Goal: Task Accomplishment & Management: Complete application form

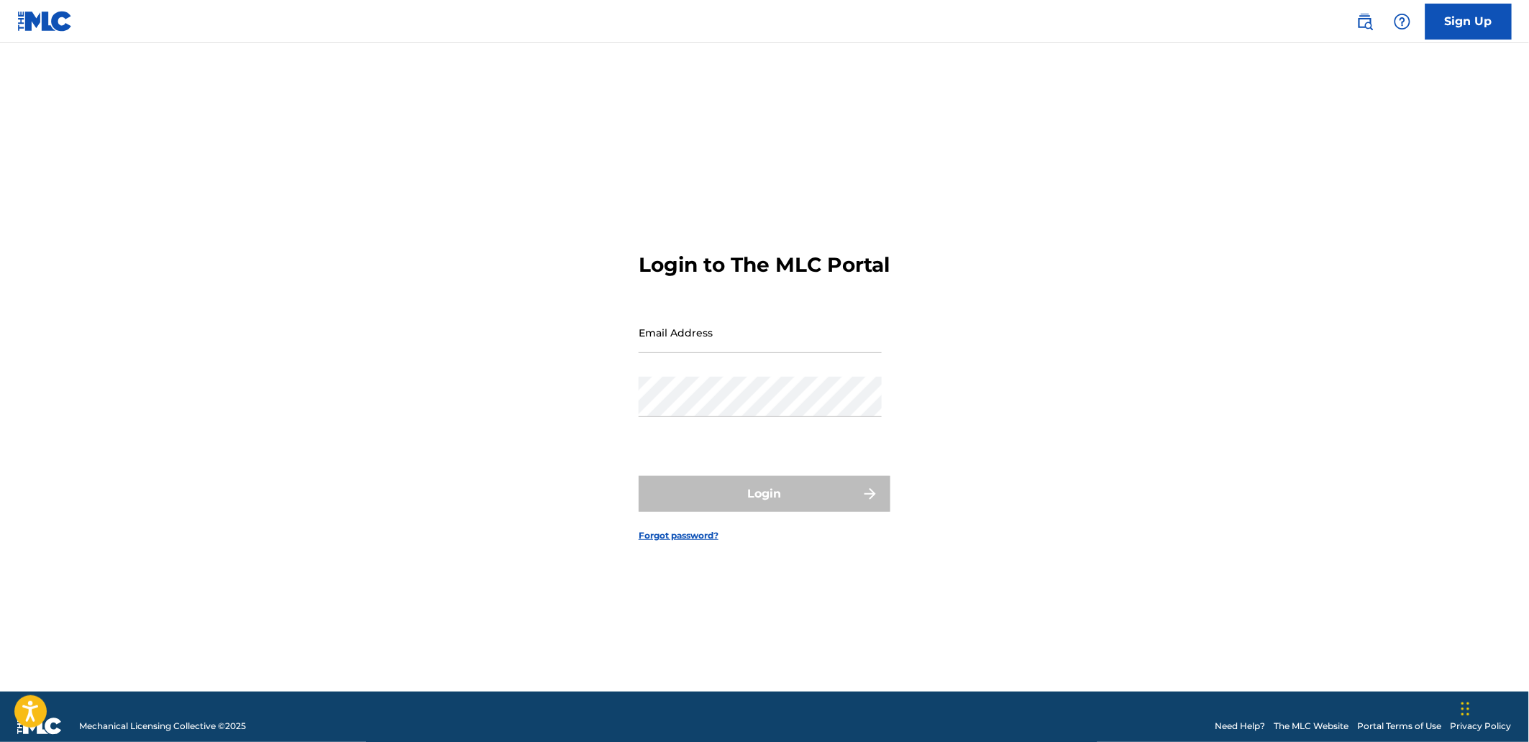
click at [690, 346] on input "Email Address" at bounding box center [760, 332] width 243 height 41
type input "[EMAIL_ADDRESS][DOMAIN_NAME]"
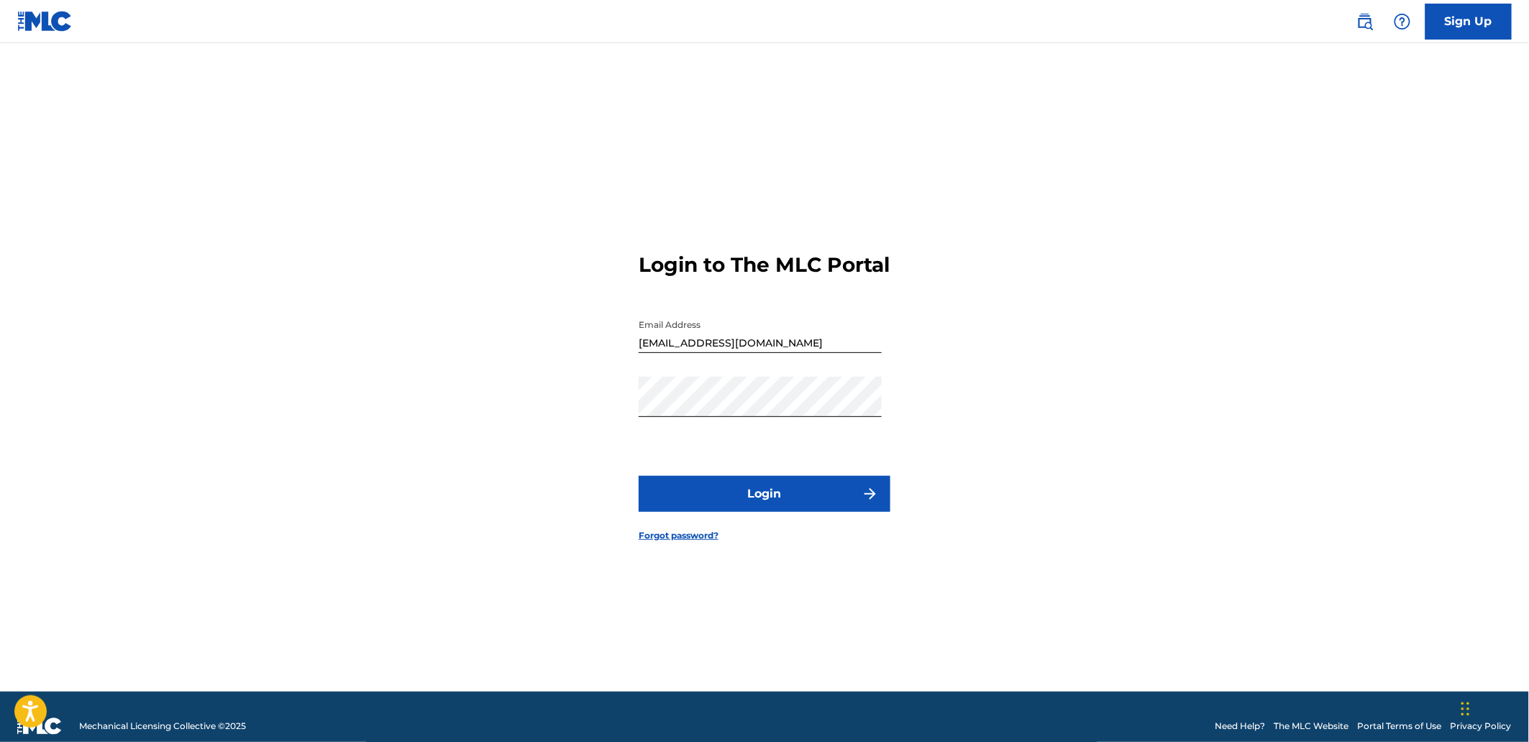
click at [763, 508] on button "Login" at bounding box center [765, 494] width 252 height 36
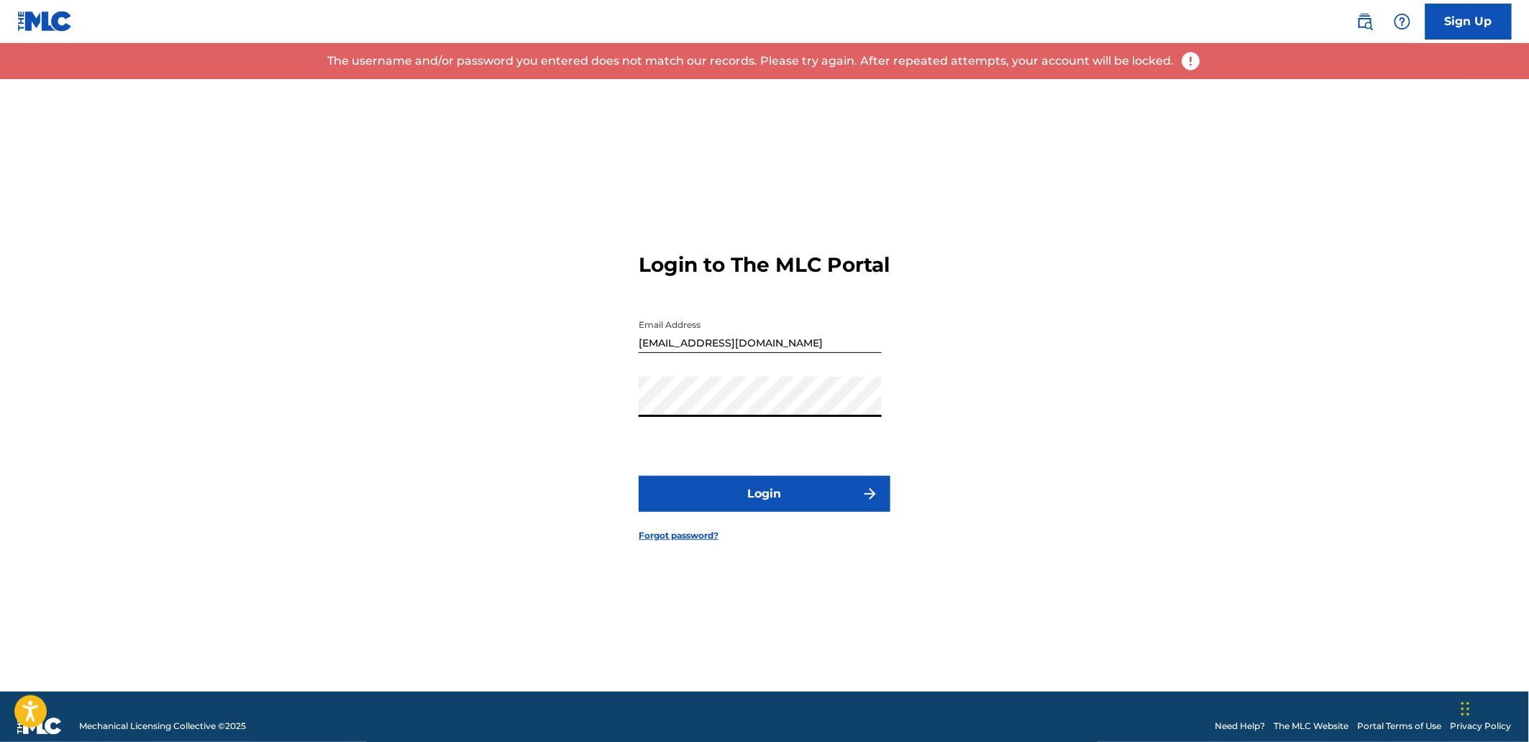
click at [579, 441] on div "Login to The MLC Portal Email Address [EMAIL_ADDRESS][DOMAIN_NAME] Password Log…" at bounding box center [764, 385] width 1007 height 613
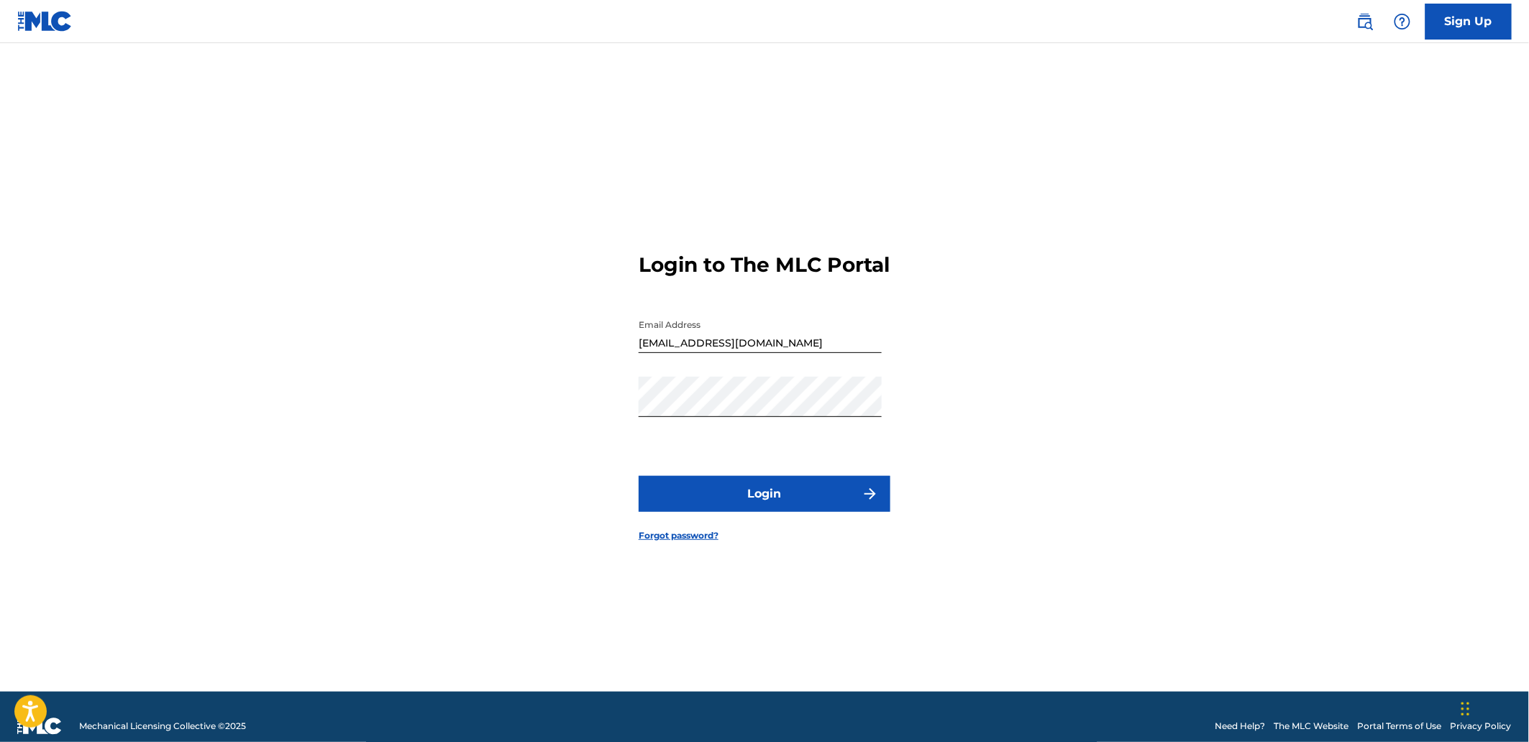
click at [671, 506] on button "Login" at bounding box center [765, 494] width 252 height 36
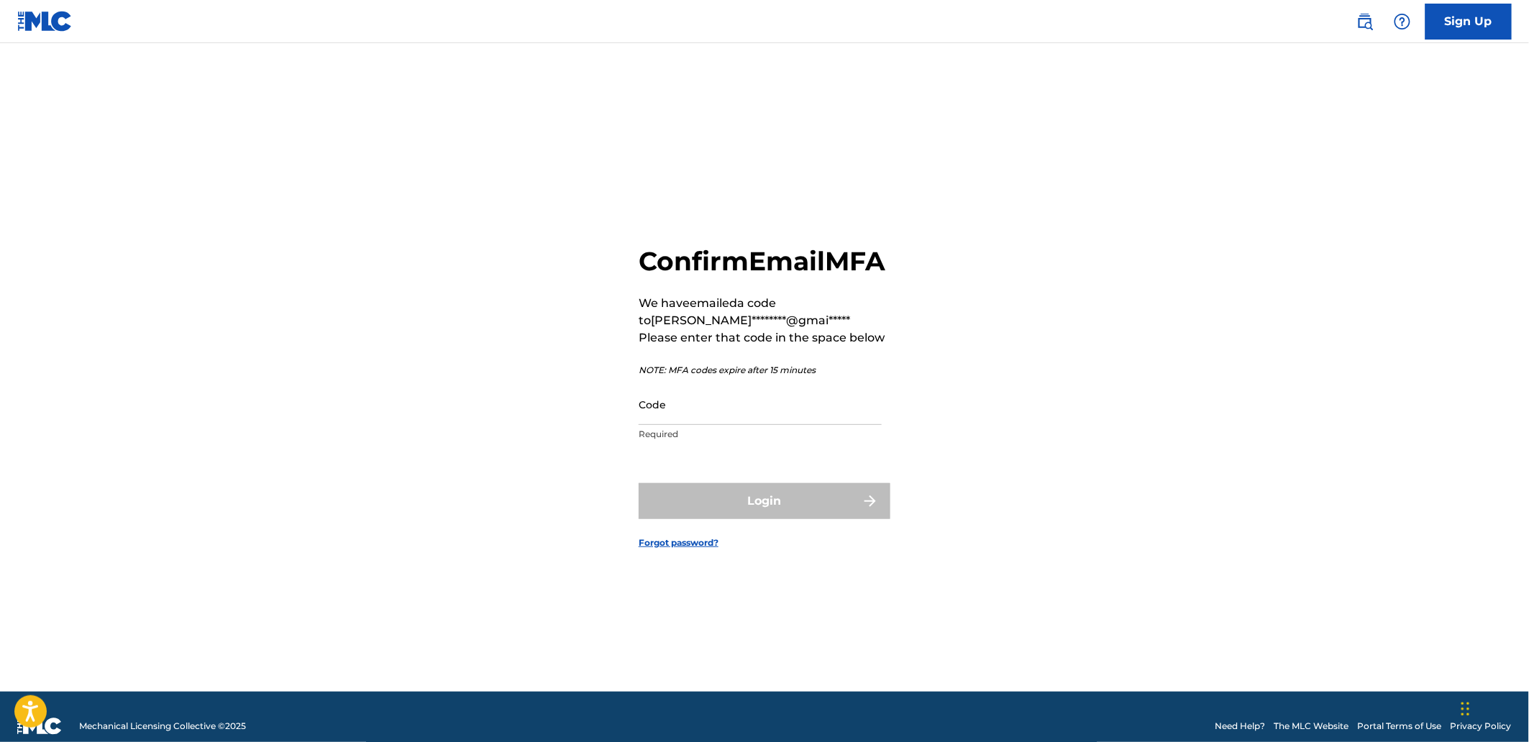
click at [678, 425] on input "Code" at bounding box center [760, 404] width 243 height 41
paste input "859379"
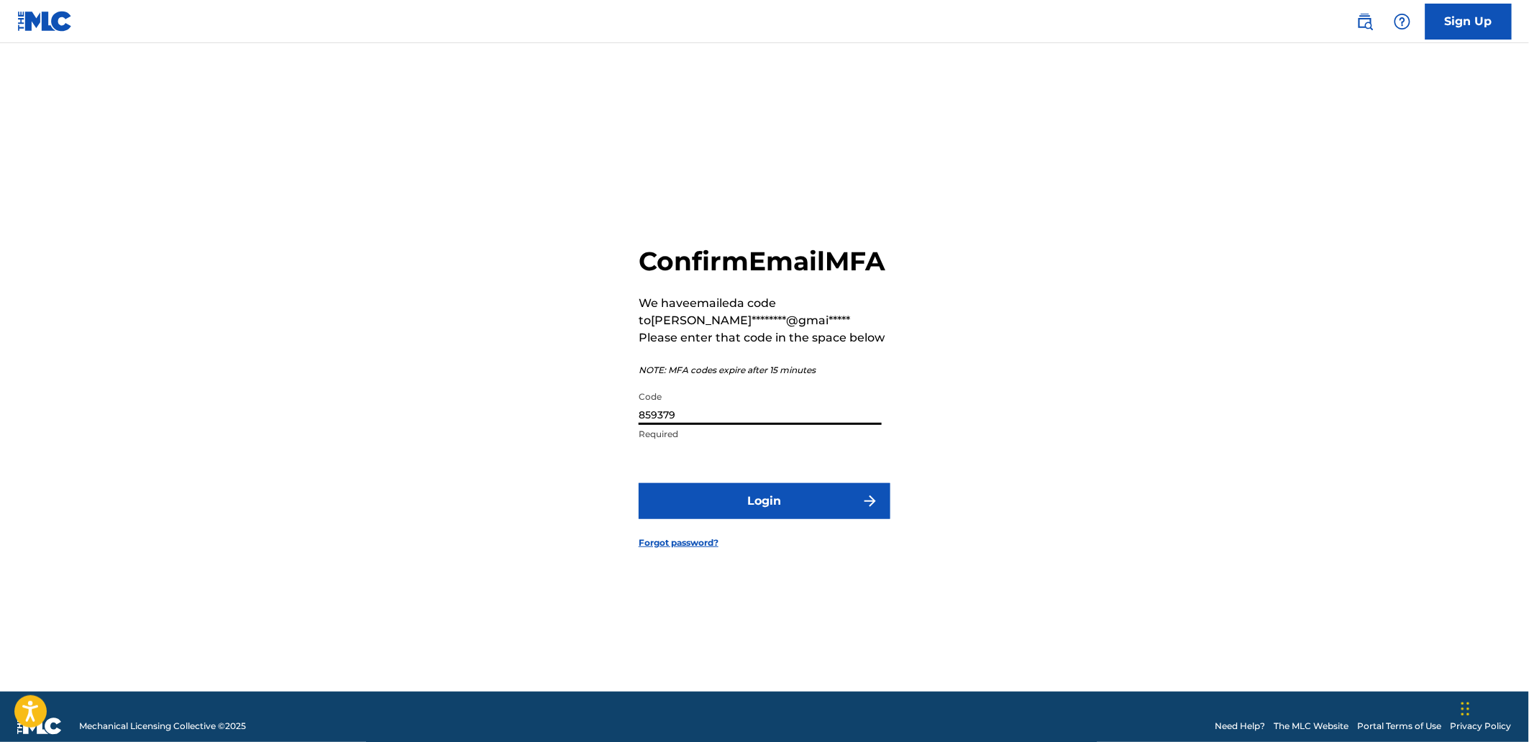
type input "859379"
click at [757, 511] on button "Login" at bounding box center [765, 501] width 252 height 36
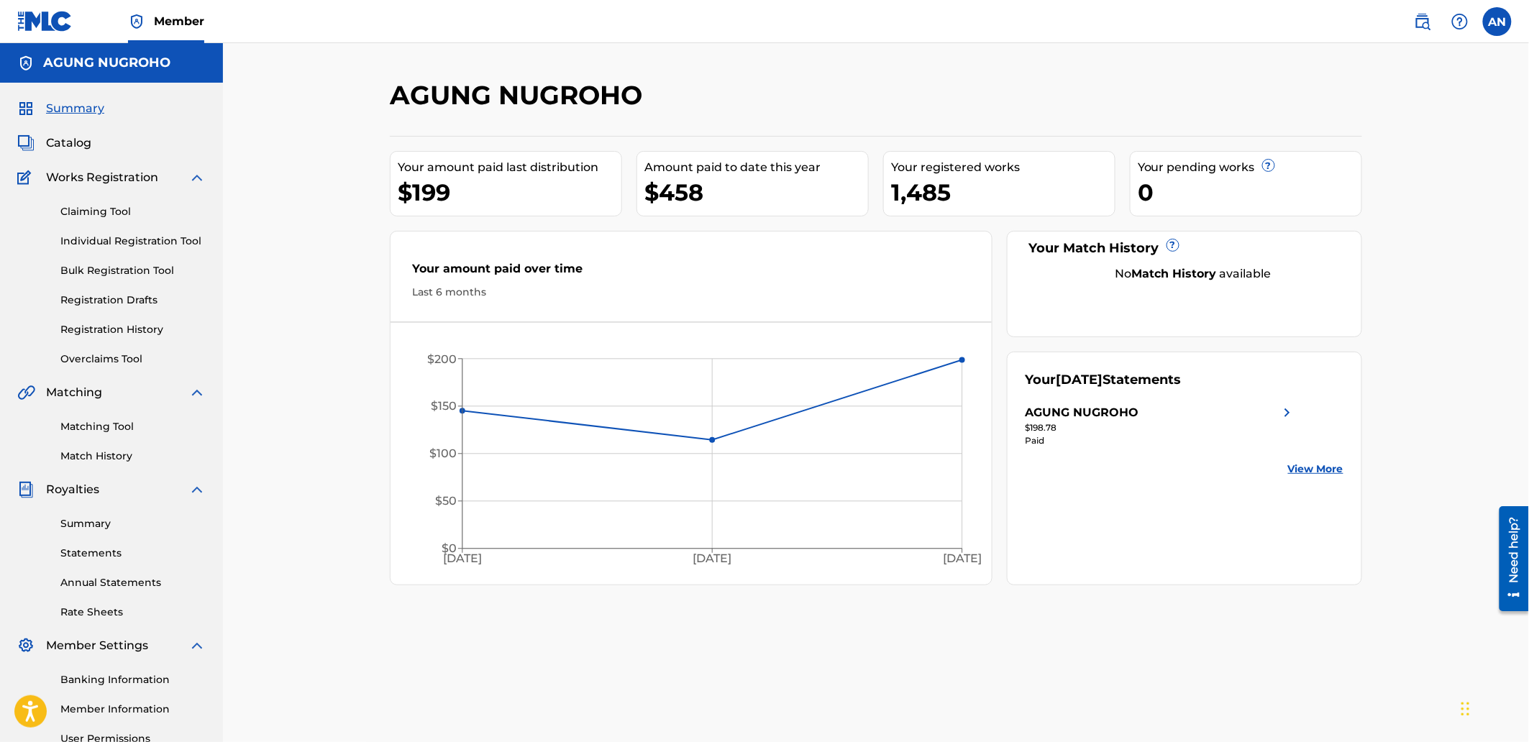
click at [115, 326] on link "Registration History" at bounding box center [132, 329] width 145 height 15
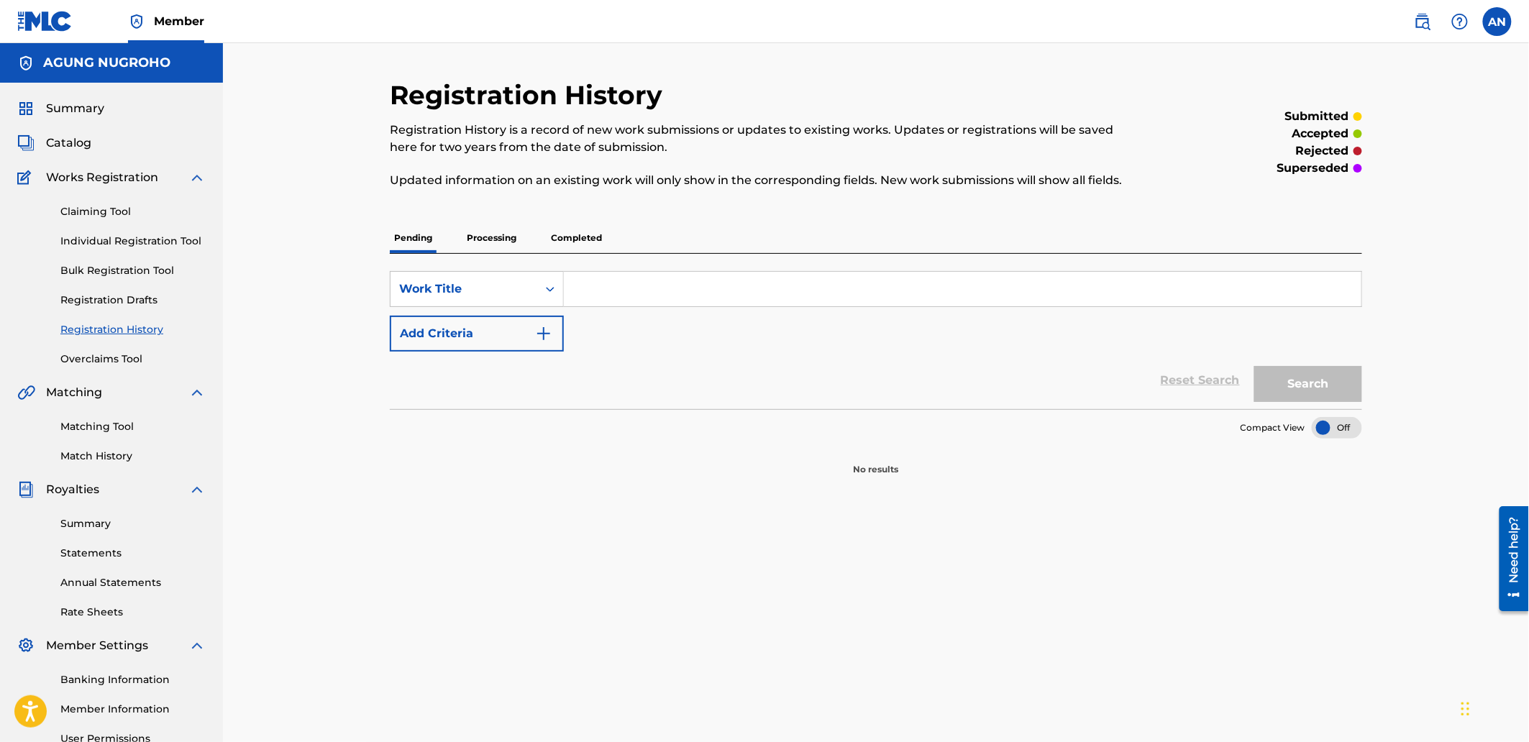
click at [585, 246] on p "Completed" at bounding box center [577, 238] width 60 height 30
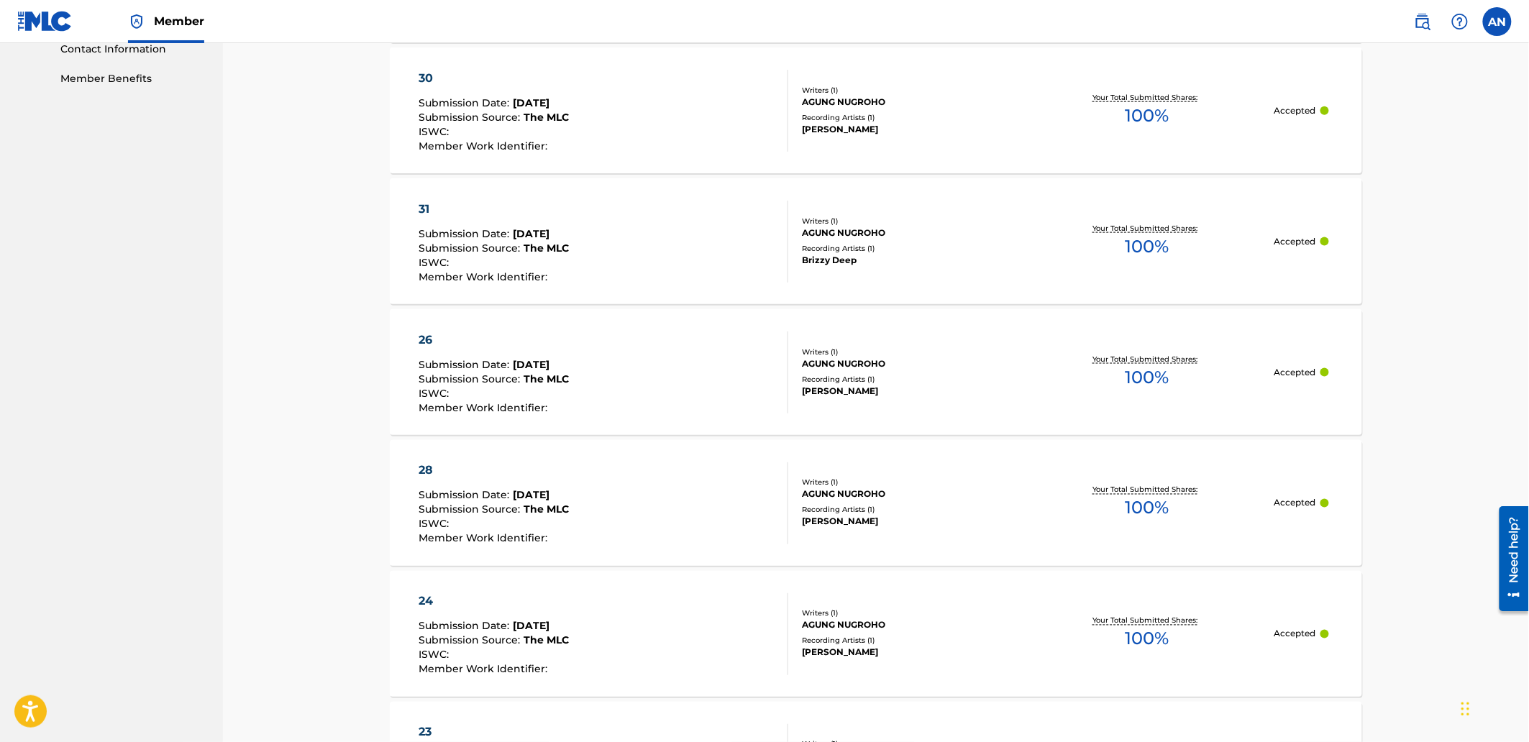
scroll to position [399, 0]
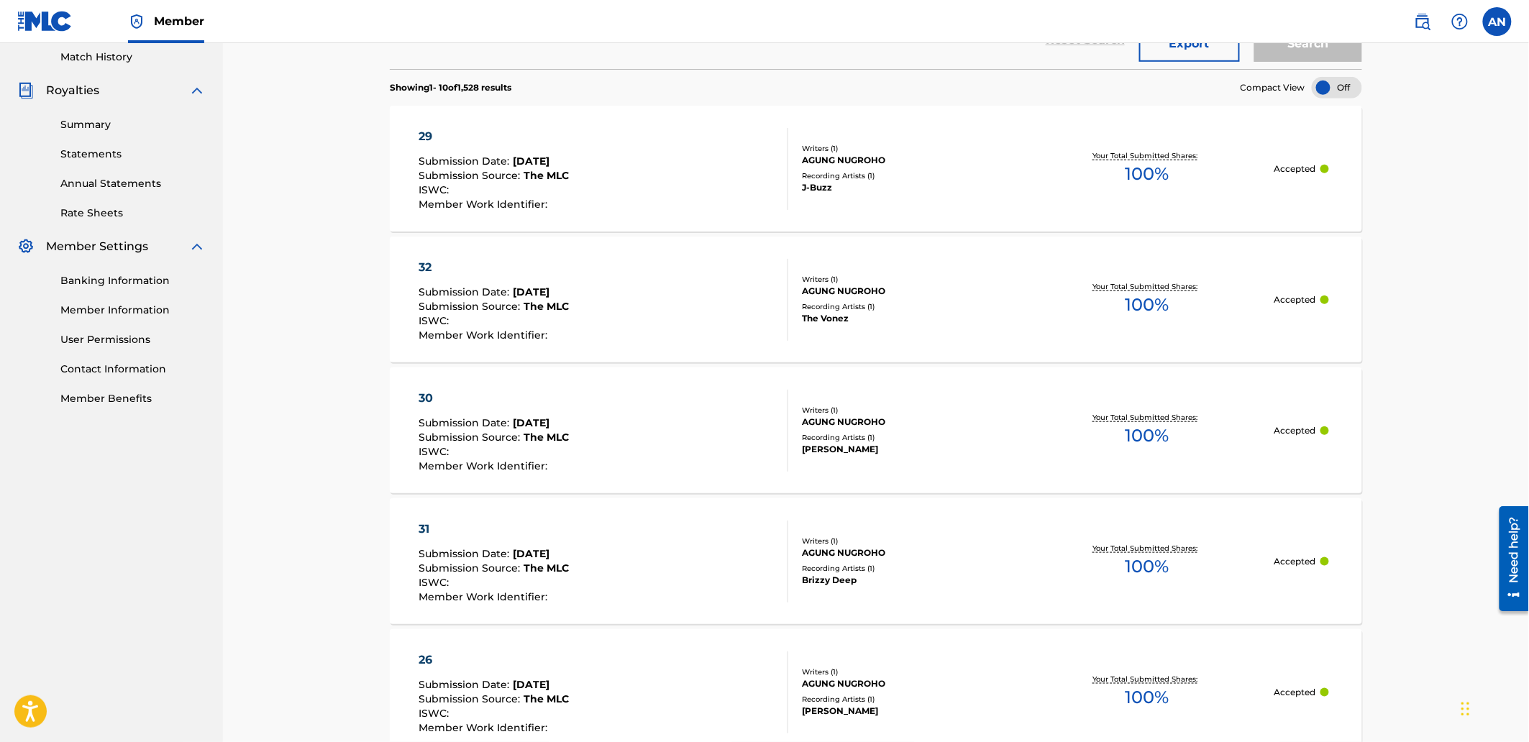
click at [422, 268] on div "32" at bounding box center [494, 267] width 150 height 17
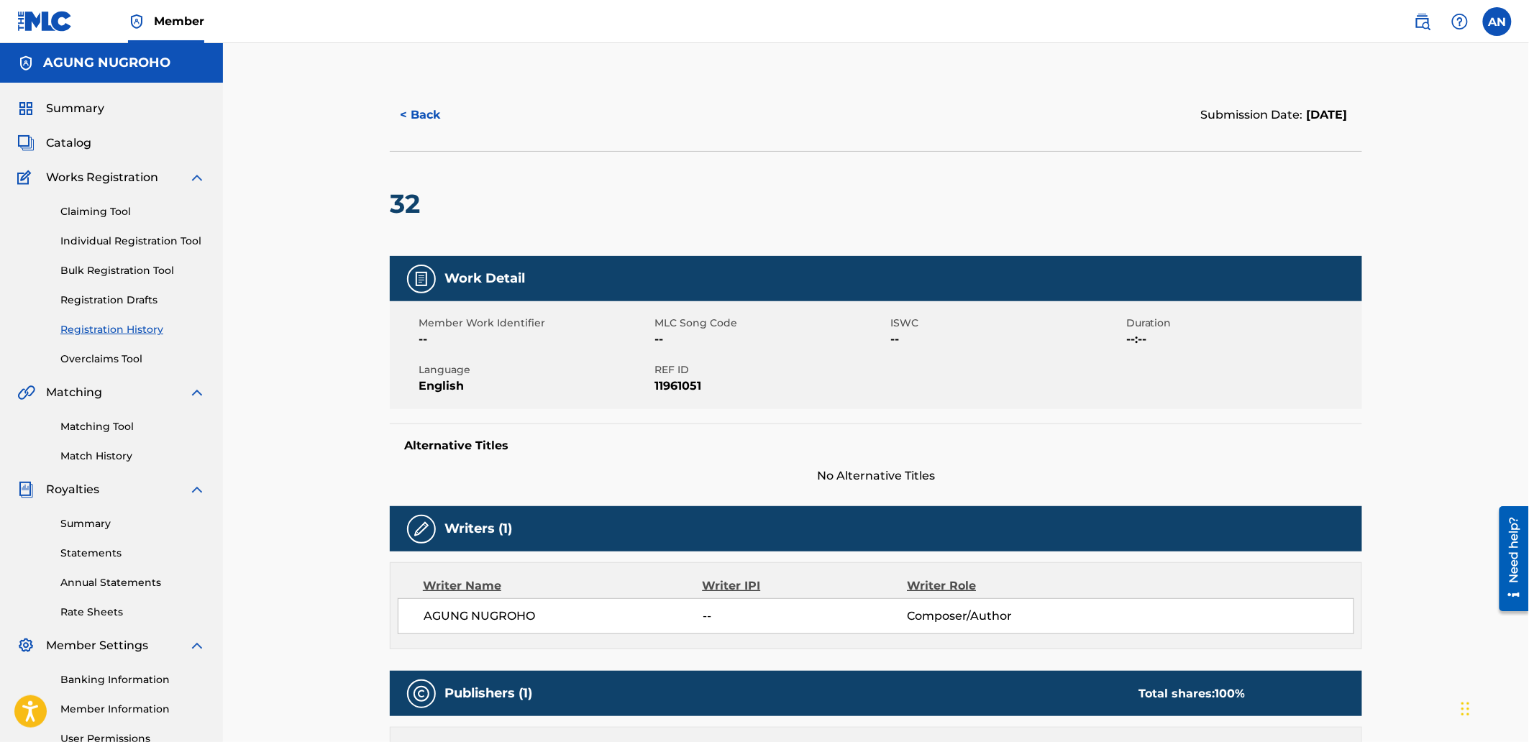
click at [168, 240] on link "Individual Registration Tool" at bounding box center [132, 241] width 145 height 15
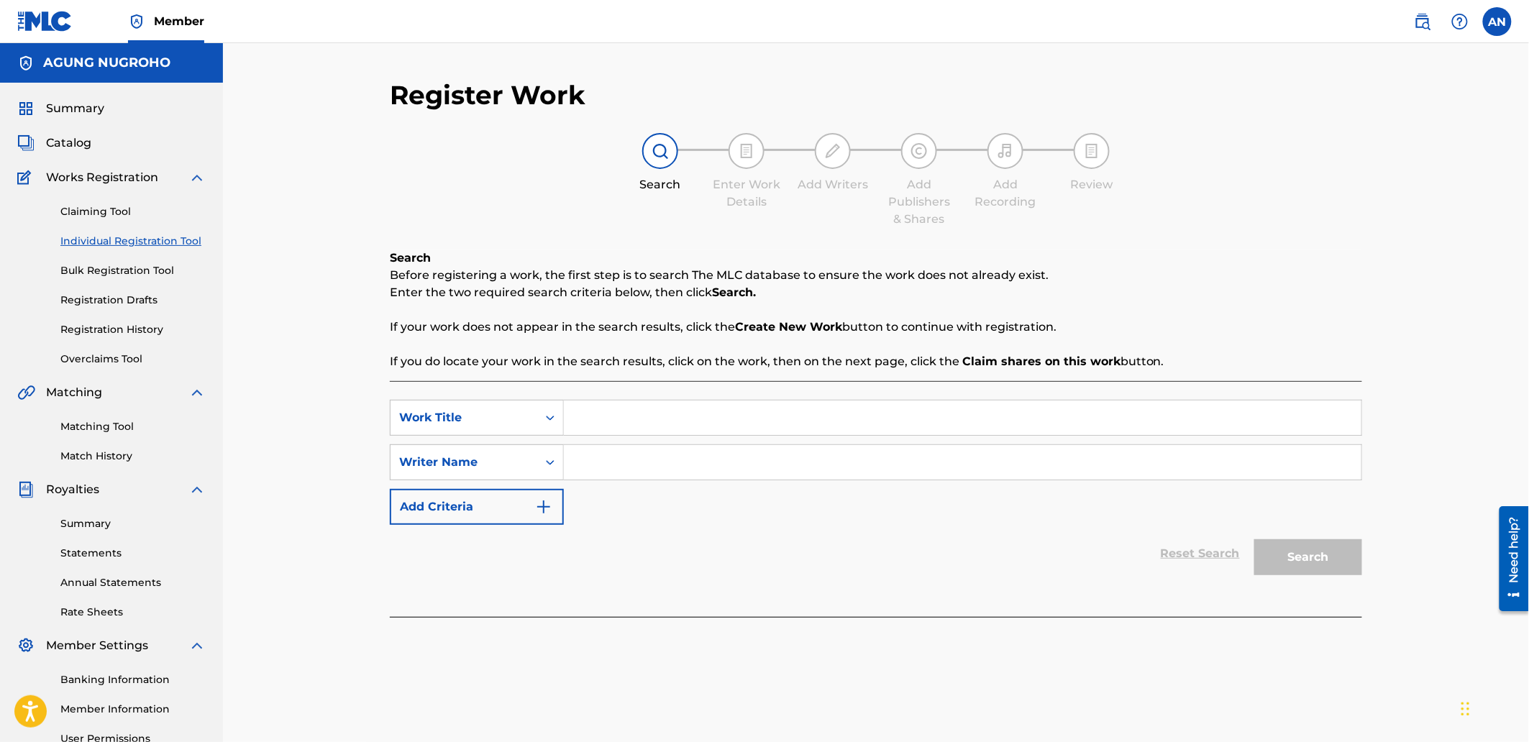
click at [597, 426] on input "Search Form" at bounding box center [963, 418] width 798 height 35
type input "33"
click at [619, 468] on input "Search Form" at bounding box center [963, 462] width 798 height 35
click at [637, 463] on input "Search Form" at bounding box center [963, 462] width 798 height 35
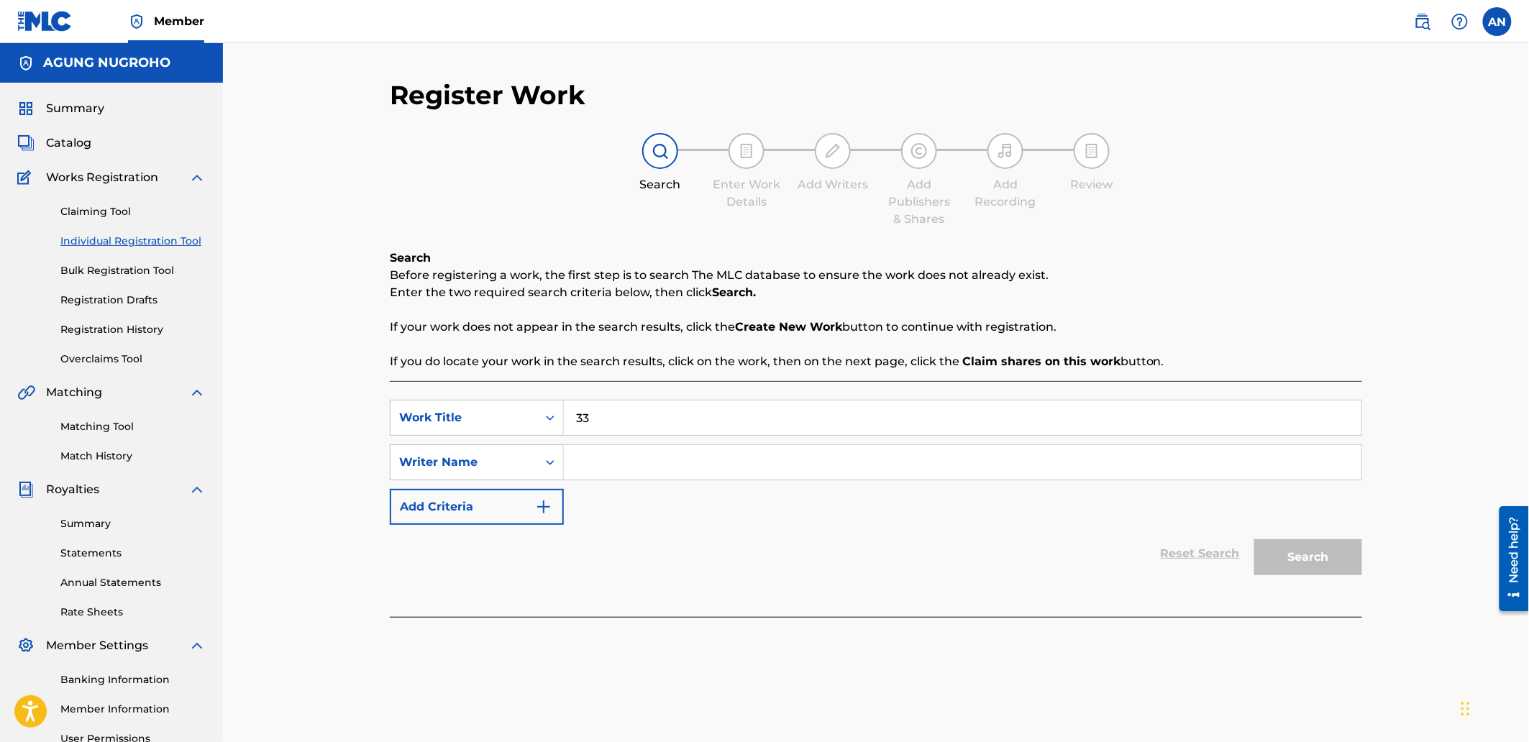
click at [637, 463] on input "Search Form" at bounding box center [963, 462] width 798 height 35
drag, startPoint x: 708, startPoint y: 465, endPoint x: 565, endPoint y: 452, distance: 143.8
click at [565, 452] on input "AGUNG NUGROHO" at bounding box center [963, 462] width 798 height 35
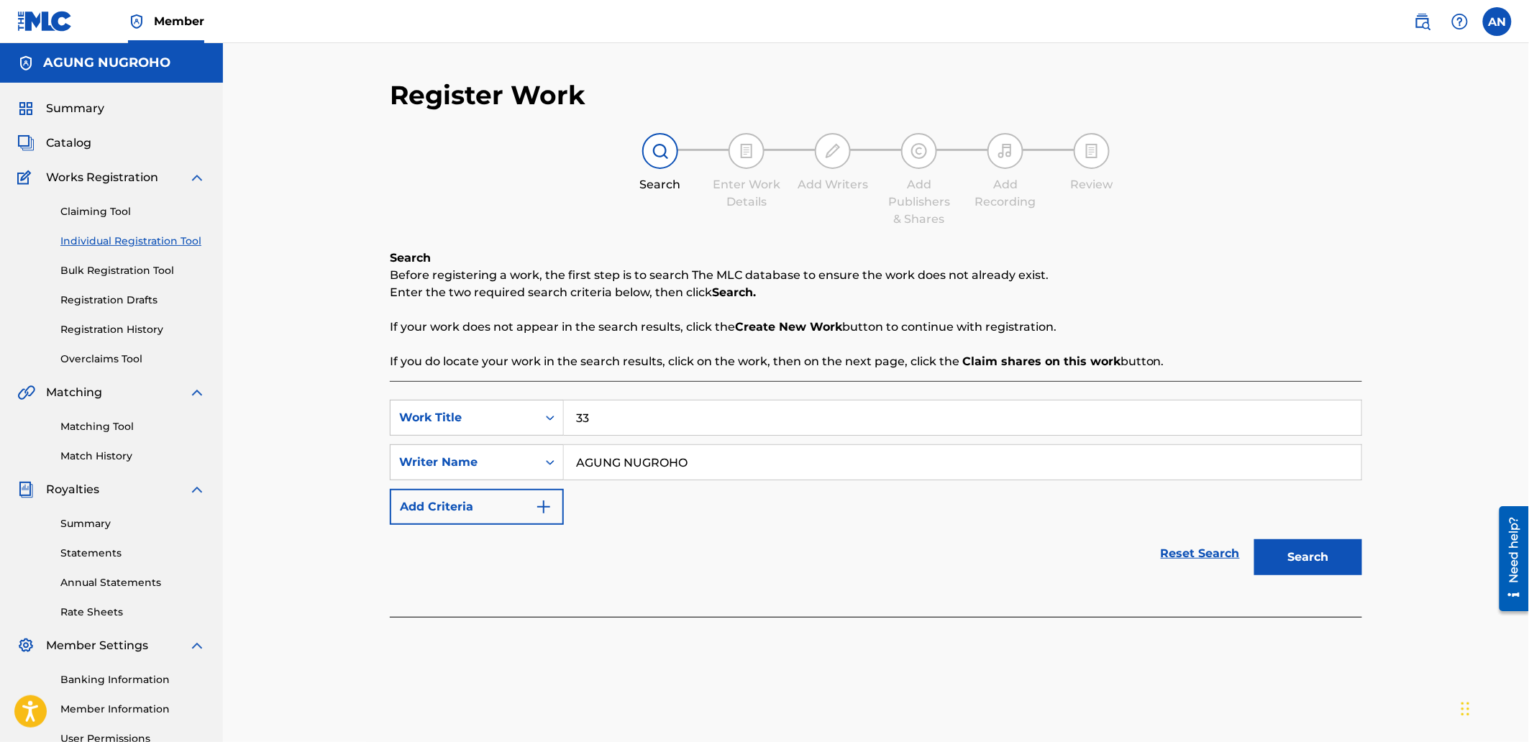
type input "AGUNG NUGROHO"
click at [1328, 568] on button "Search" at bounding box center [1308, 557] width 108 height 36
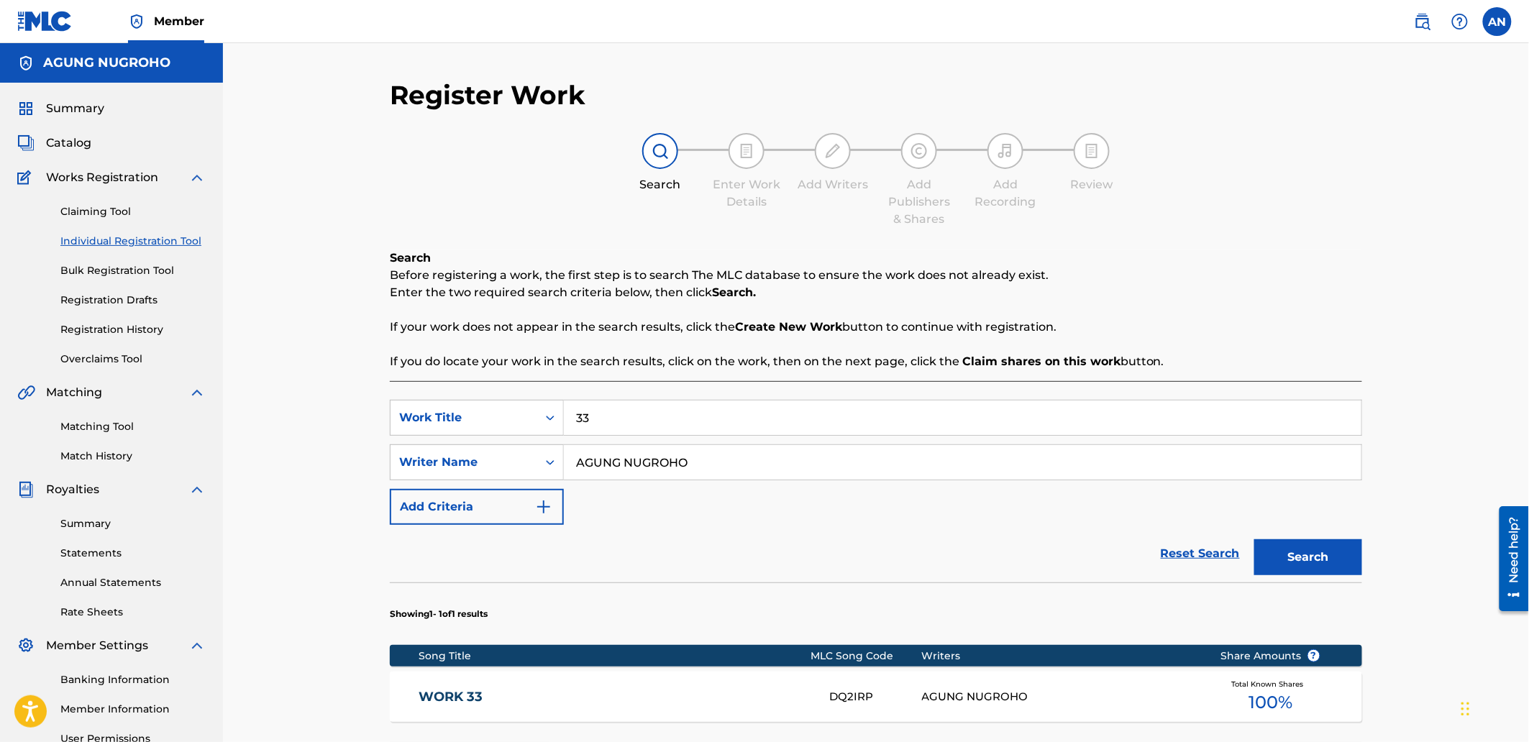
scroll to position [225, 0]
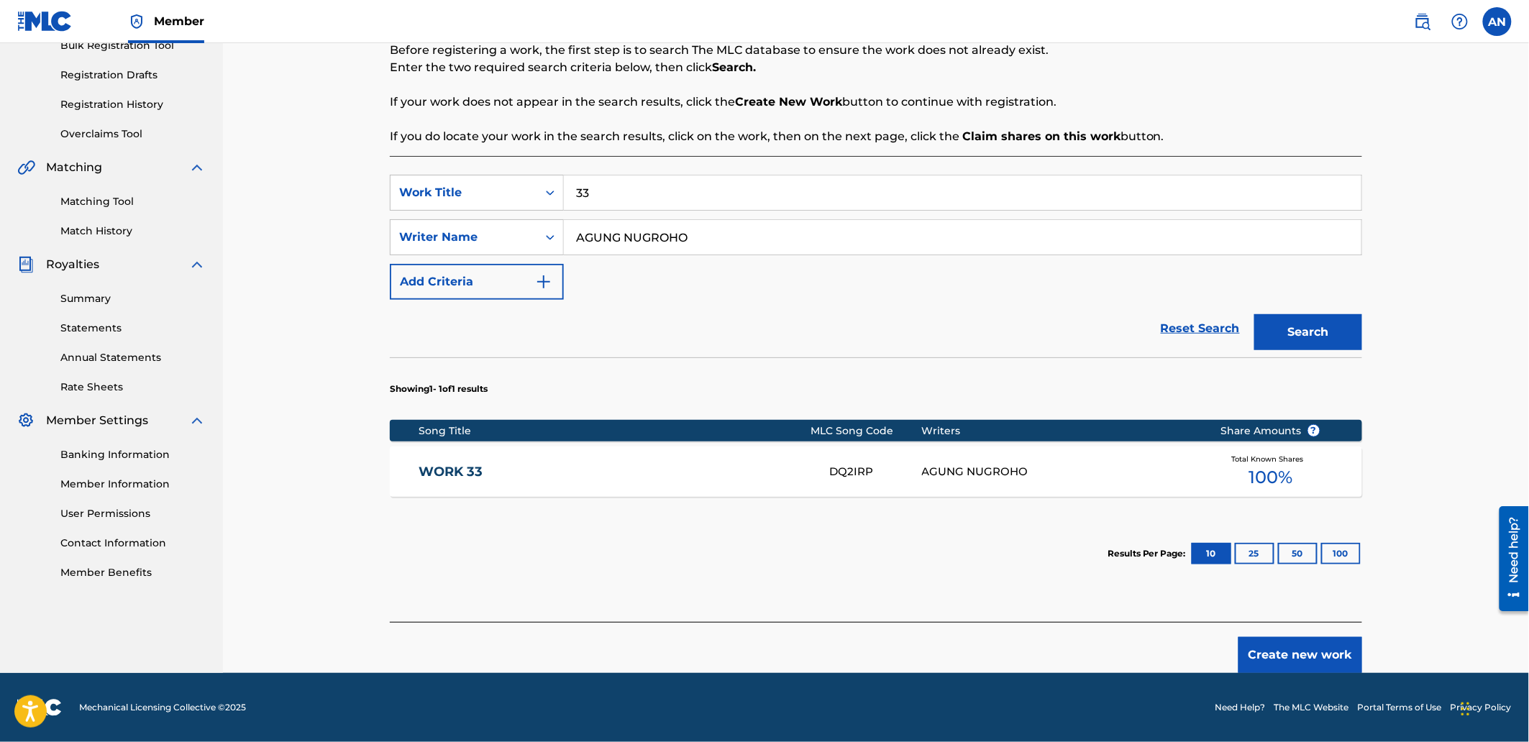
click at [1269, 652] on button "Create new work" at bounding box center [1301, 655] width 124 height 36
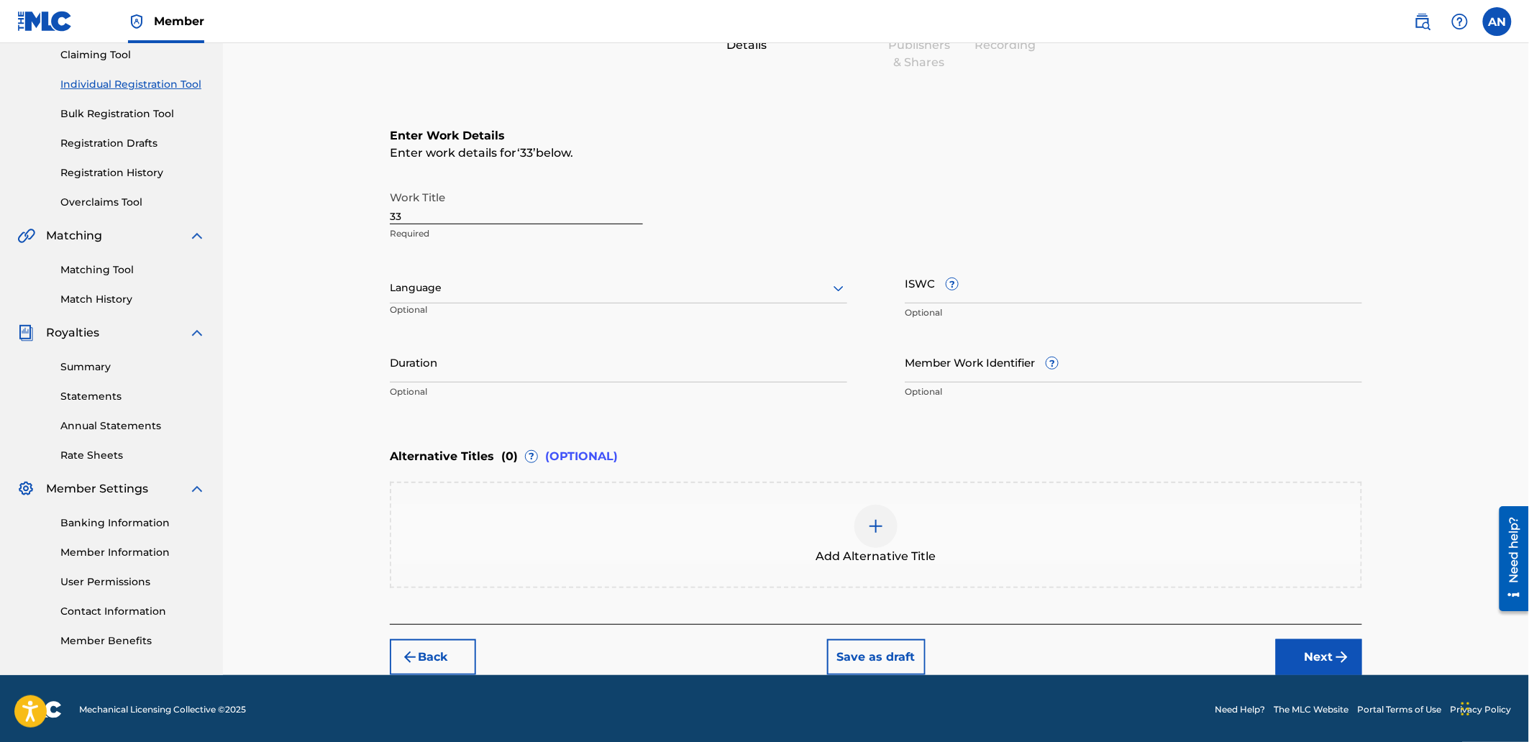
click at [1334, 643] on button "Next" at bounding box center [1319, 657] width 86 height 36
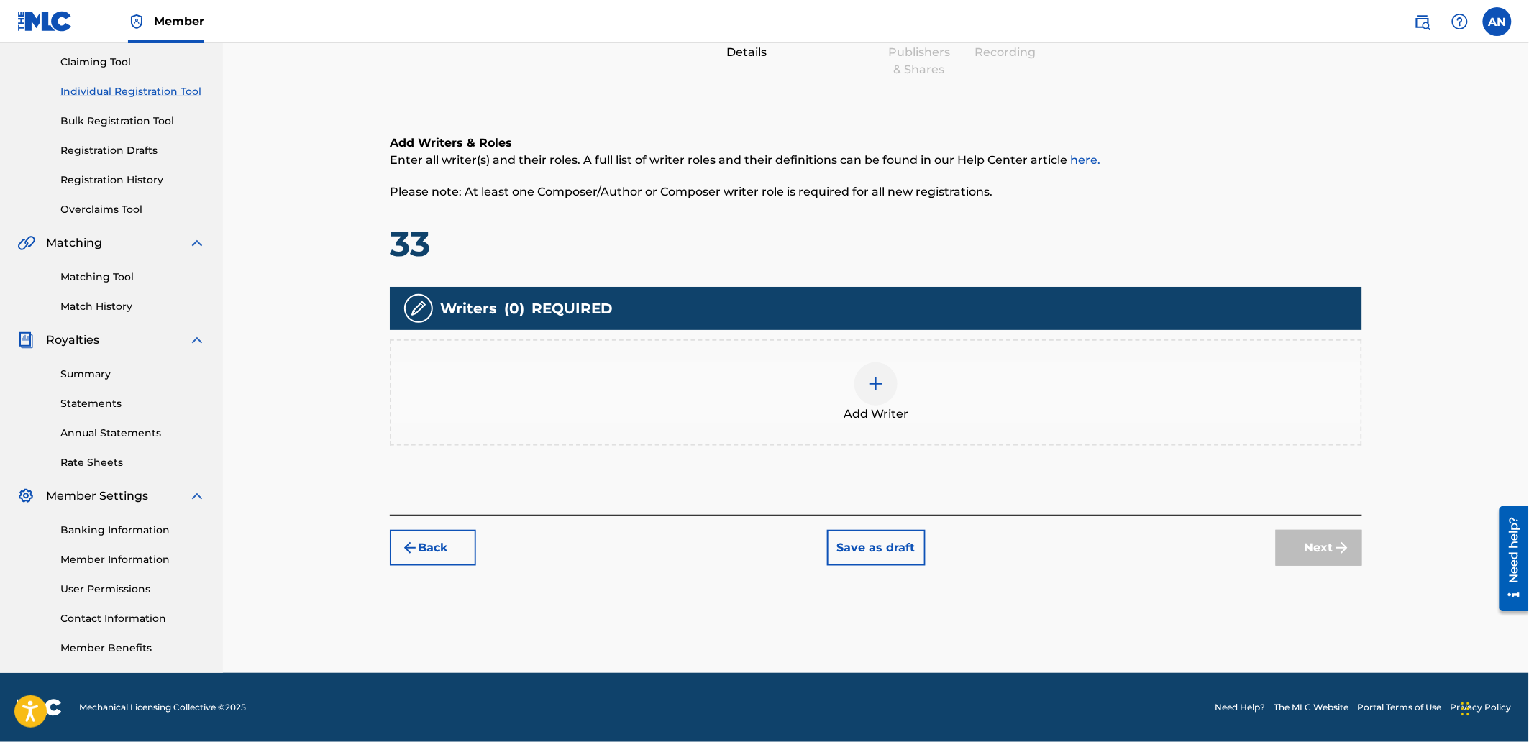
scroll to position [65, 0]
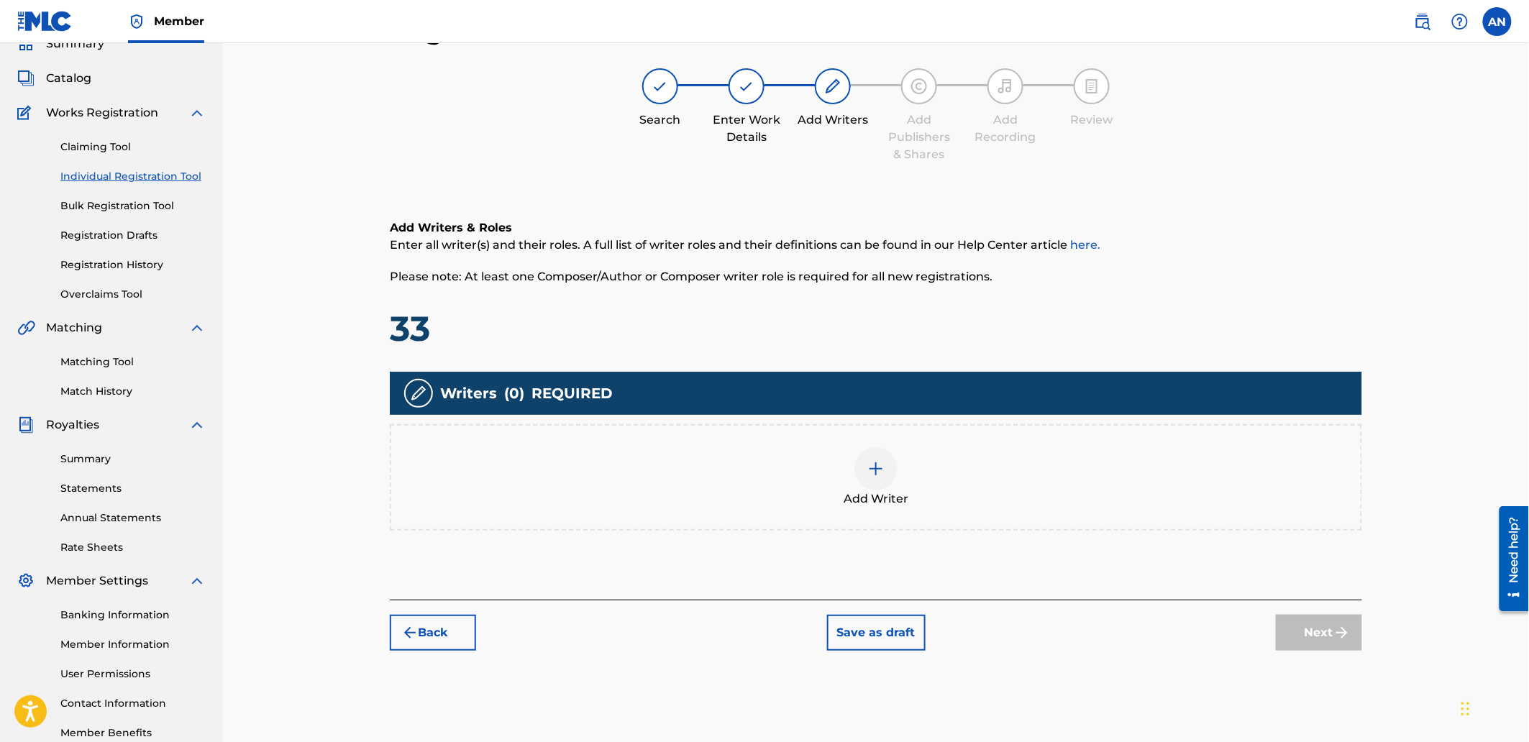
click at [1047, 452] on div "Add Writer" at bounding box center [876, 477] width 970 height 60
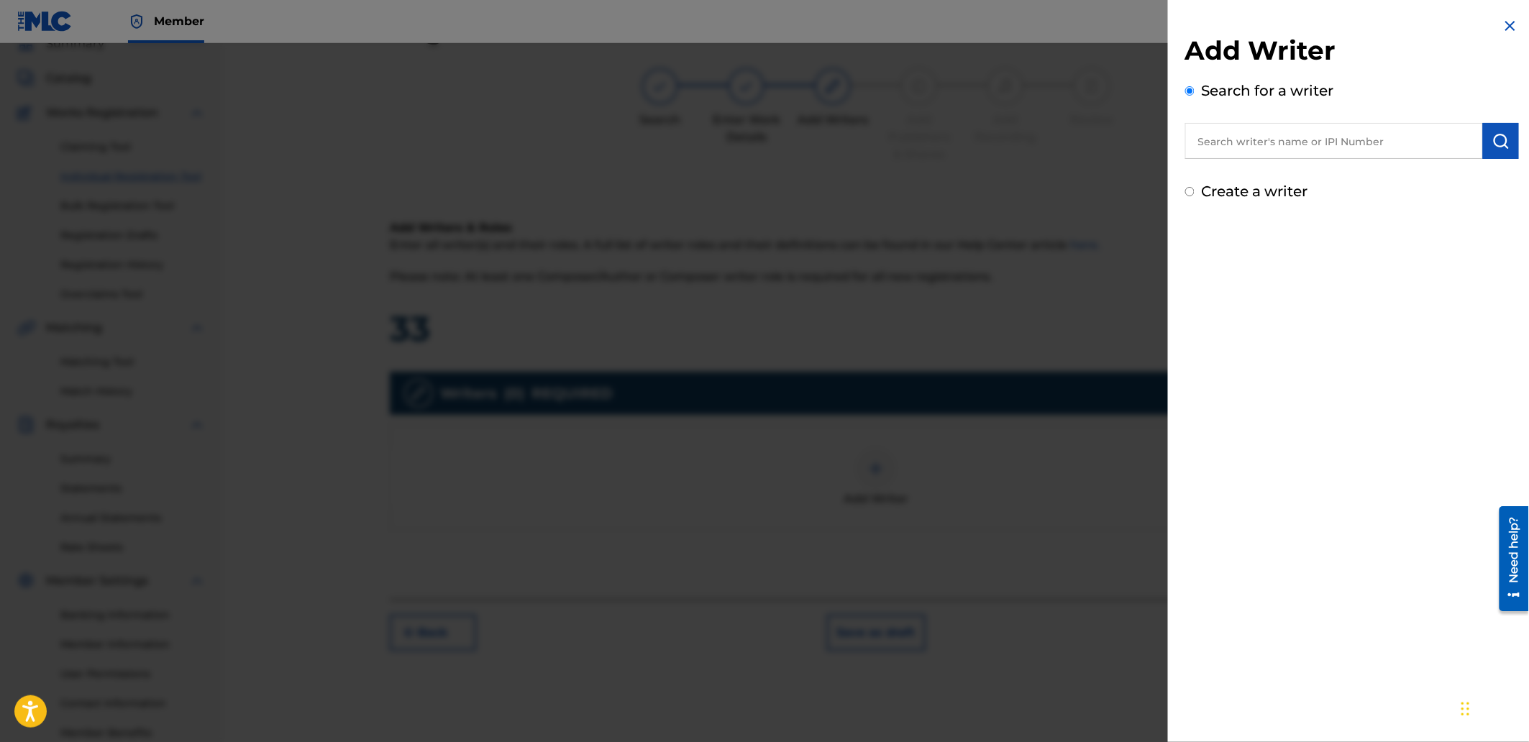
click at [1235, 144] on input "text" at bounding box center [1334, 141] width 298 height 36
type input "AGUNG NUGROHO"
click at [1516, 127] on div "Add Writer Search for a writer AGUNG [PERSON_NAME] respati agung nugroho agung …" at bounding box center [1352, 109] width 368 height 219
click at [1513, 132] on button "submit" at bounding box center [1501, 141] width 36 height 36
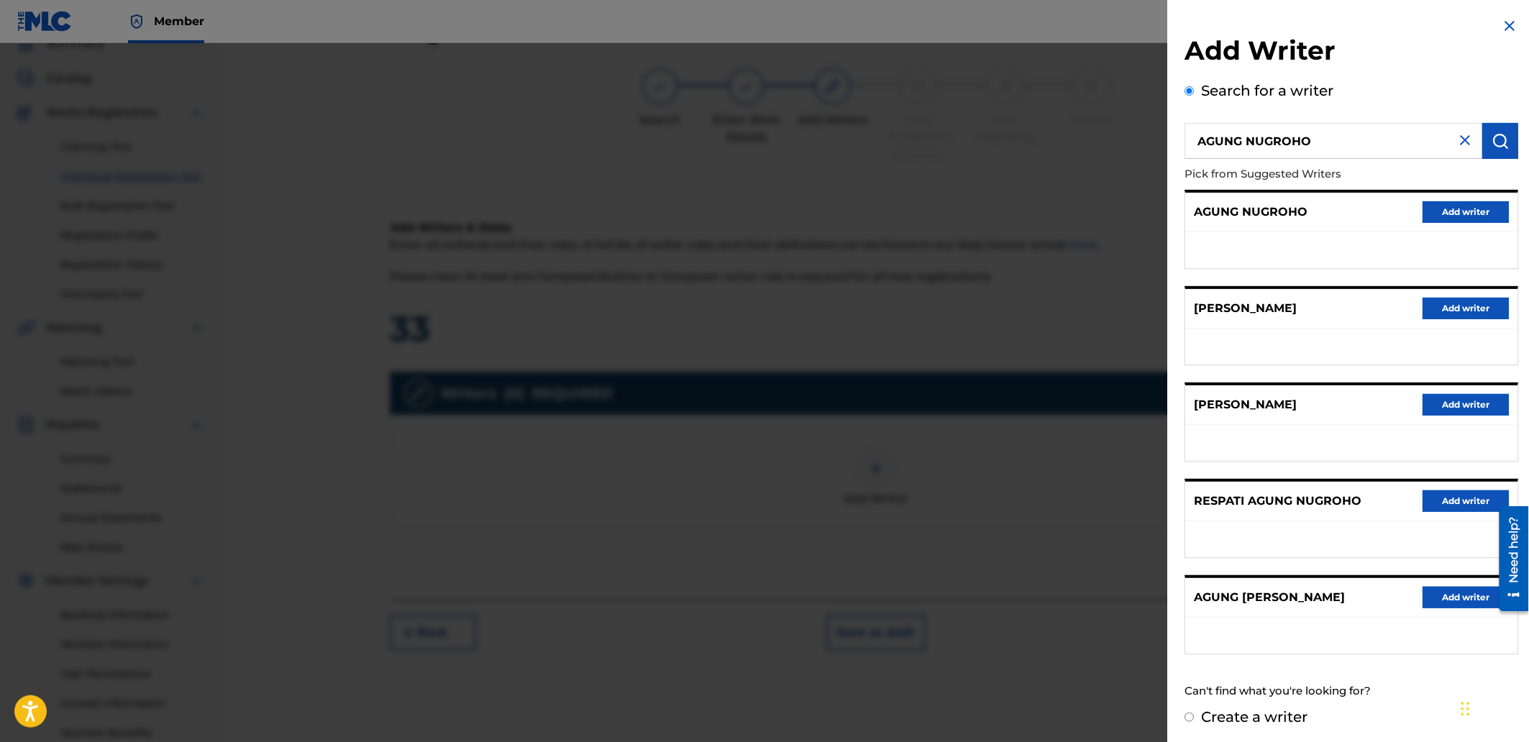
click at [1426, 216] on button "Add writer" at bounding box center [1466, 212] width 86 height 22
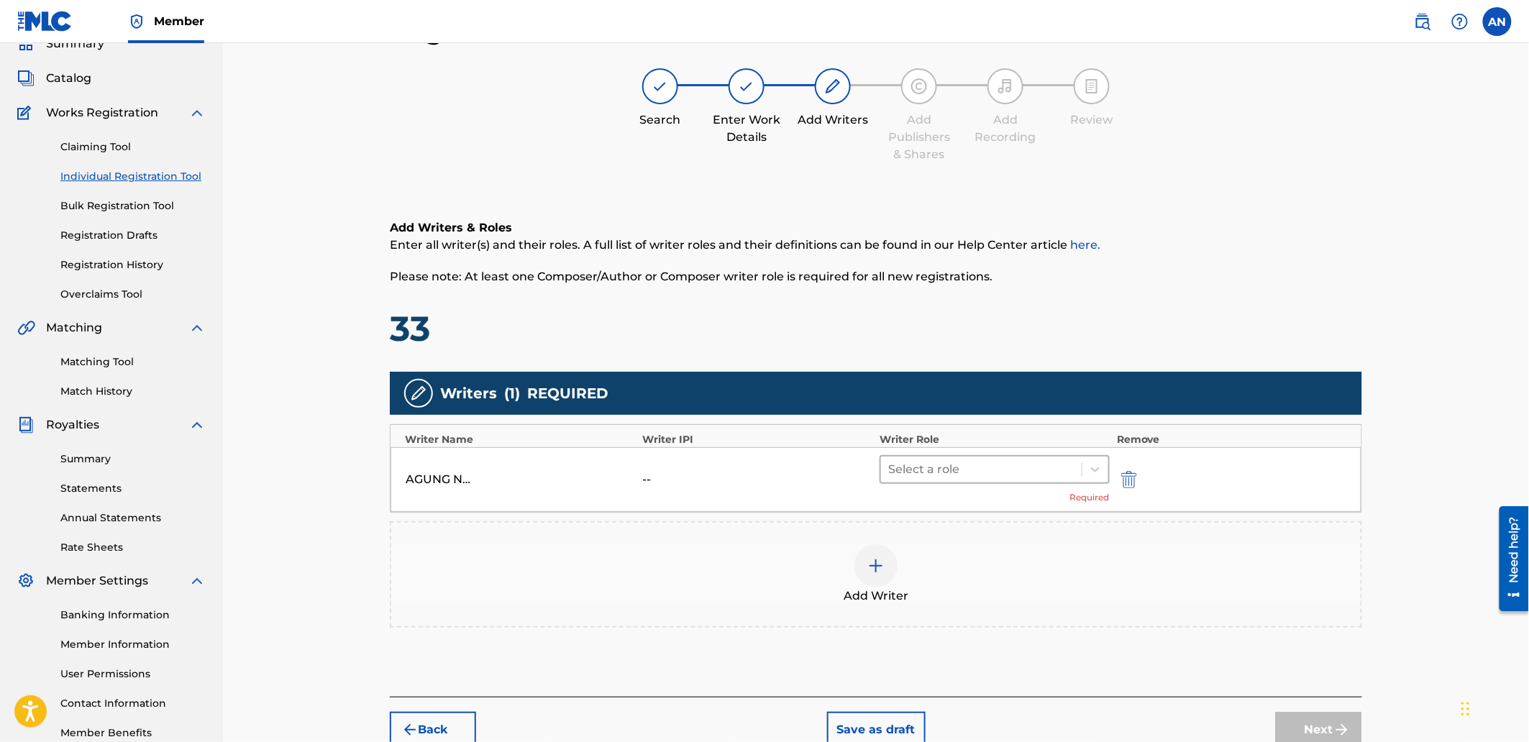
click at [957, 471] on div at bounding box center [981, 470] width 186 height 20
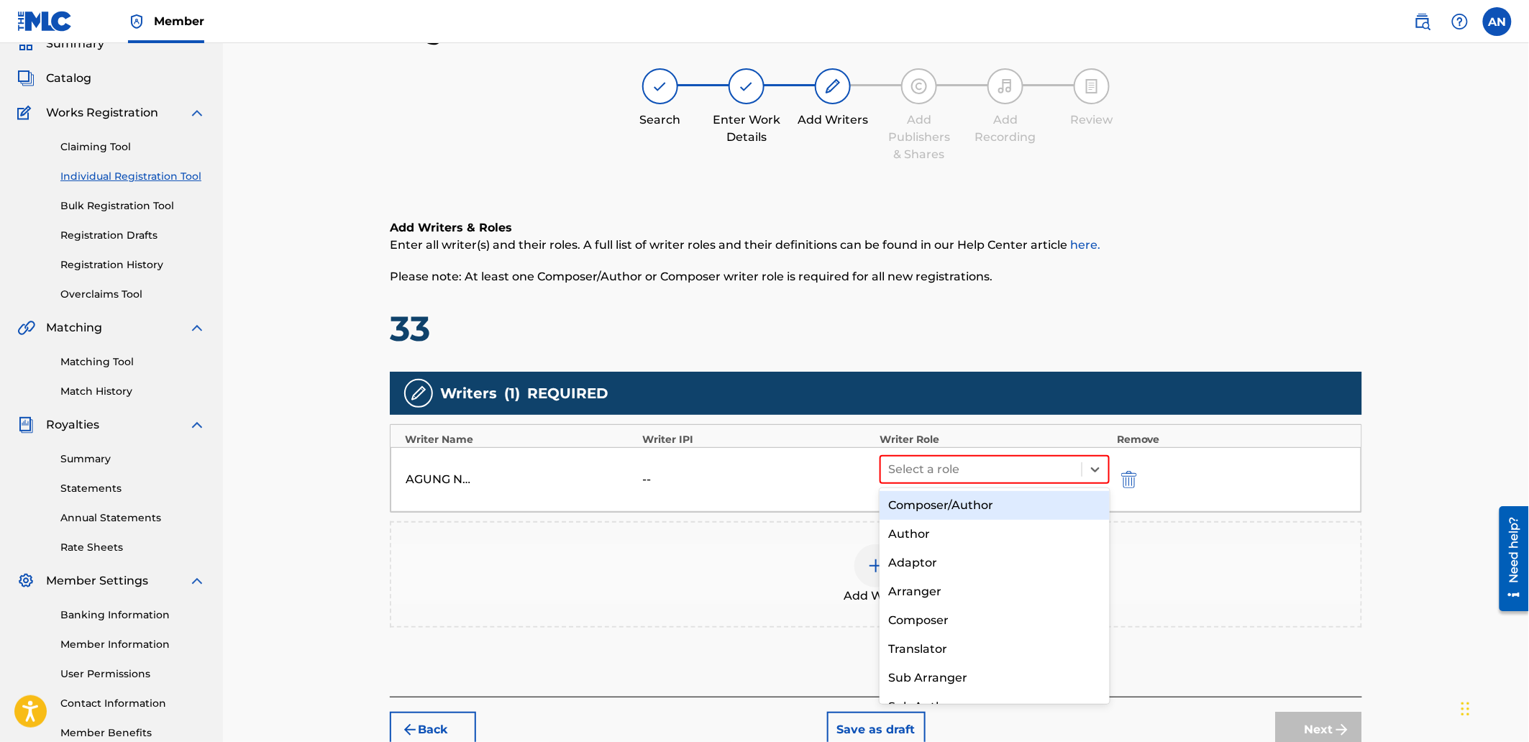
click at [957, 494] on div "Composer/Author" at bounding box center [994, 505] width 229 height 29
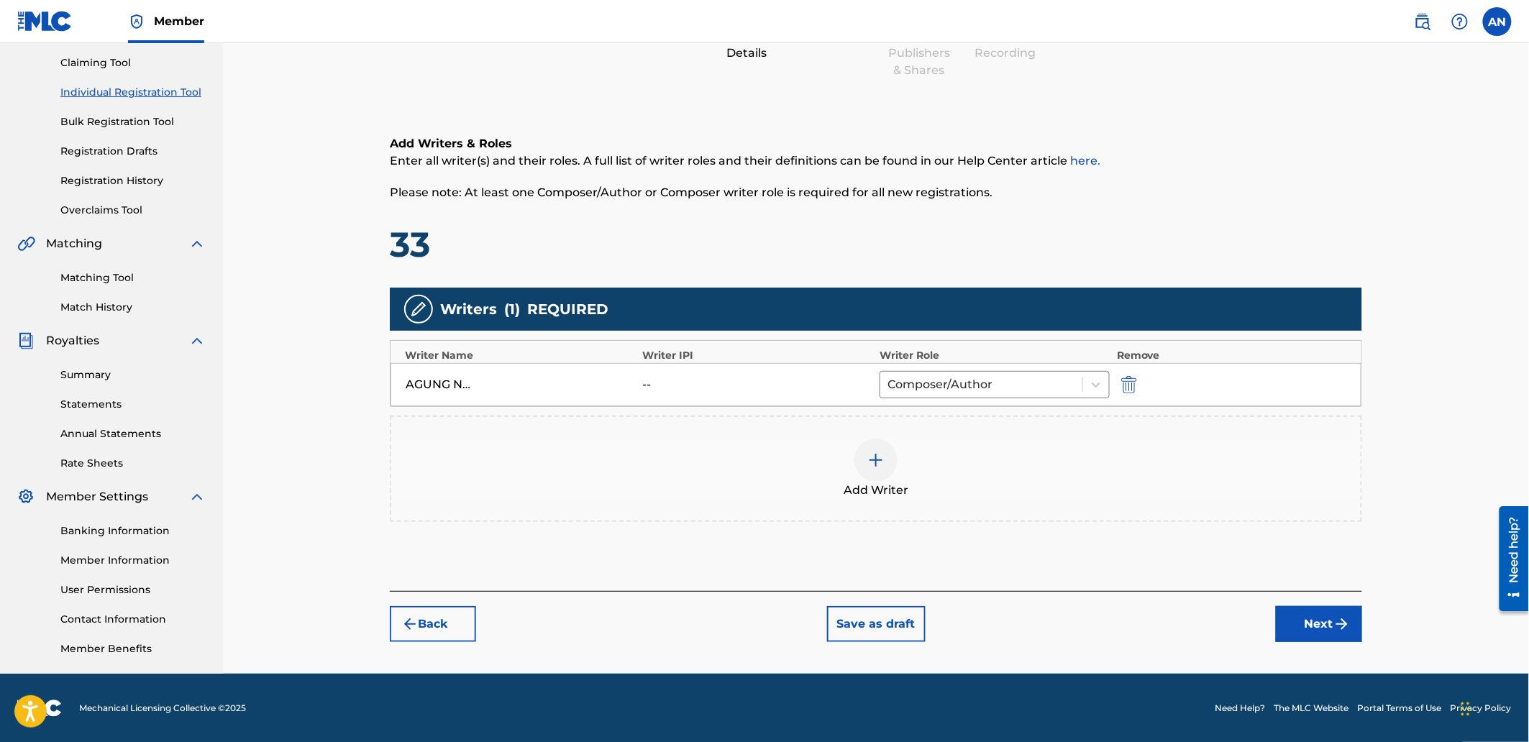
click at [1319, 617] on button "Next" at bounding box center [1319, 624] width 86 height 36
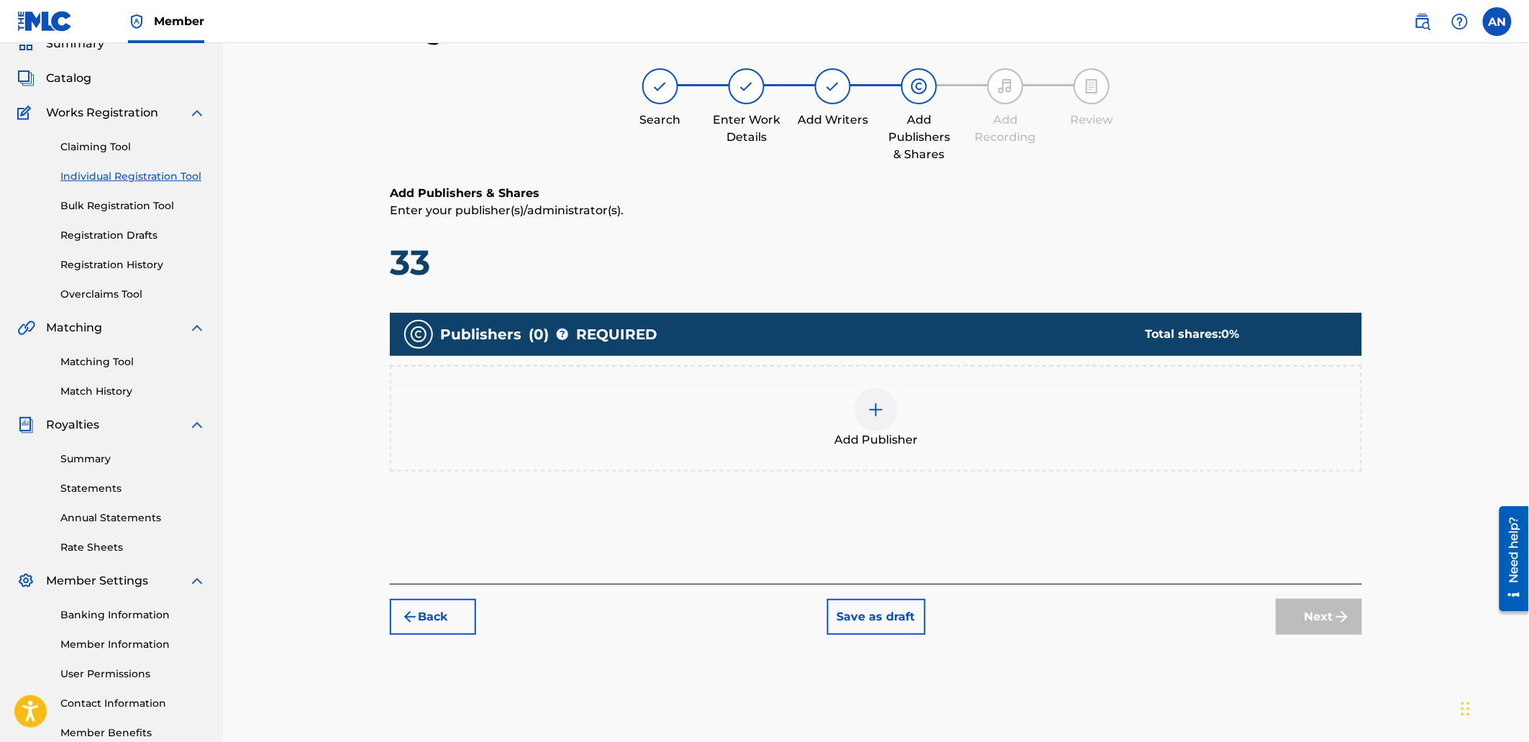
click at [961, 423] on div "Add Publisher" at bounding box center [876, 418] width 970 height 60
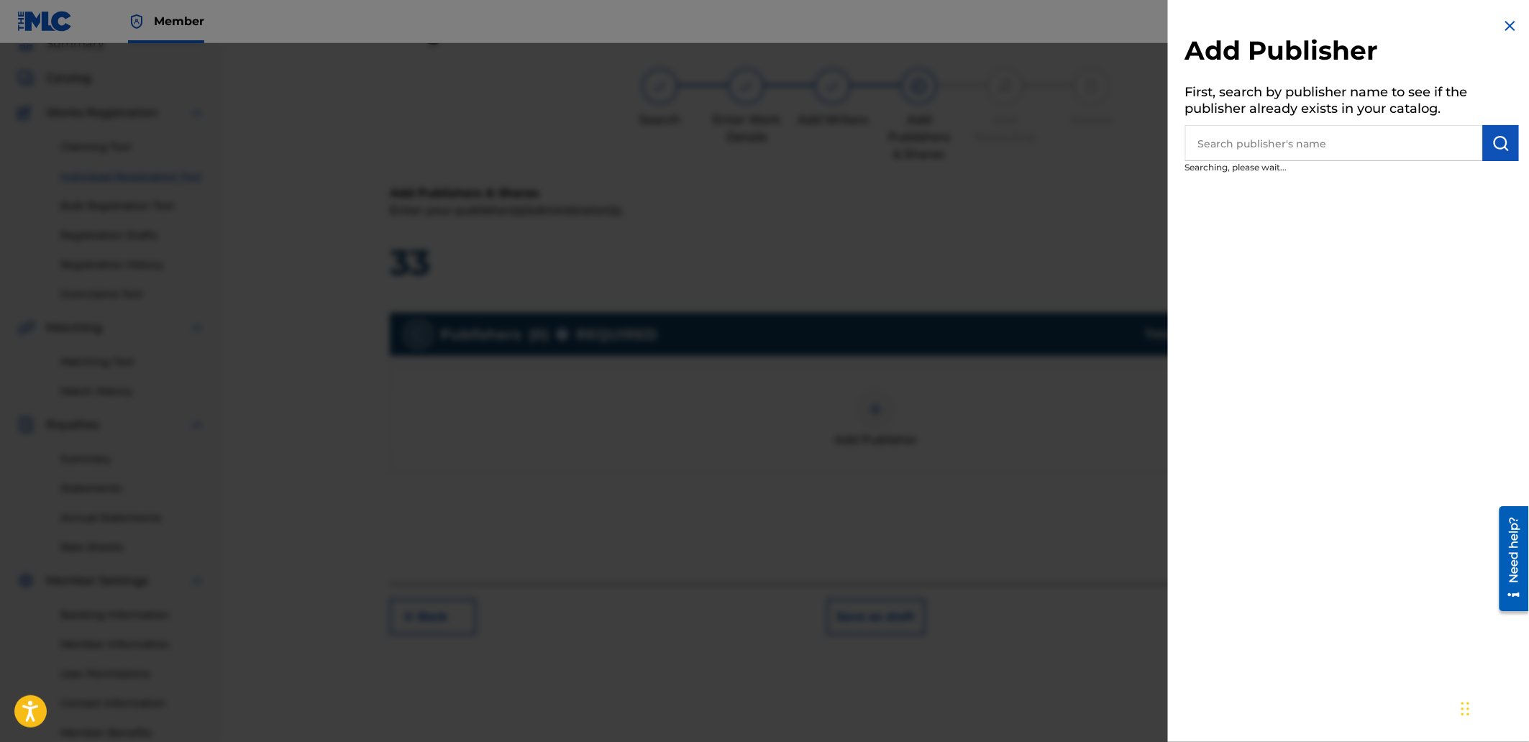
click at [1270, 127] on input "text" at bounding box center [1334, 143] width 298 height 36
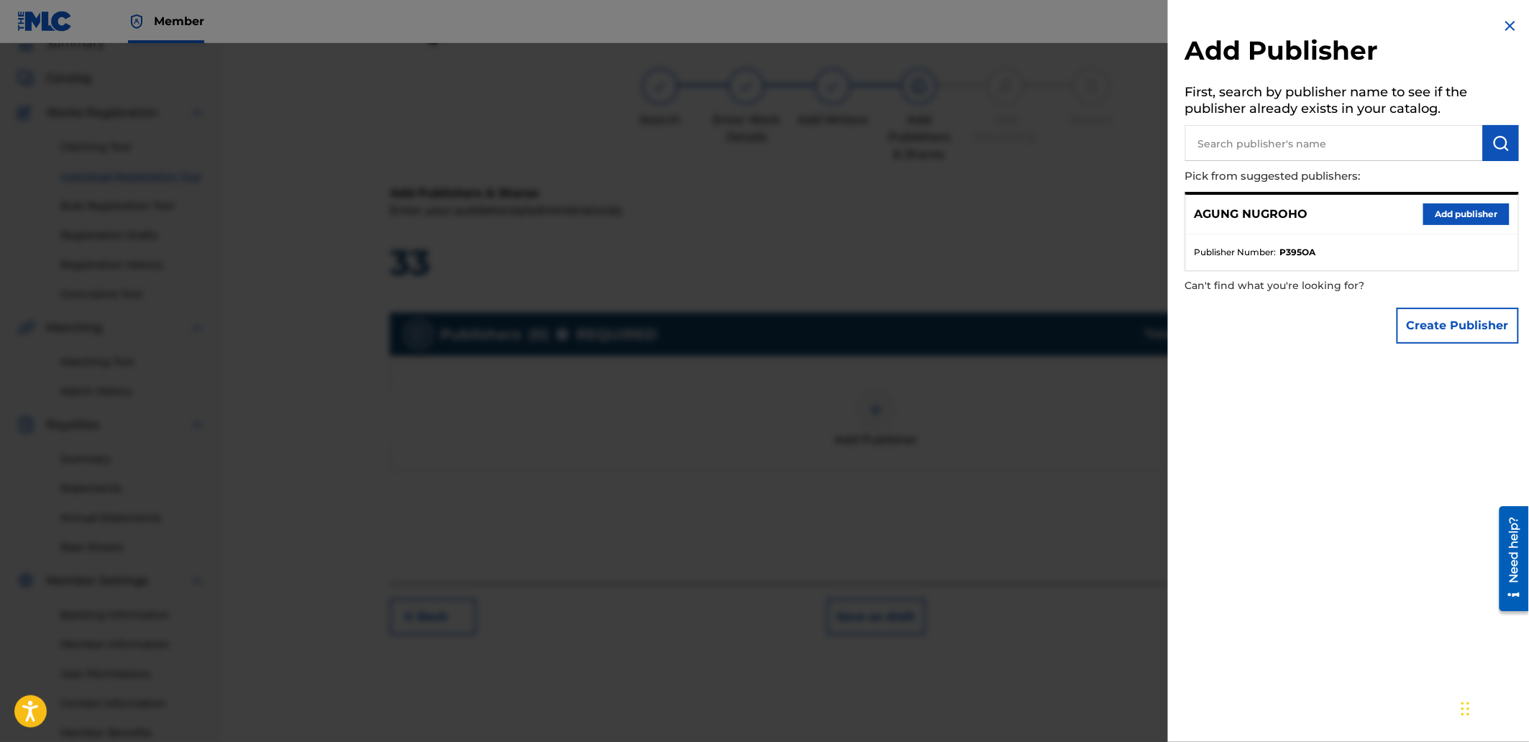
click at [1450, 217] on button "Add publisher" at bounding box center [1466, 215] width 86 height 22
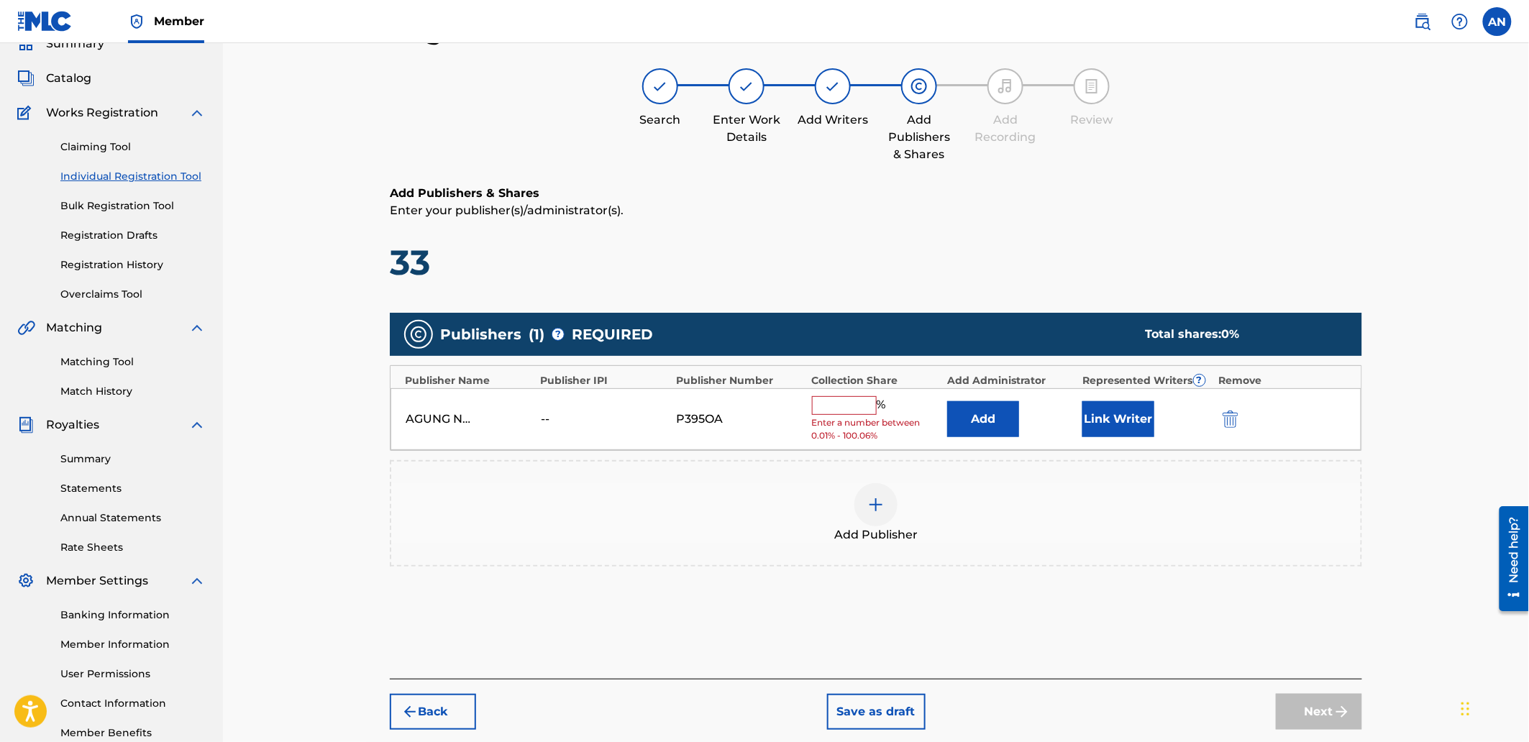
click at [828, 406] on input "text" at bounding box center [844, 405] width 65 height 19
type input "100"
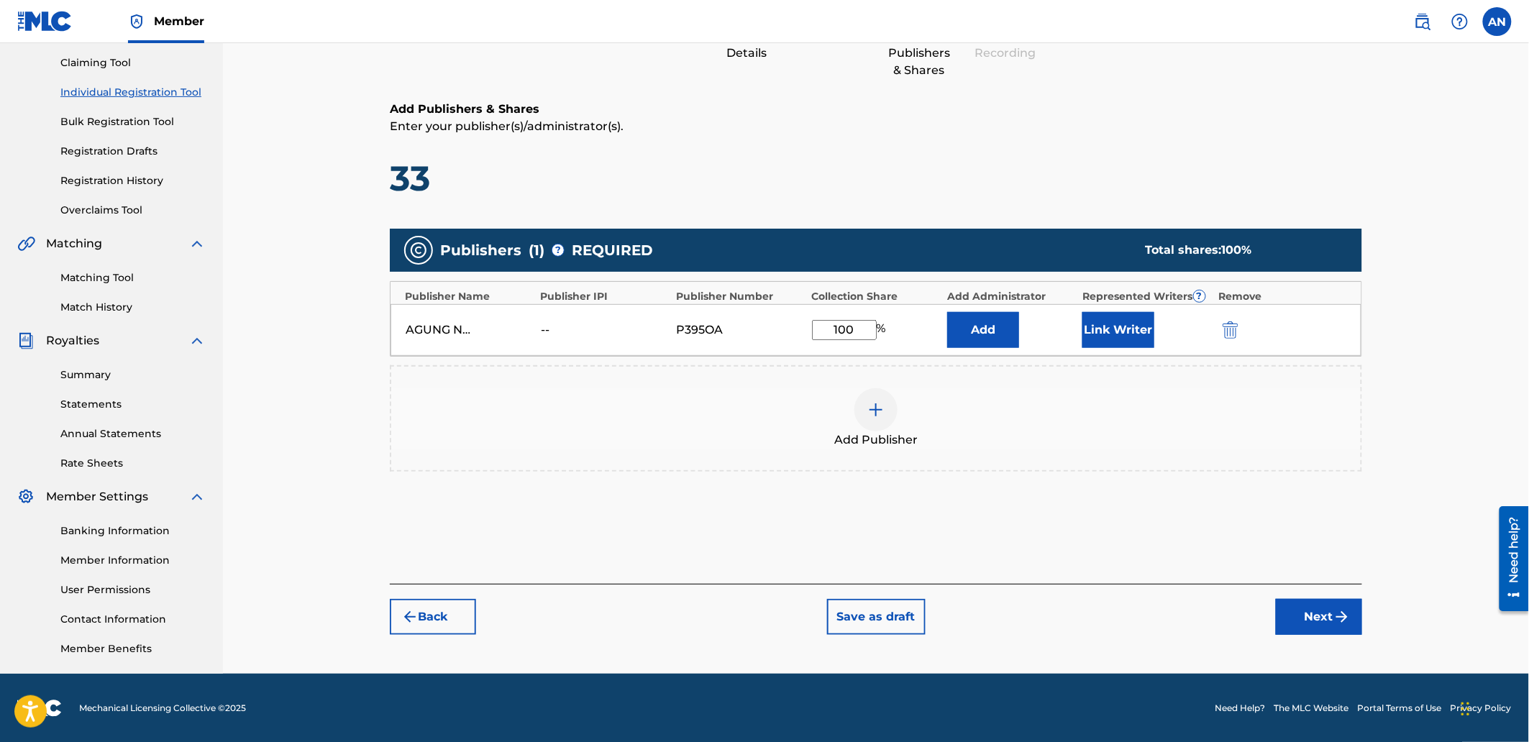
click at [1296, 610] on button "Next" at bounding box center [1319, 617] width 86 height 36
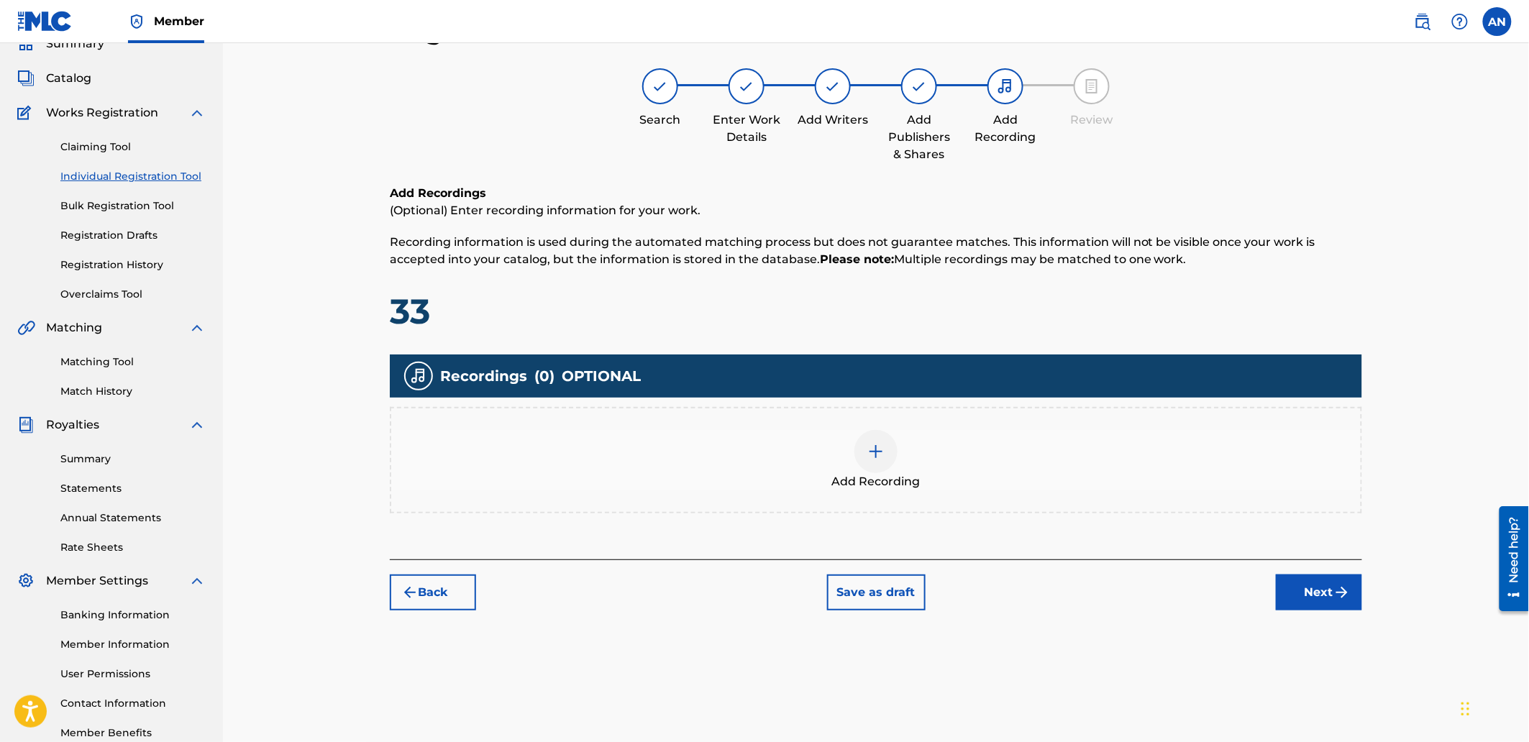
click at [936, 465] on div "Add Recording" at bounding box center [876, 460] width 970 height 60
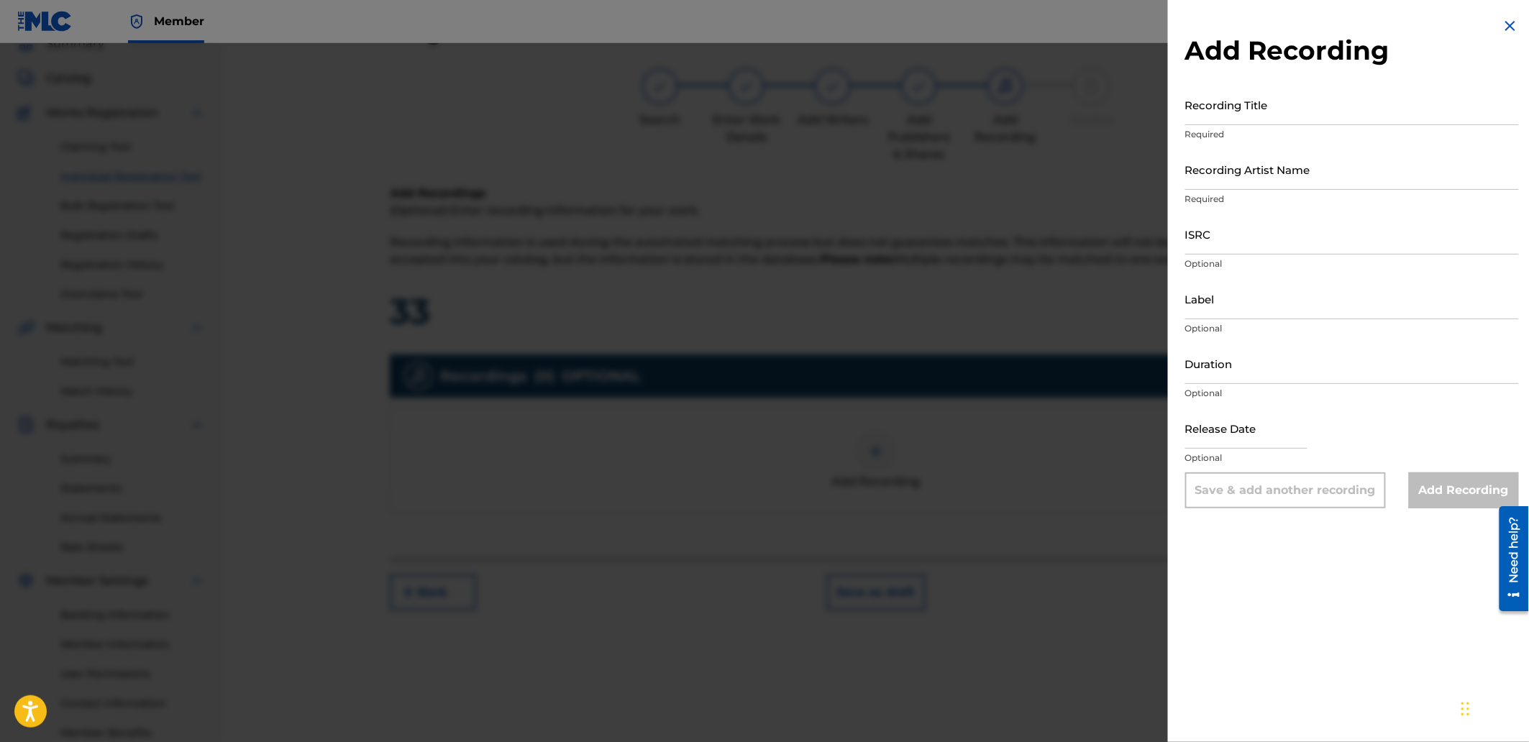
click at [1227, 96] on input "Recording Title" at bounding box center [1352, 104] width 334 height 41
paste input "The Catalyst"
type input "The Catalyst"
click at [1255, 177] on input "Recording Artist Name" at bounding box center [1352, 169] width 334 height 41
click at [1292, 182] on input "Recording Artist Name" at bounding box center [1352, 169] width 334 height 41
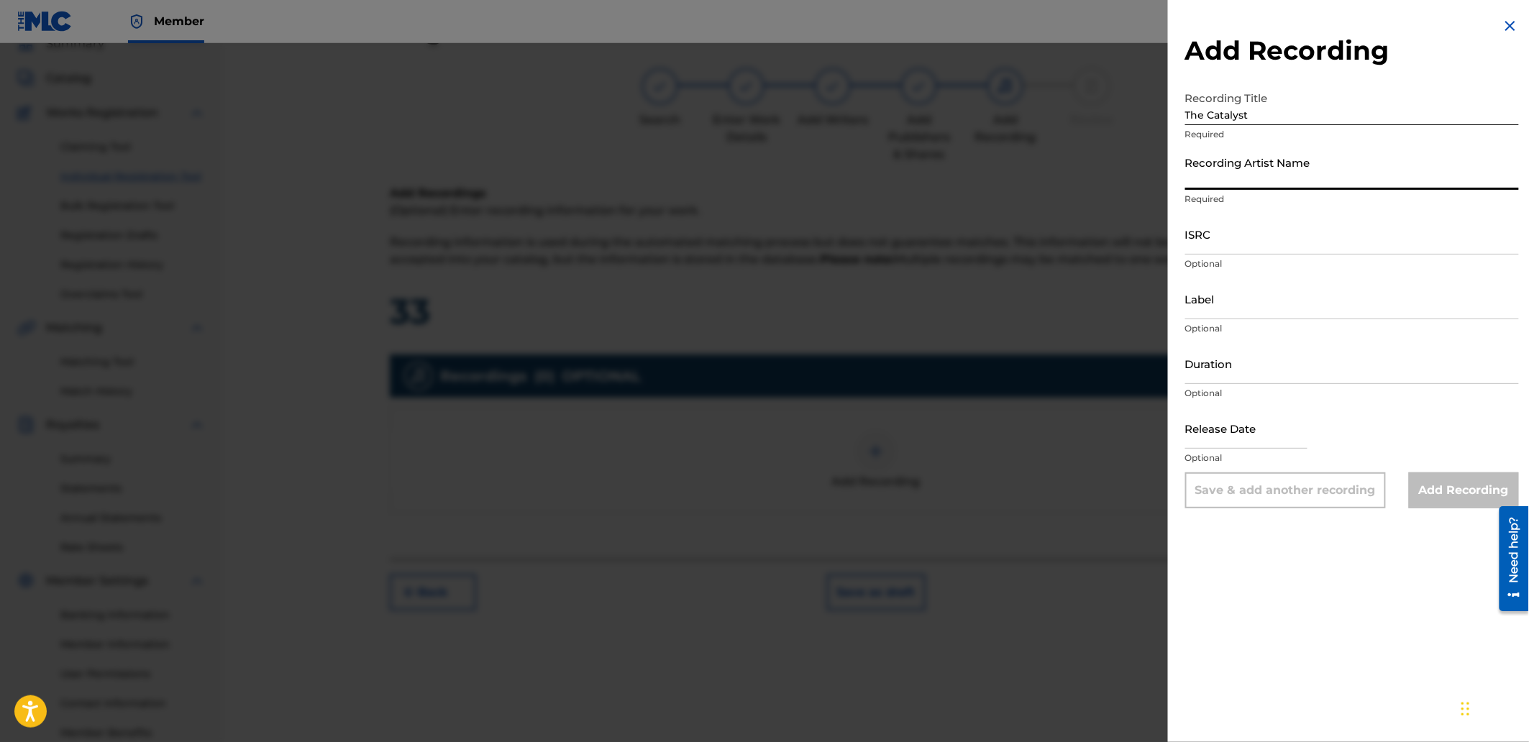
click at [1280, 177] on input "Recording Artist Name" at bounding box center [1352, 169] width 334 height 41
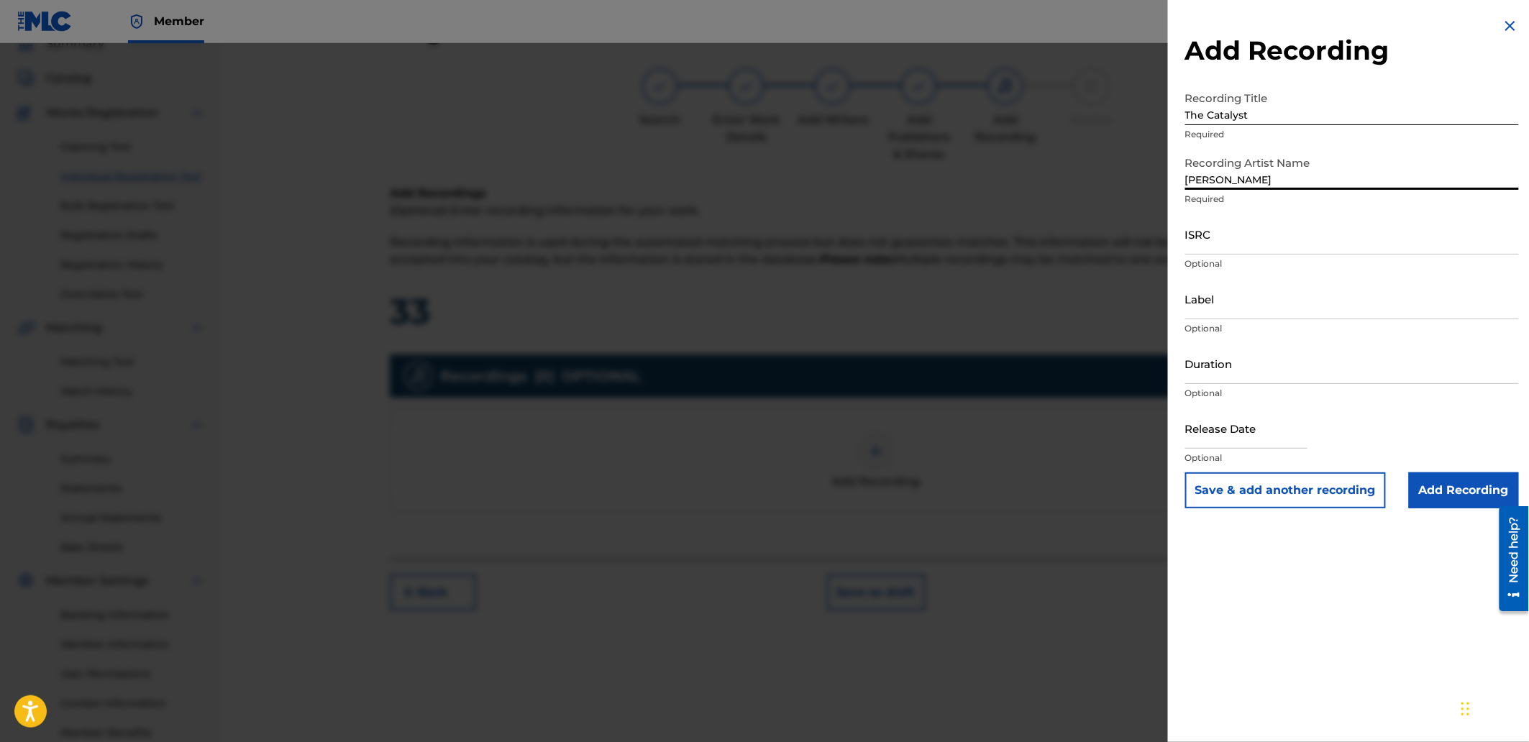
type input "[PERSON_NAME]"
click at [1267, 260] on p "Optional" at bounding box center [1352, 263] width 334 height 13
click at [1262, 245] on input "ISRC" at bounding box center [1352, 234] width 334 height 41
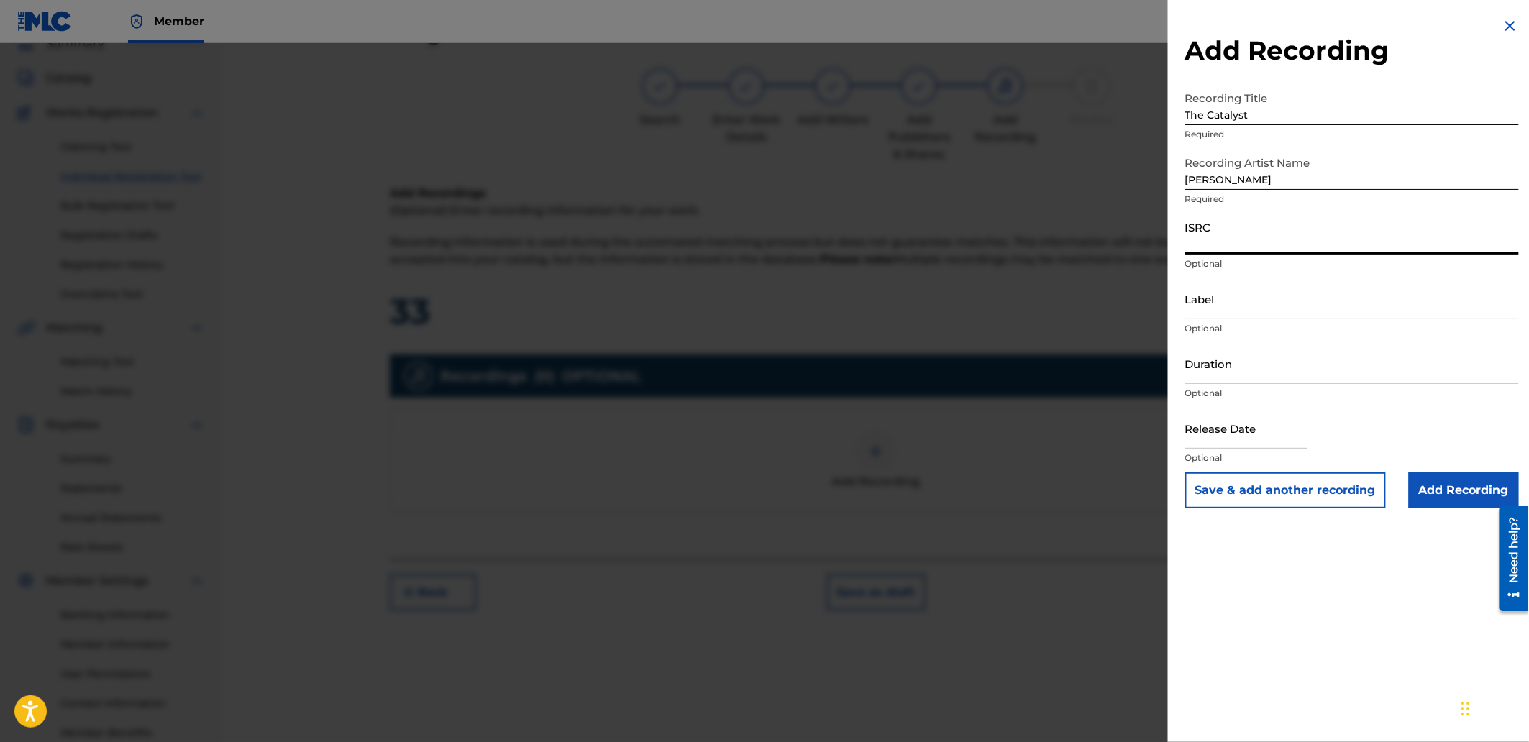
paste input "QZJRB2593228"
type input "QZJRB2593228"
click at [1457, 488] on input "Add Recording" at bounding box center [1464, 491] width 110 height 36
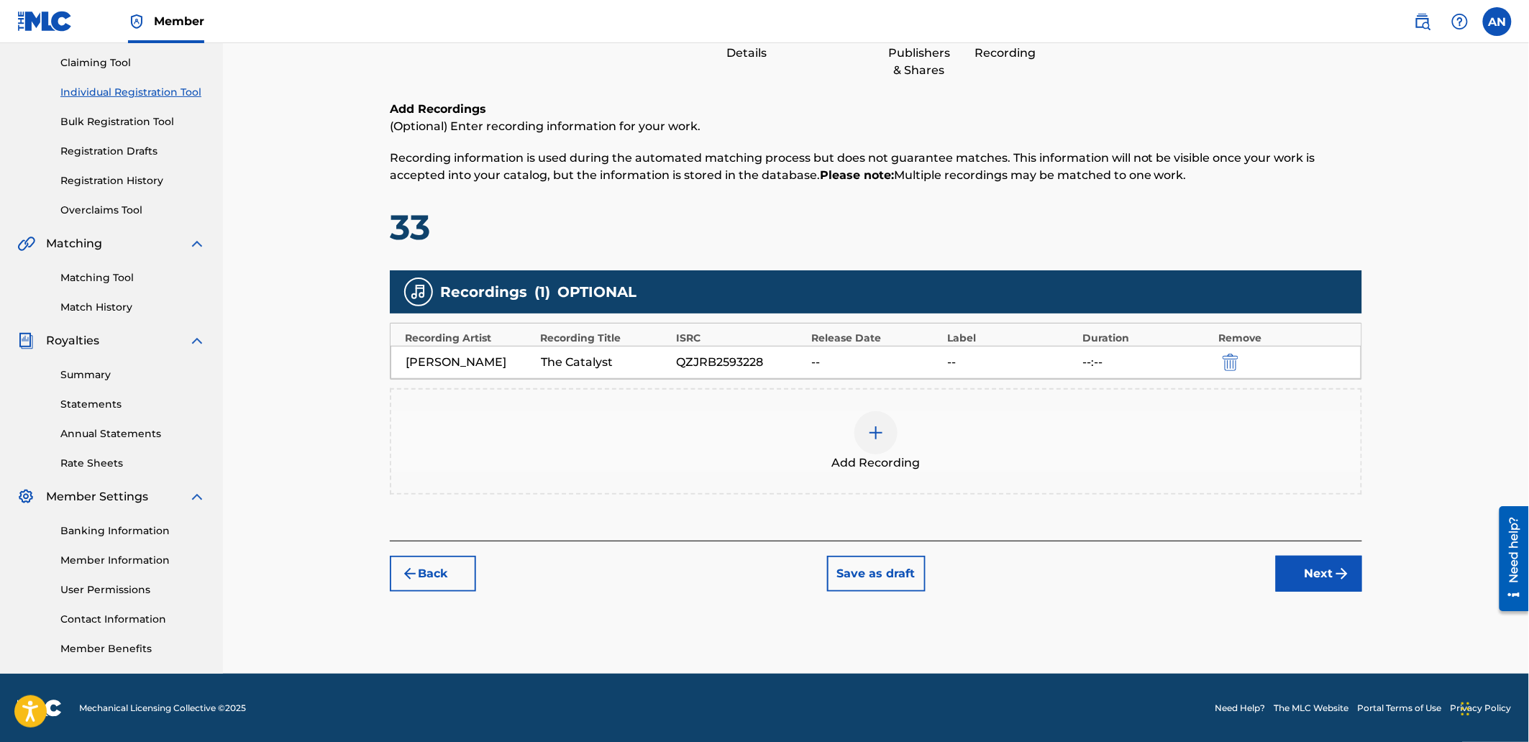
click at [1340, 561] on button "Next" at bounding box center [1319, 574] width 86 height 36
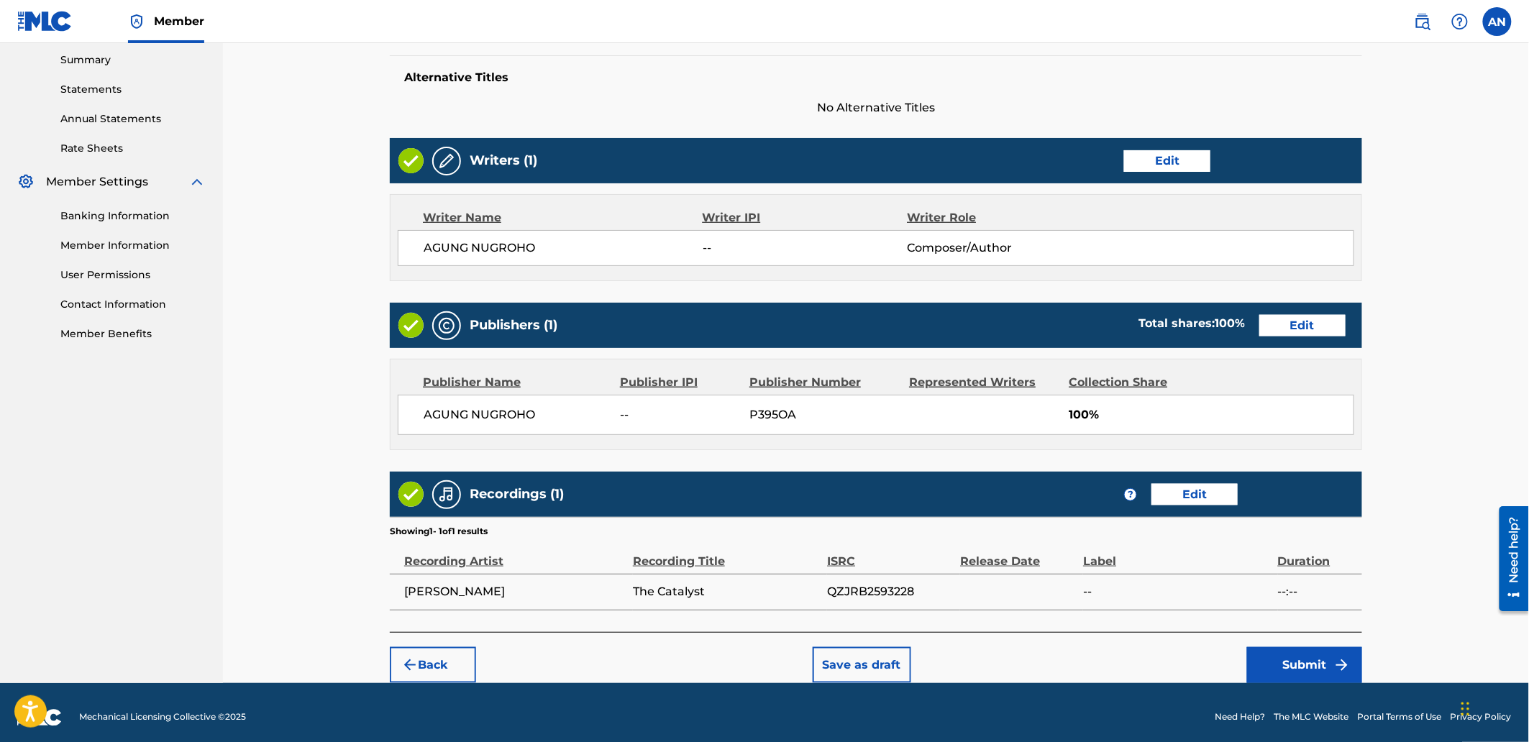
scroll to position [473, 0]
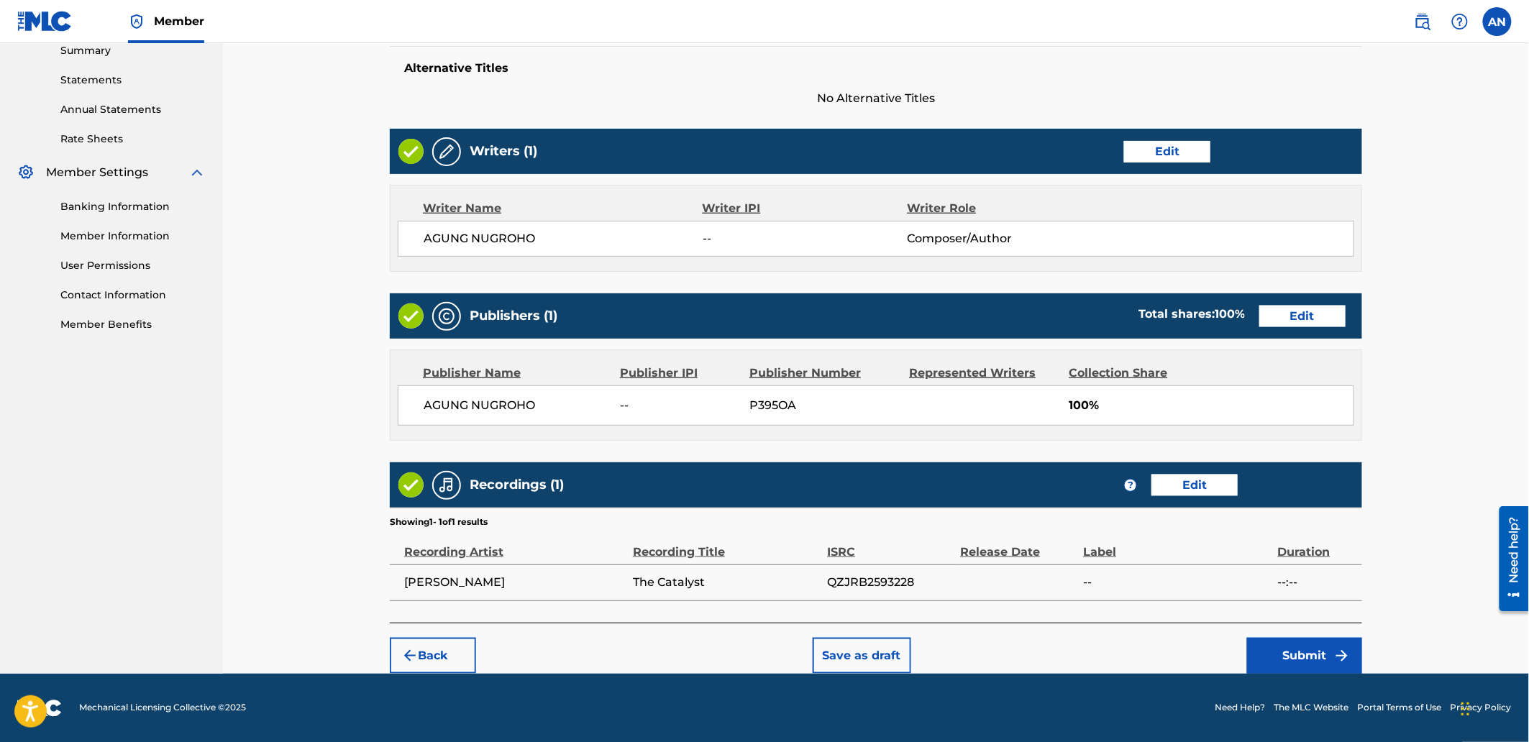
click at [1287, 666] on button "Submit" at bounding box center [1304, 656] width 115 height 36
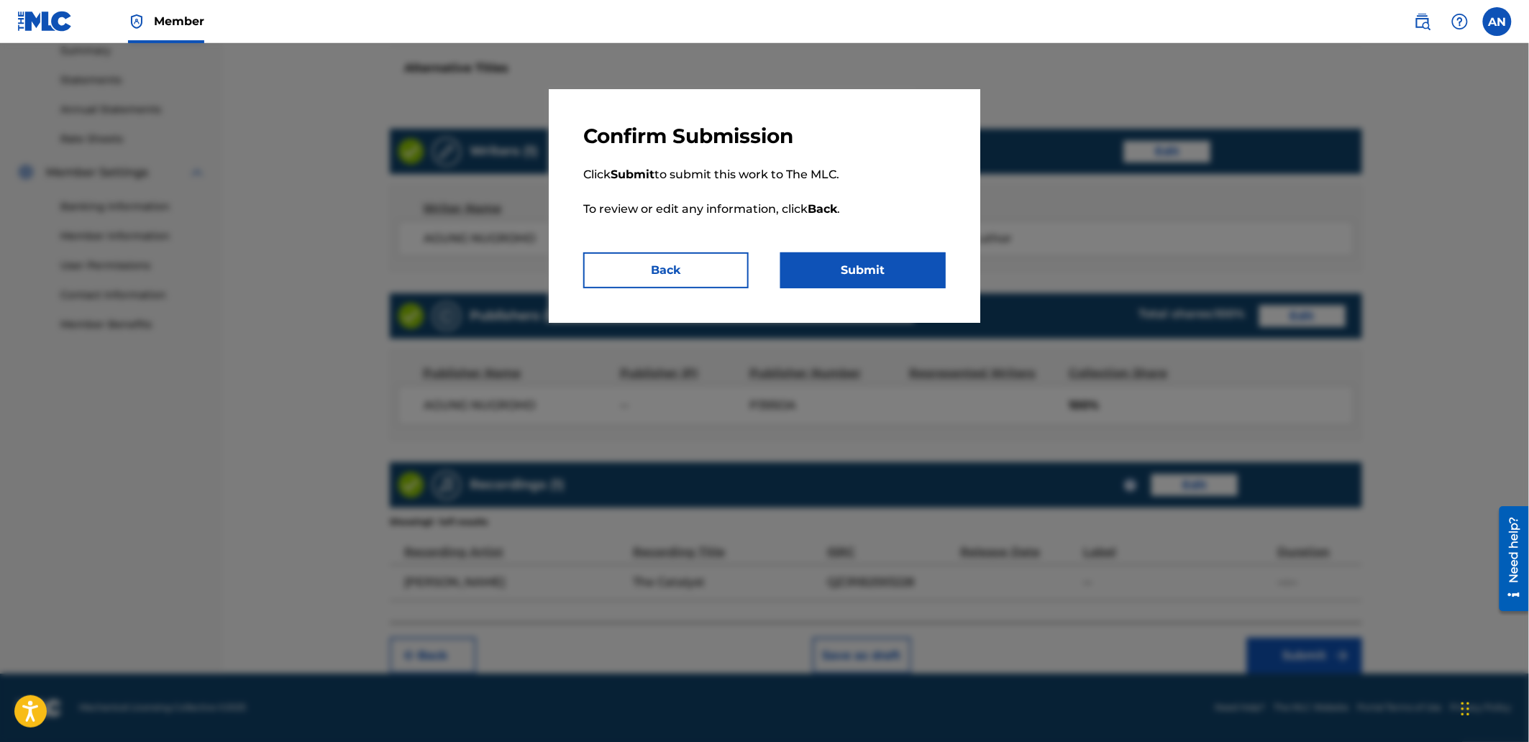
click at [897, 270] on button "Submit" at bounding box center [862, 270] width 165 height 36
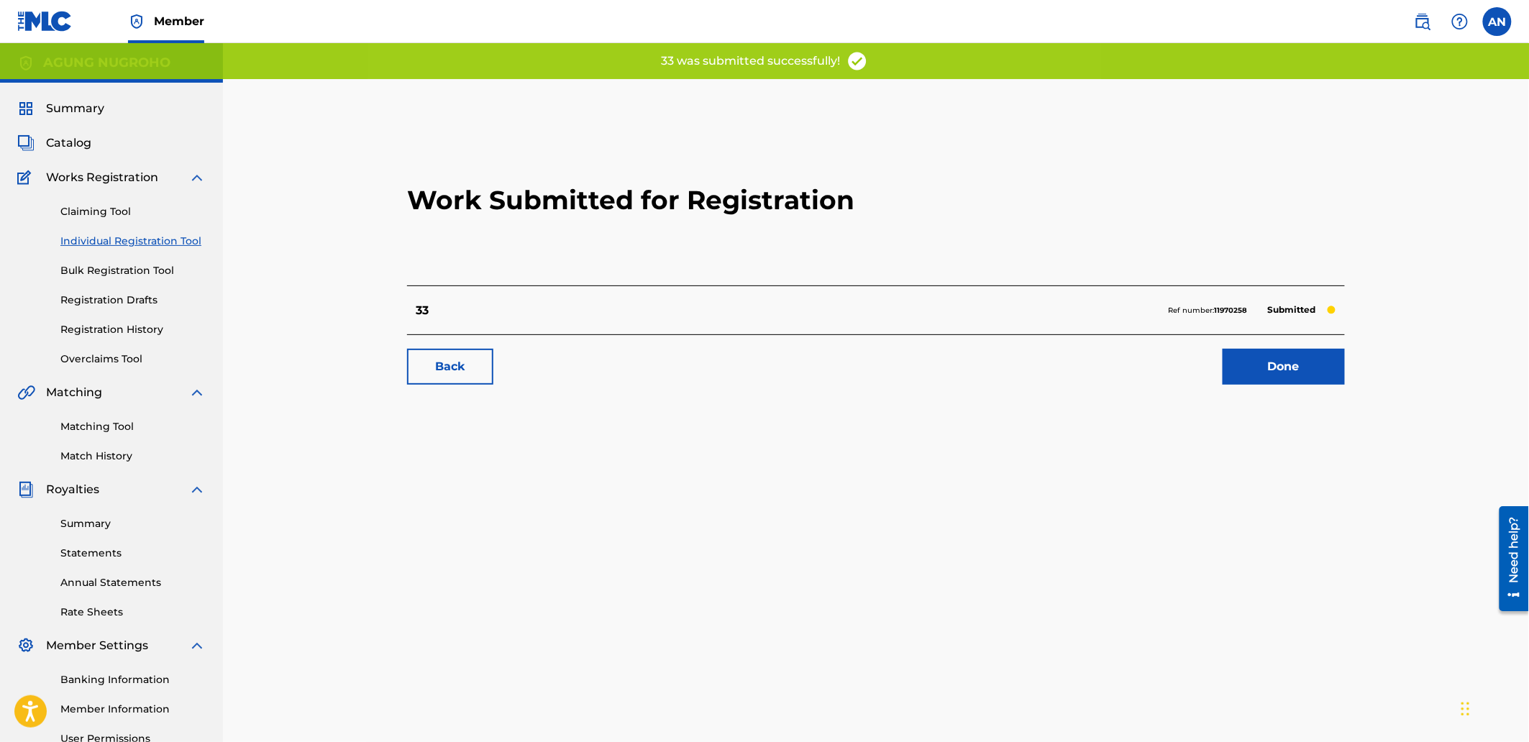
click at [1261, 372] on link "Done" at bounding box center [1284, 367] width 122 height 36
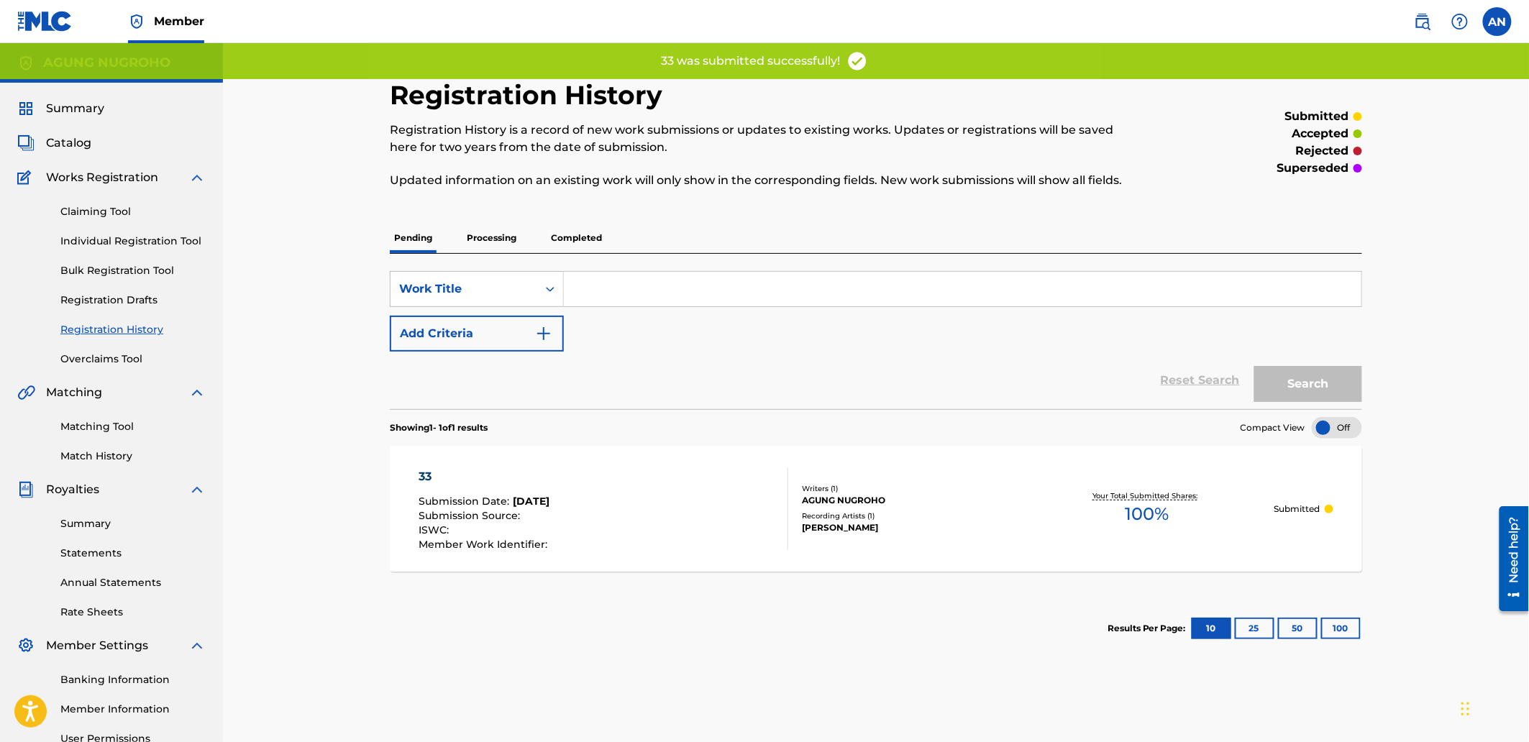
click at [175, 240] on link "Individual Registration Tool" at bounding box center [132, 241] width 145 height 15
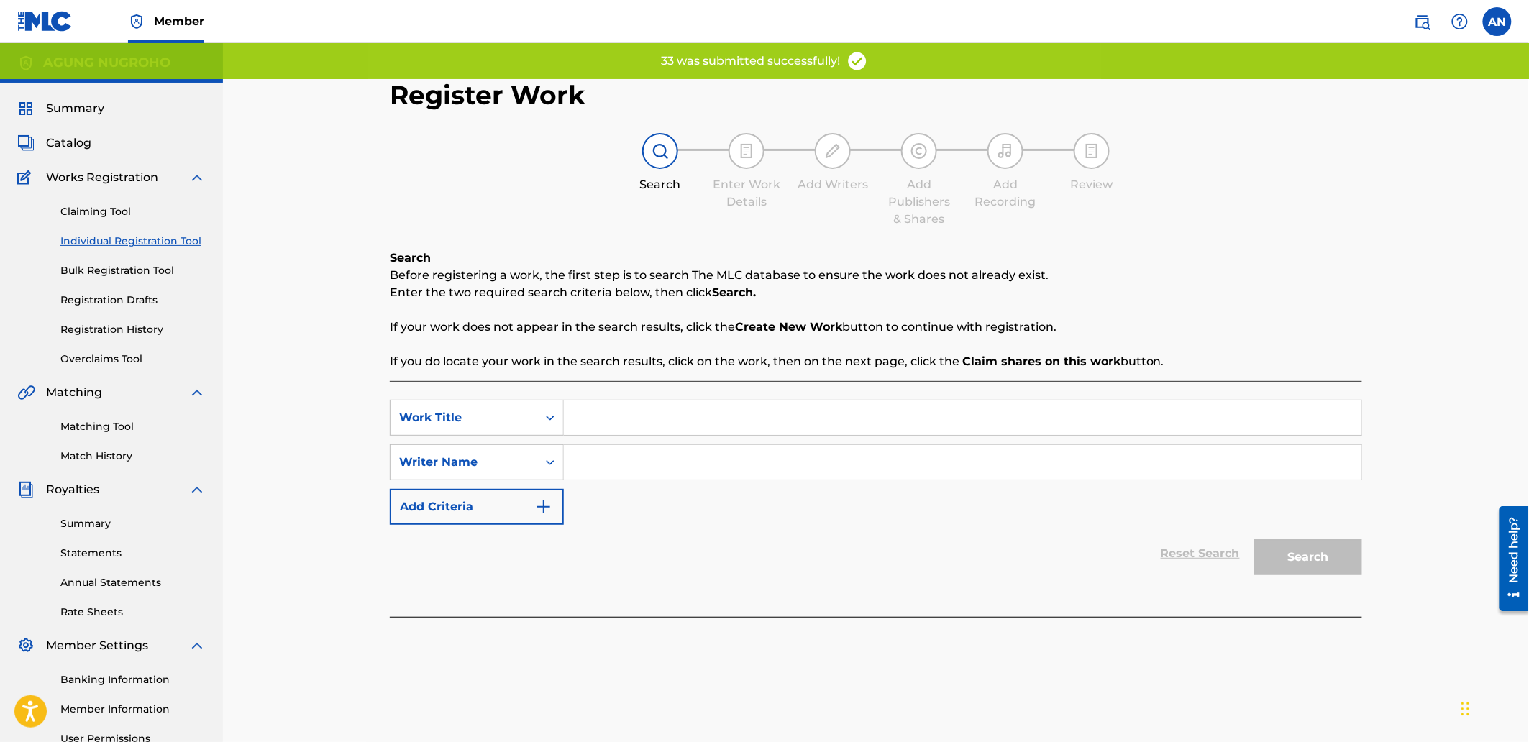
click at [620, 427] on input "Search Form" at bounding box center [963, 418] width 798 height 35
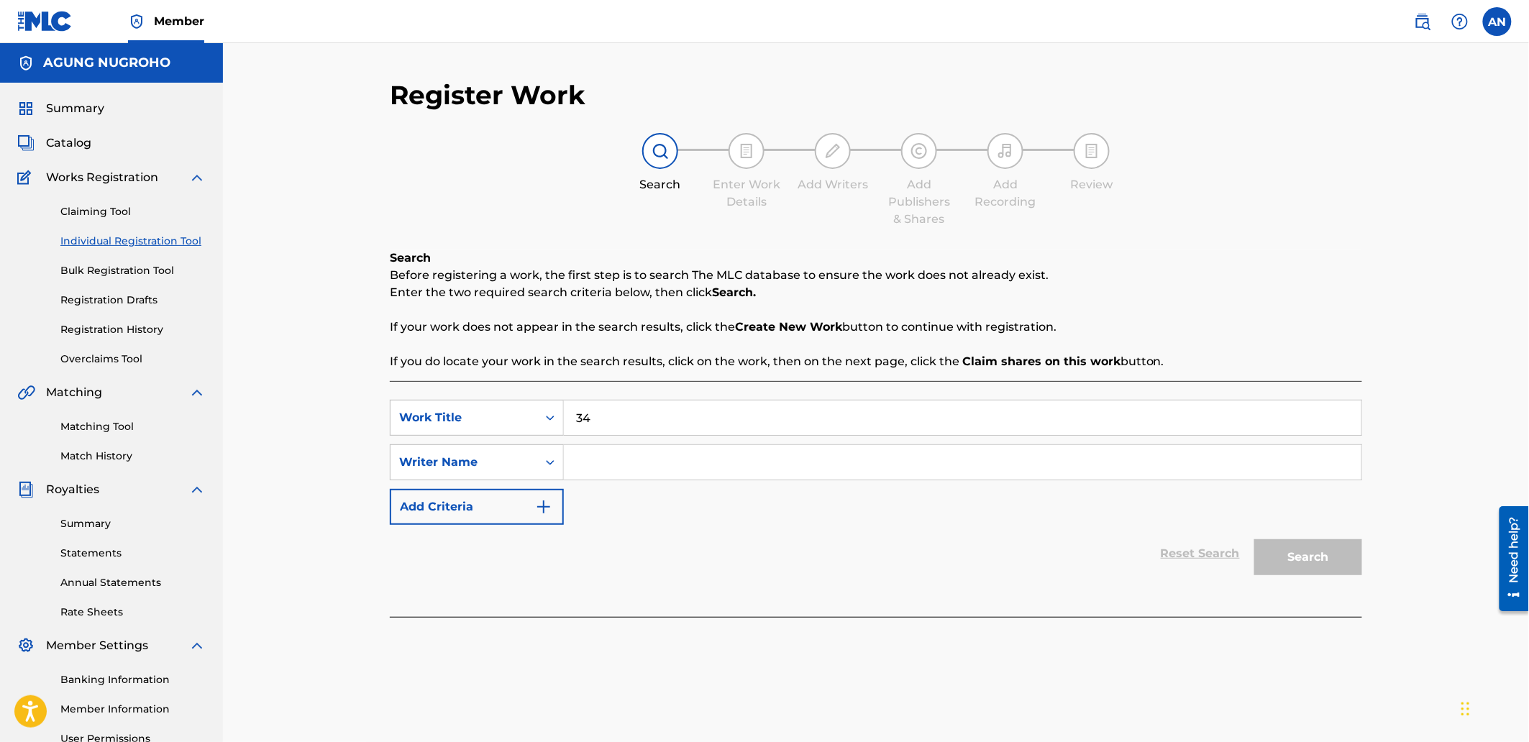
type input "34"
click at [623, 460] on input "Search Form" at bounding box center [963, 462] width 798 height 35
click at [626, 466] on input "Search Form" at bounding box center [963, 462] width 798 height 35
type input "AGUNG NUGROHO"
drag, startPoint x: 1254, startPoint y: 560, endPoint x: 1264, endPoint y: 557, distance: 11.2
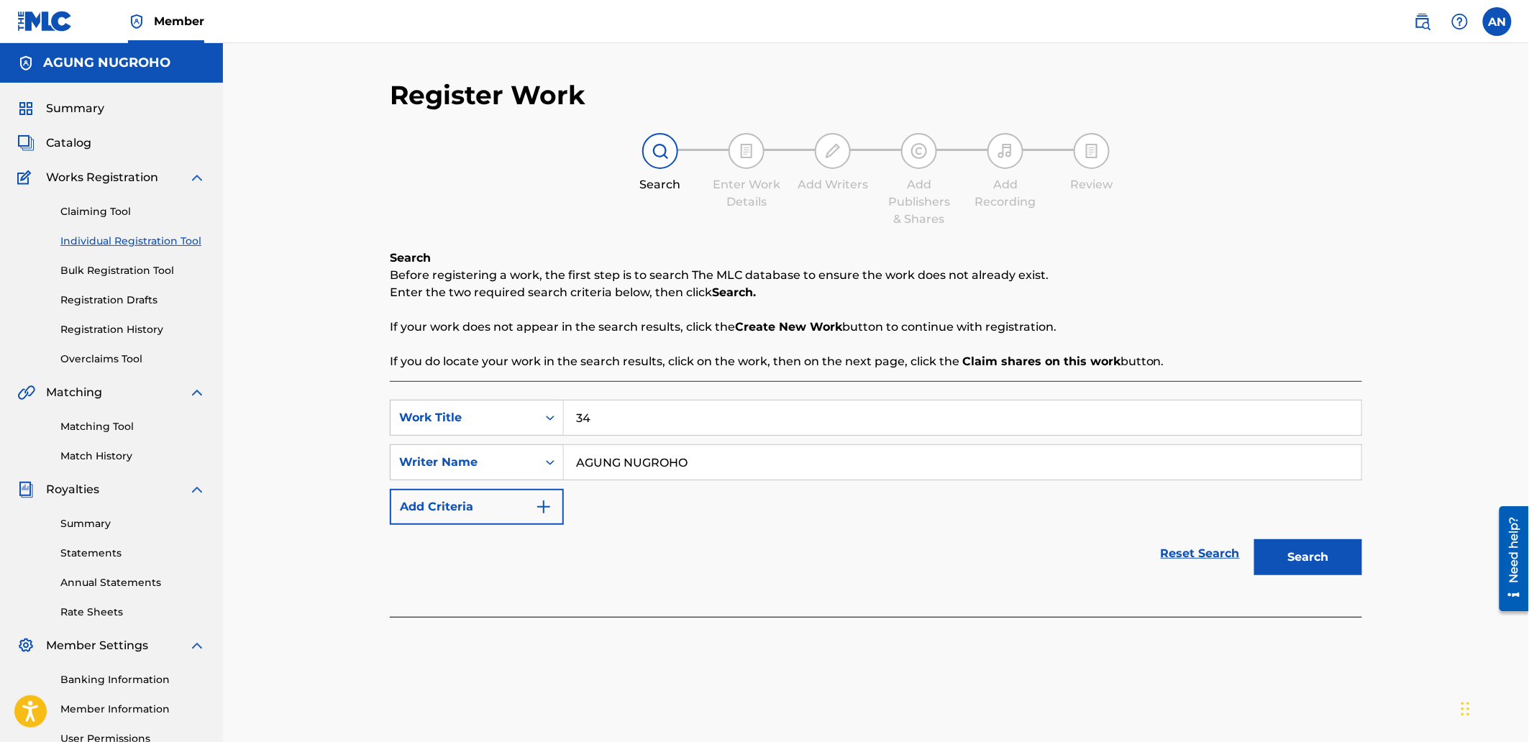
click at [1257, 559] on button "Search" at bounding box center [1308, 557] width 108 height 36
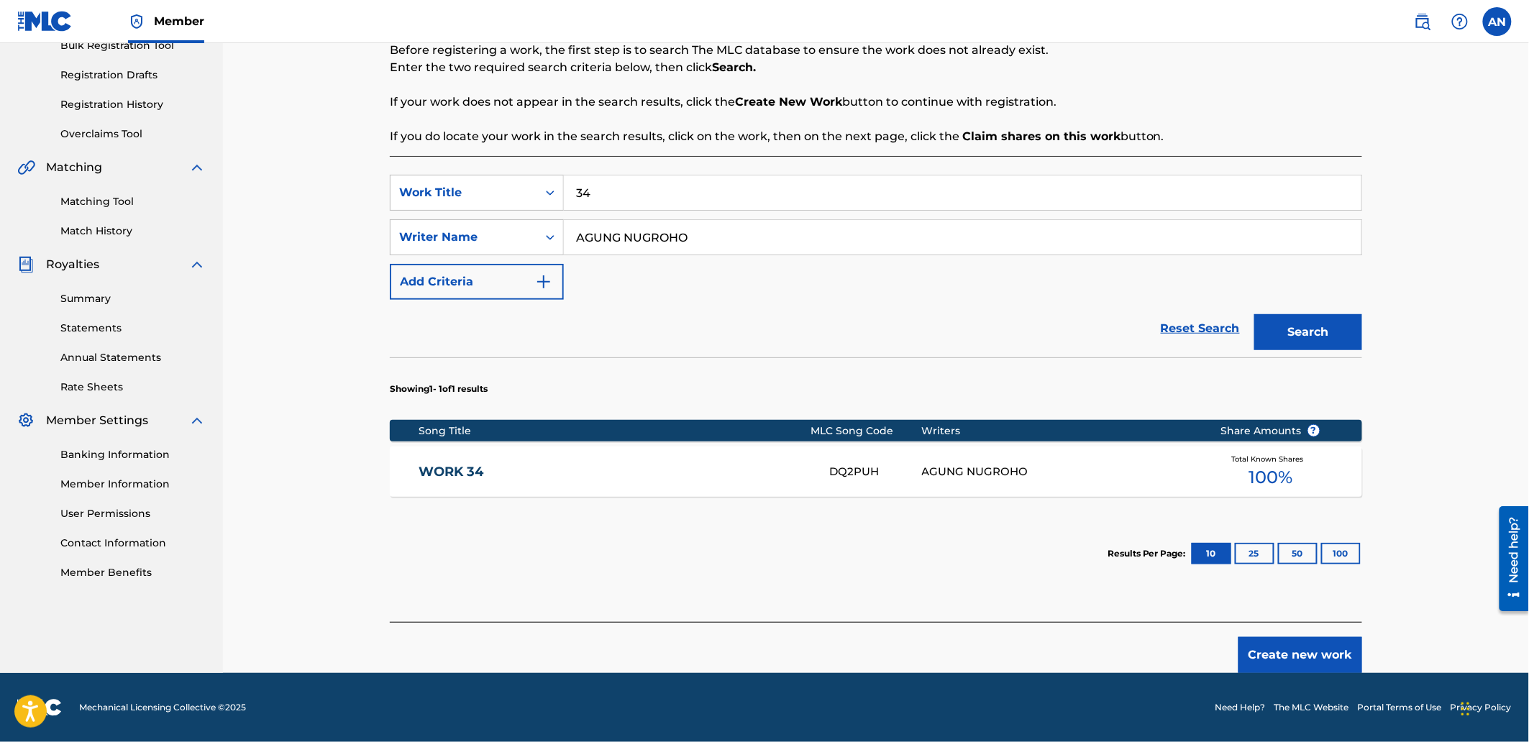
click at [1298, 667] on button "Create new work" at bounding box center [1301, 655] width 124 height 36
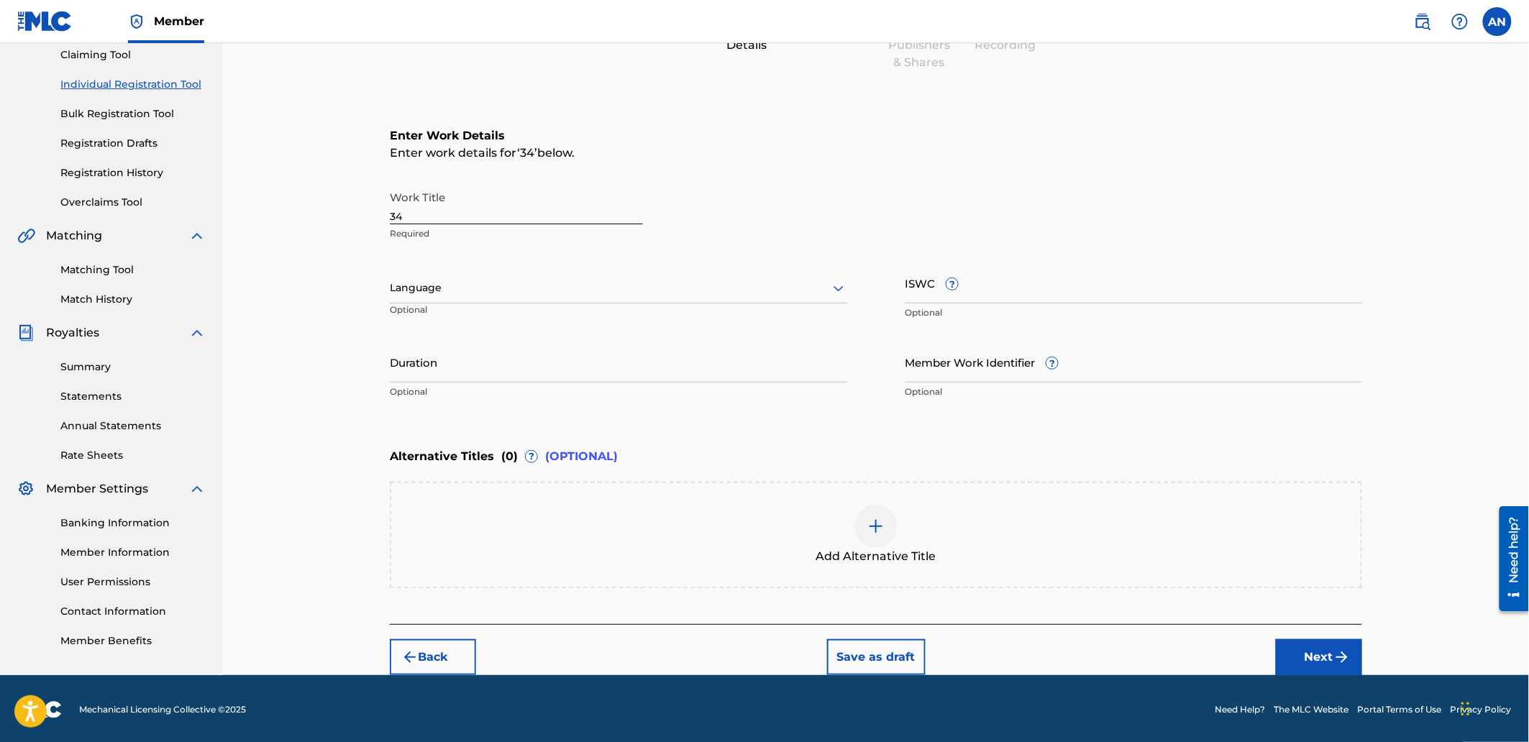
click at [1307, 657] on button "Next" at bounding box center [1319, 657] width 86 height 36
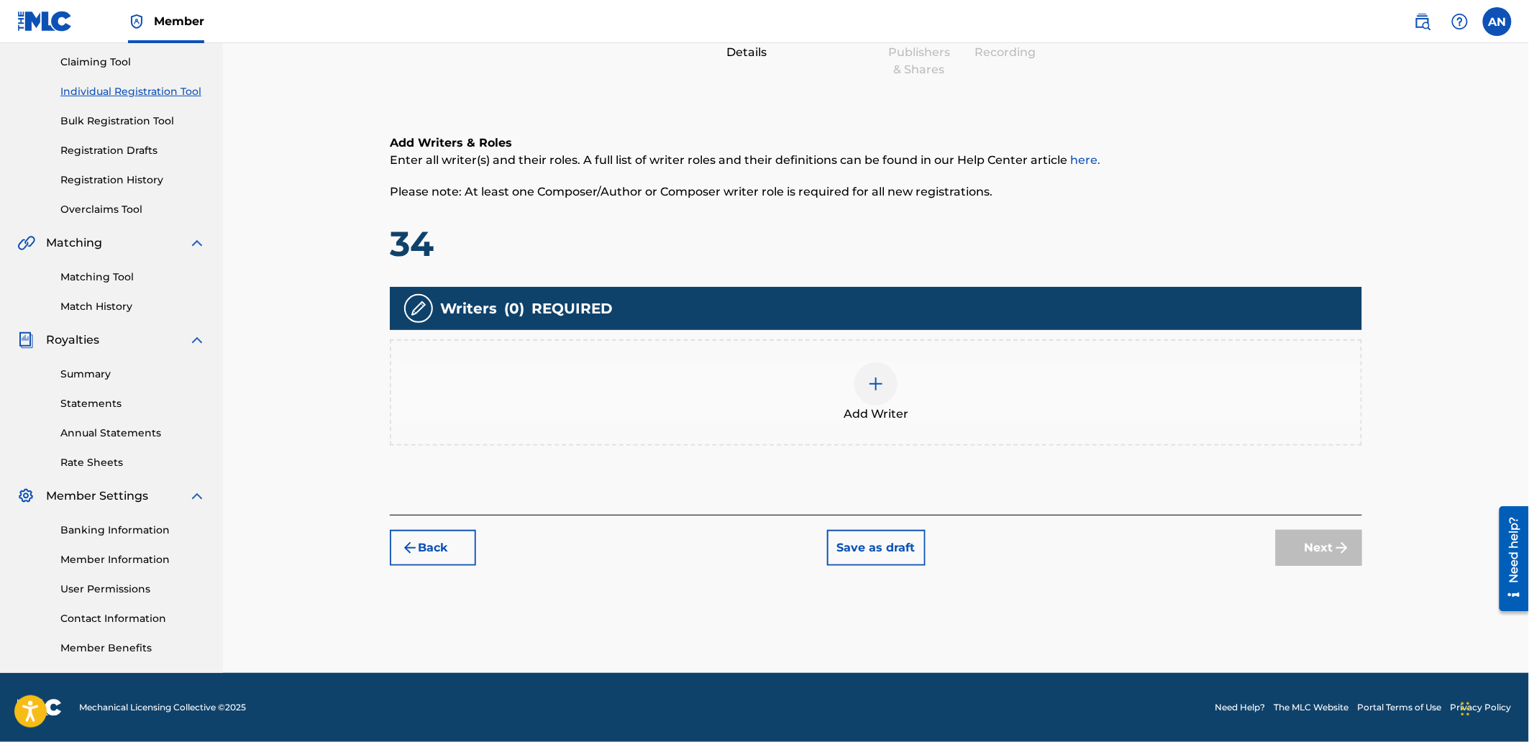
scroll to position [65, 0]
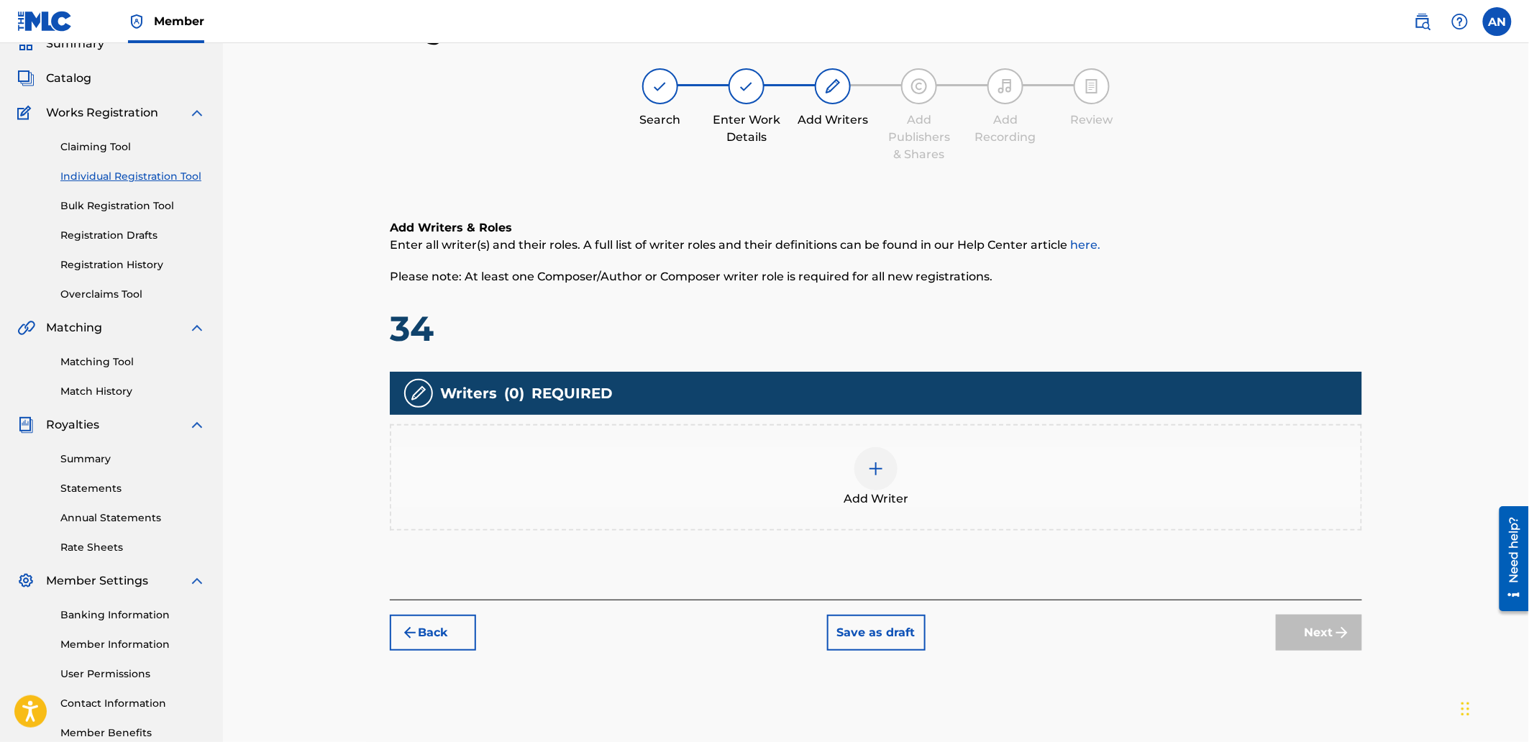
click at [1075, 473] on div "Add Writer" at bounding box center [876, 477] width 970 height 60
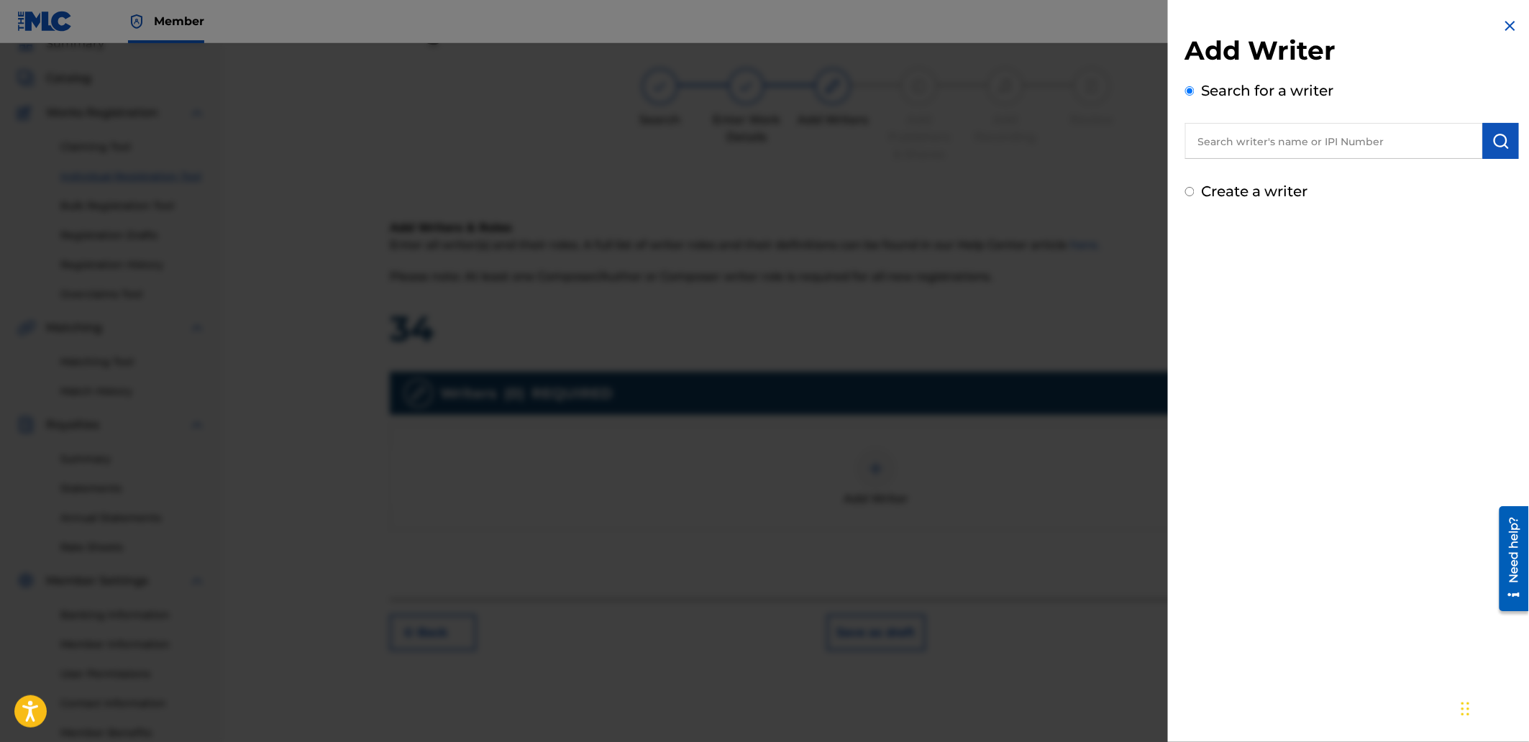
click at [1303, 151] on input "text" at bounding box center [1334, 141] width 298 height 36
type input "AGUNG NUGROHO"
click at [1493, 138] on img "submit" at bounding box center [1500, 140] width 17 height 17
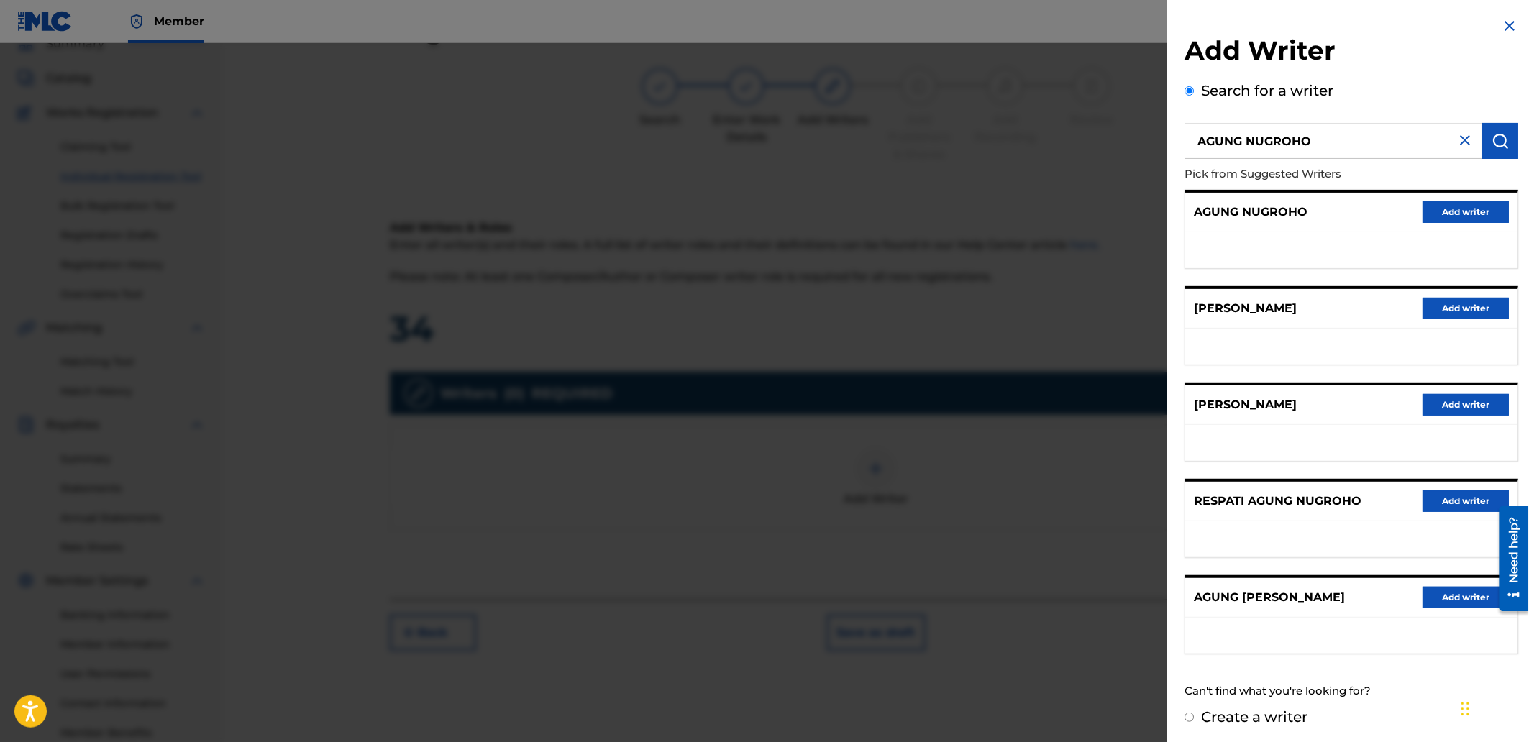
drag, startPoint x: 1449, startPoint y: 207, endPoint x: 1267, endPoint y: 264, distance: 190.6
click at [1448, 209] on button "Add writer" at bounding box center [1466, 212] width 86 height 22
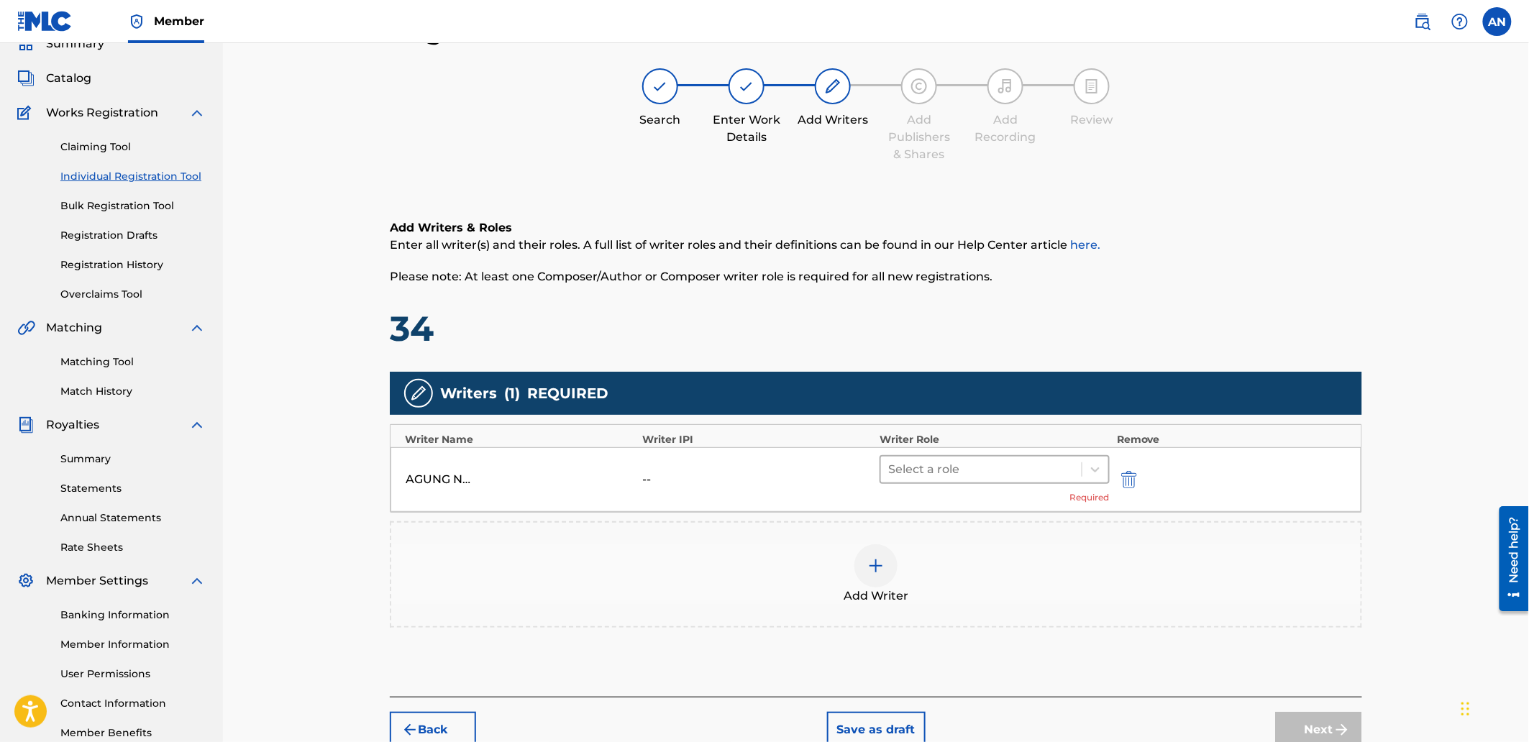
click at [943, 465] on div at bounding box center [981, 470] width 186 height 20
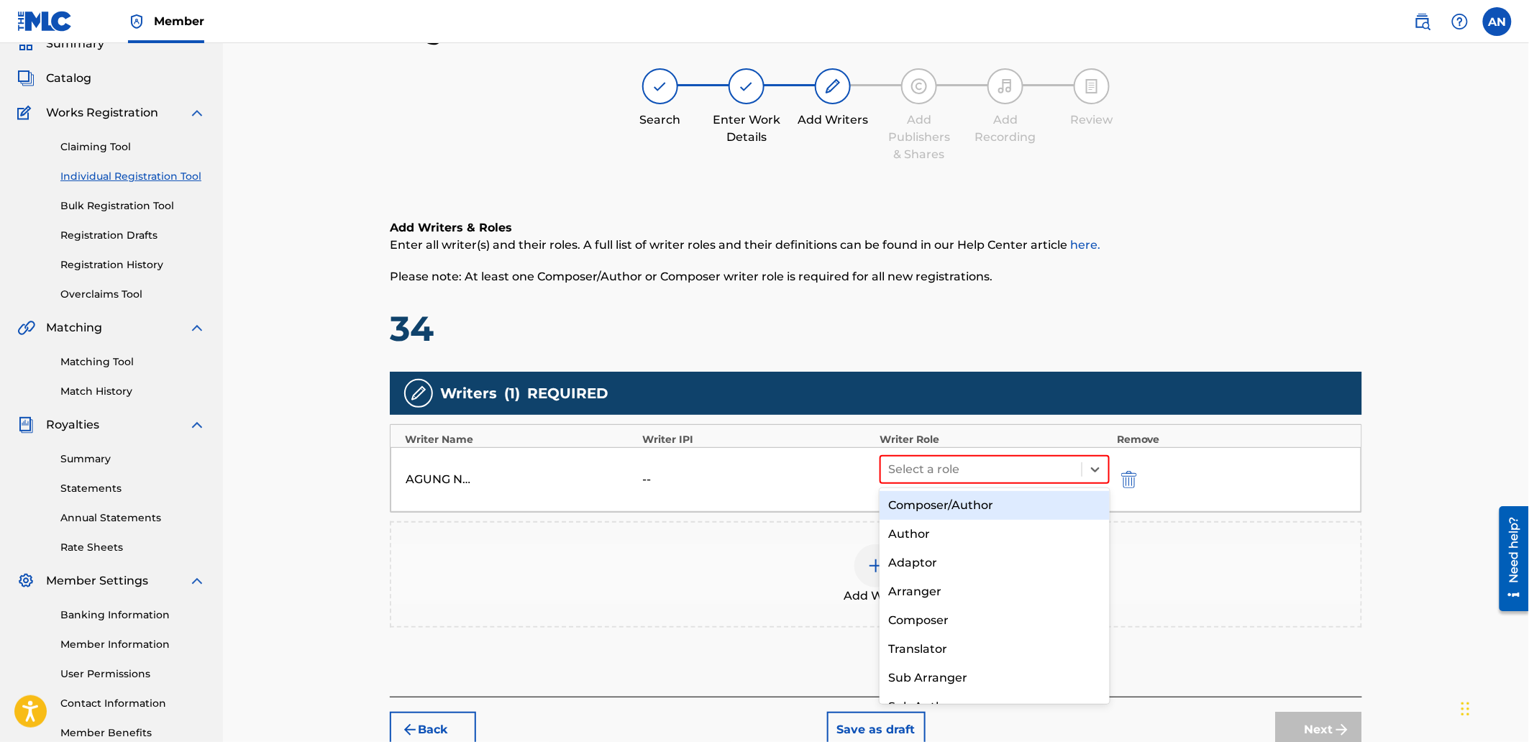
click at [949, 503] on div "Composer/Author" at bounding box center [994, 505] width 229 height 29
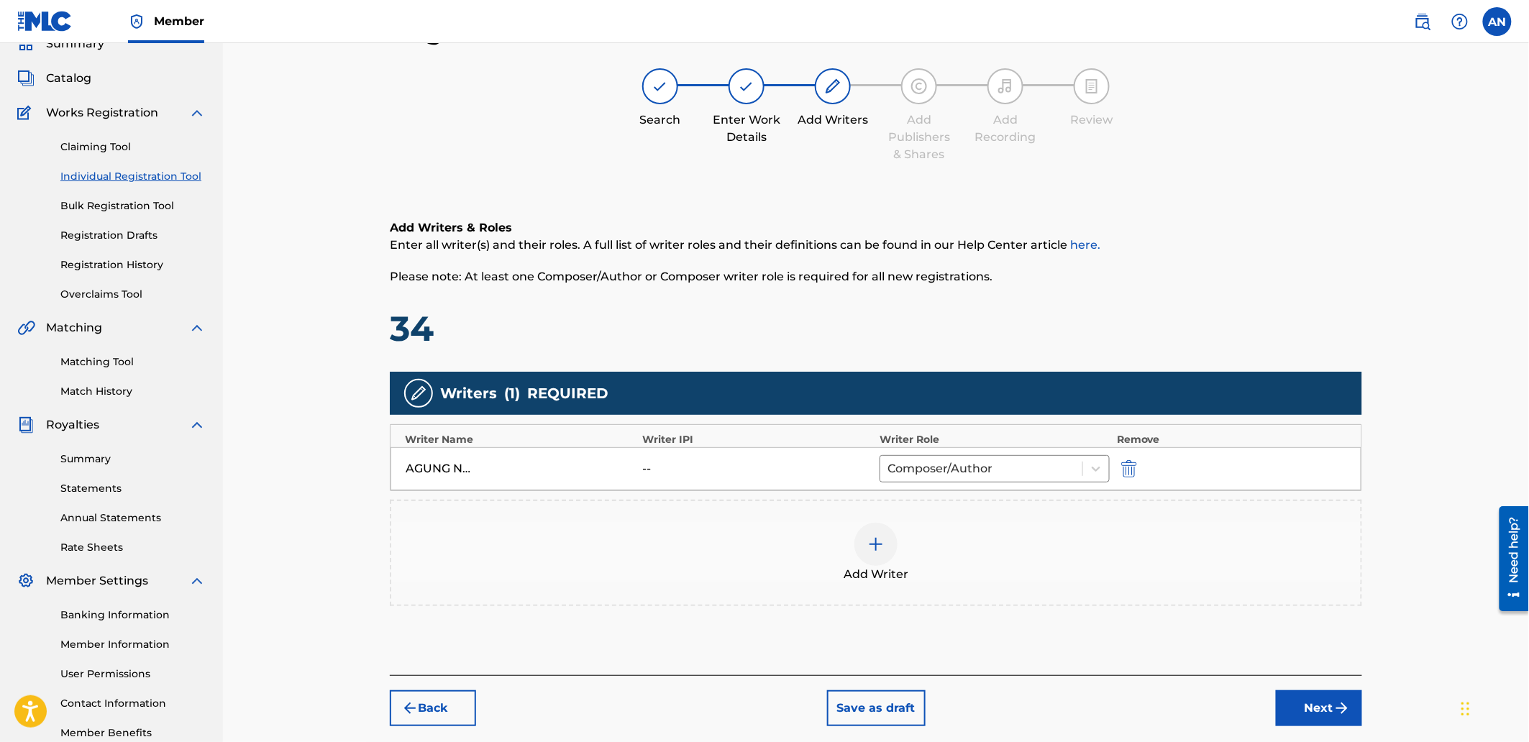
scroll to position [149, 0]
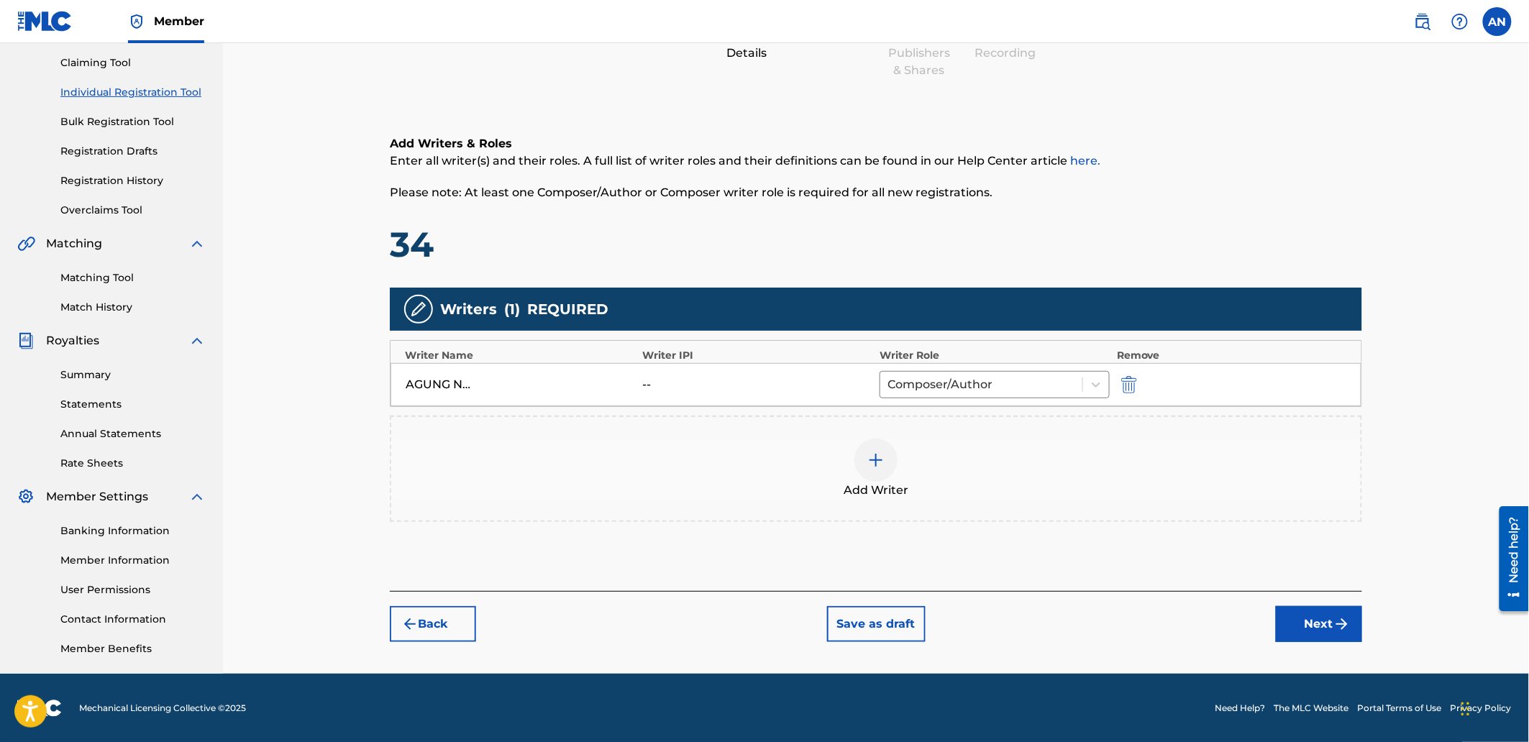
click at [1309, 619] on button "Next" at bounding box center [1319, 624] width 86 height 36
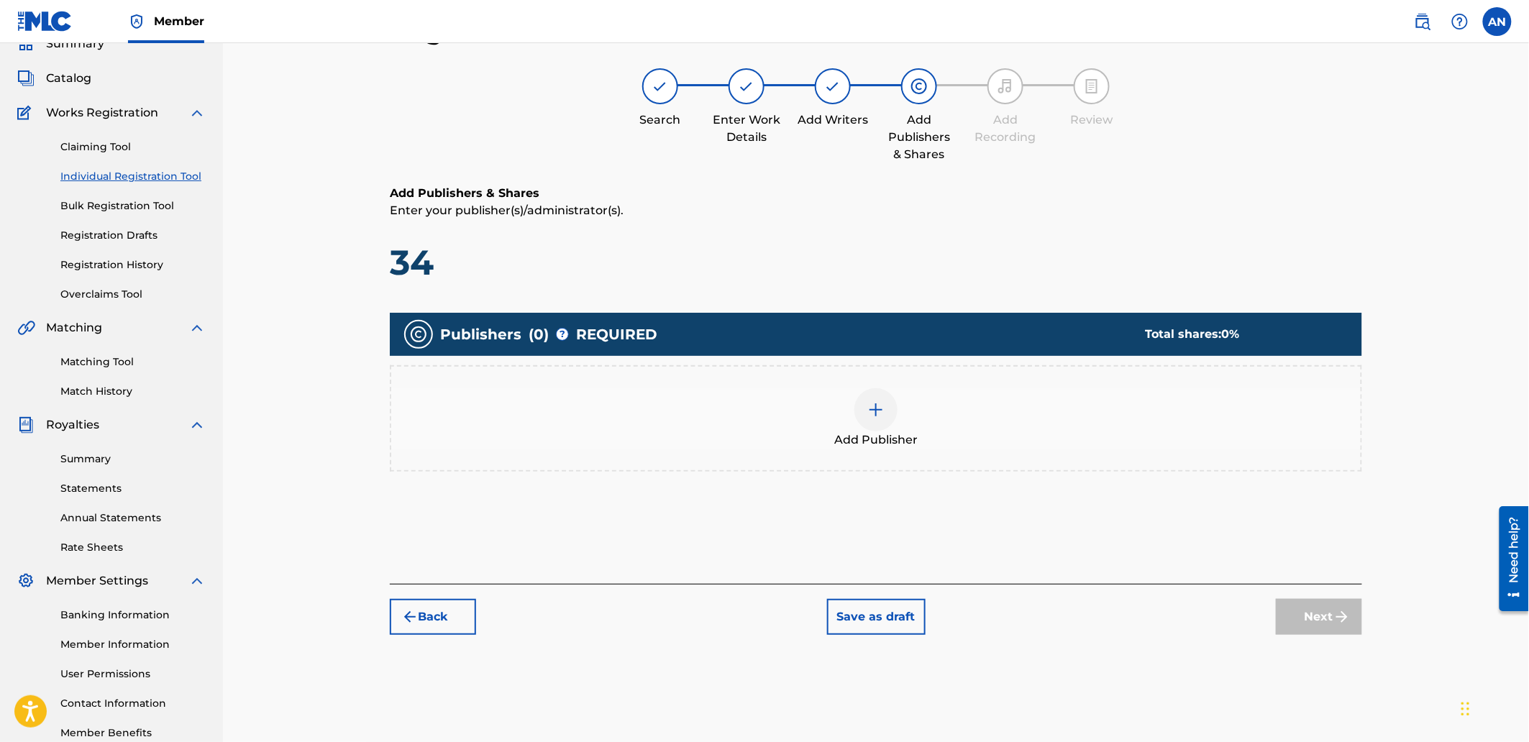
click at [952, 407] on div "Add Publisher" at bounding box center [876, 418] width 970 height 60
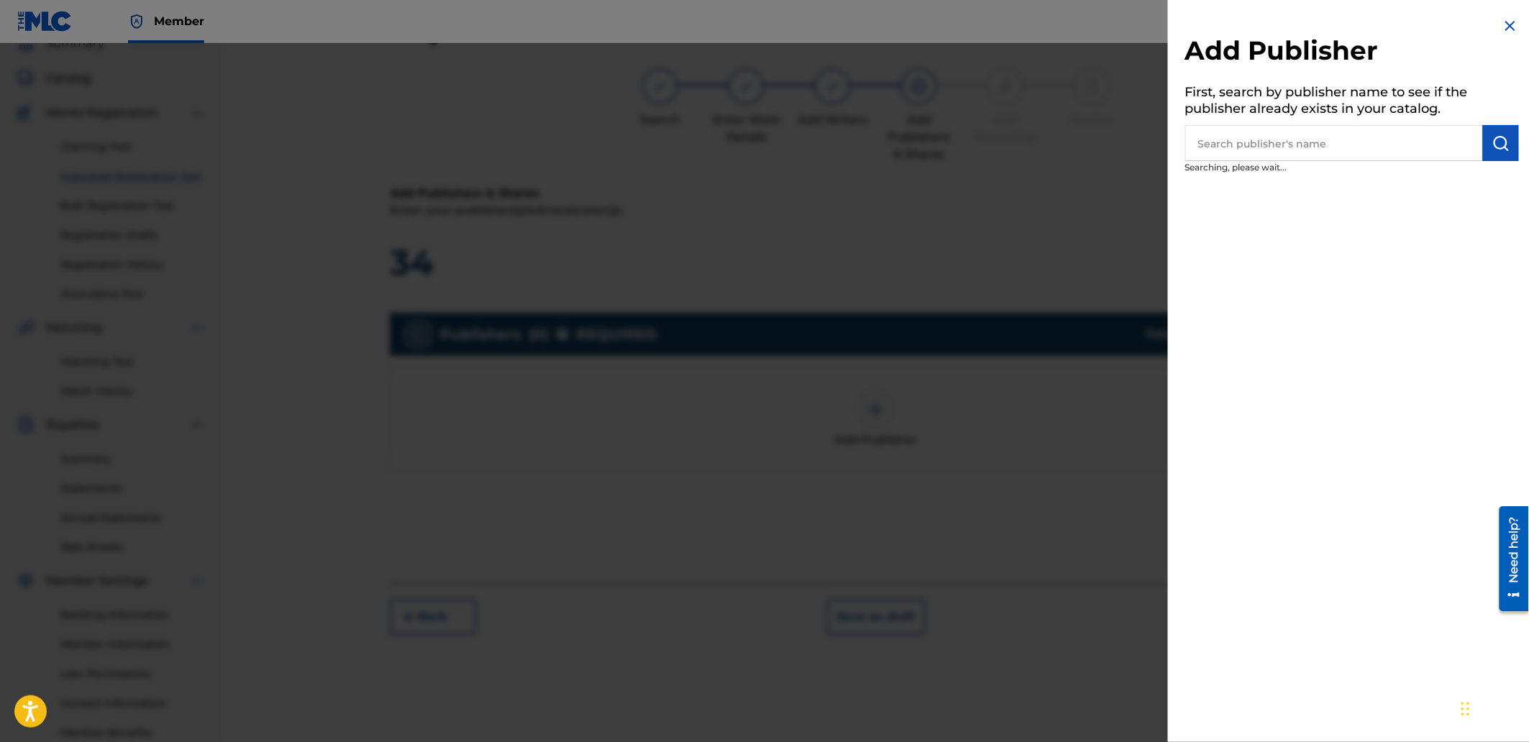
click at [1269, 147] on input "text" at bounding box center [1334, 143] width 298 height 36
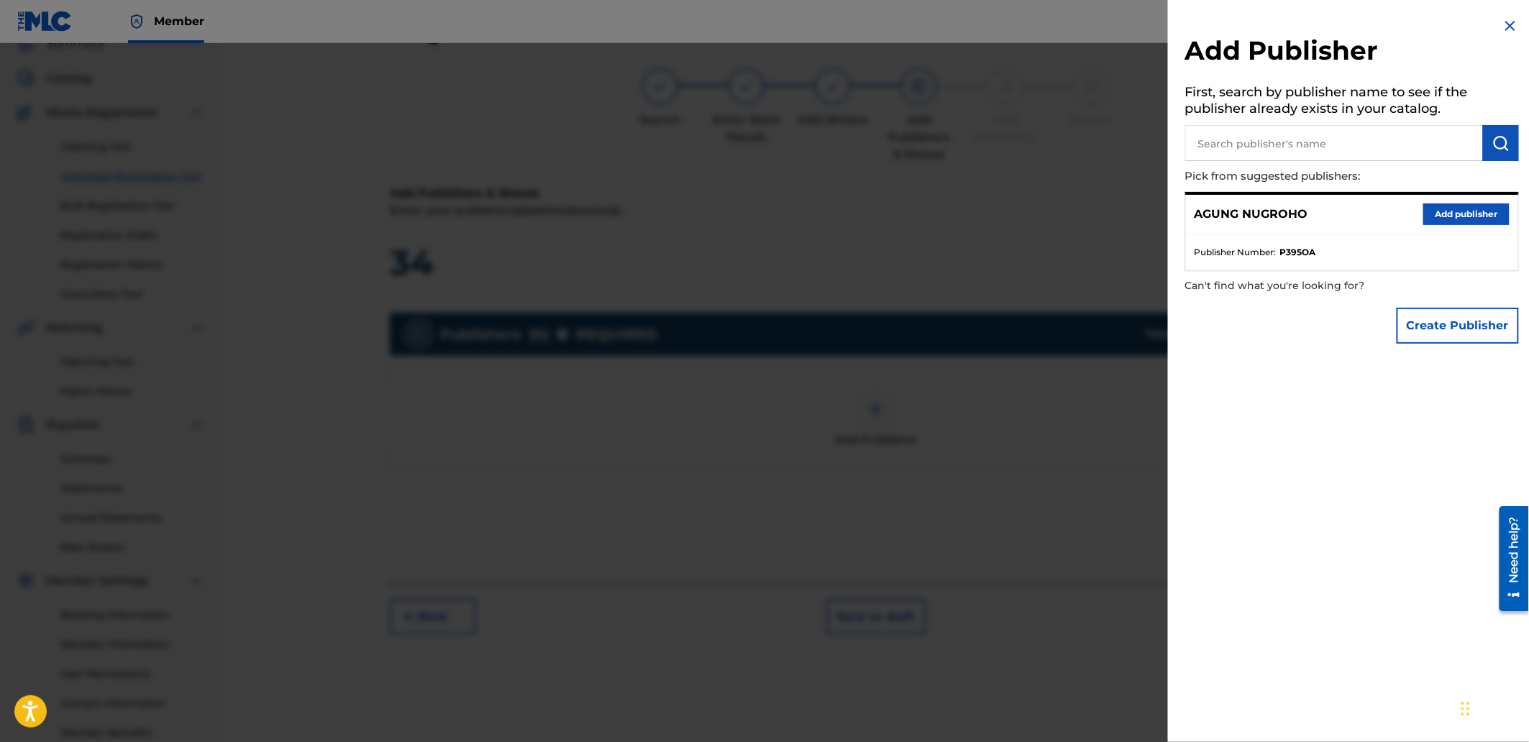
click at [1433, 216] on button "Add publisher" at bounding box center [1466, 215] width 86 height 22
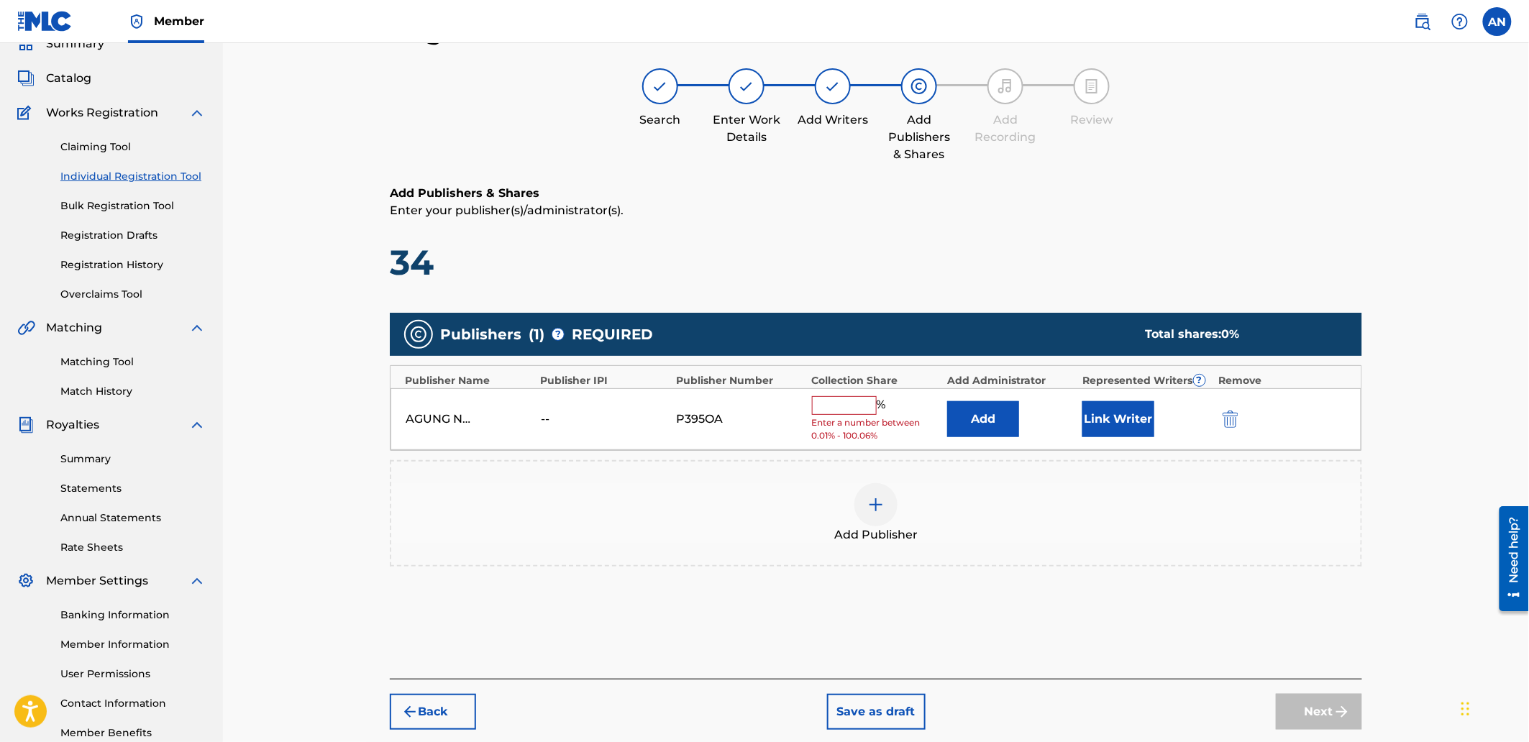
click at [830, 408] on input "text" at bounding box center [844, 405] width 65 height 19
type input "100"
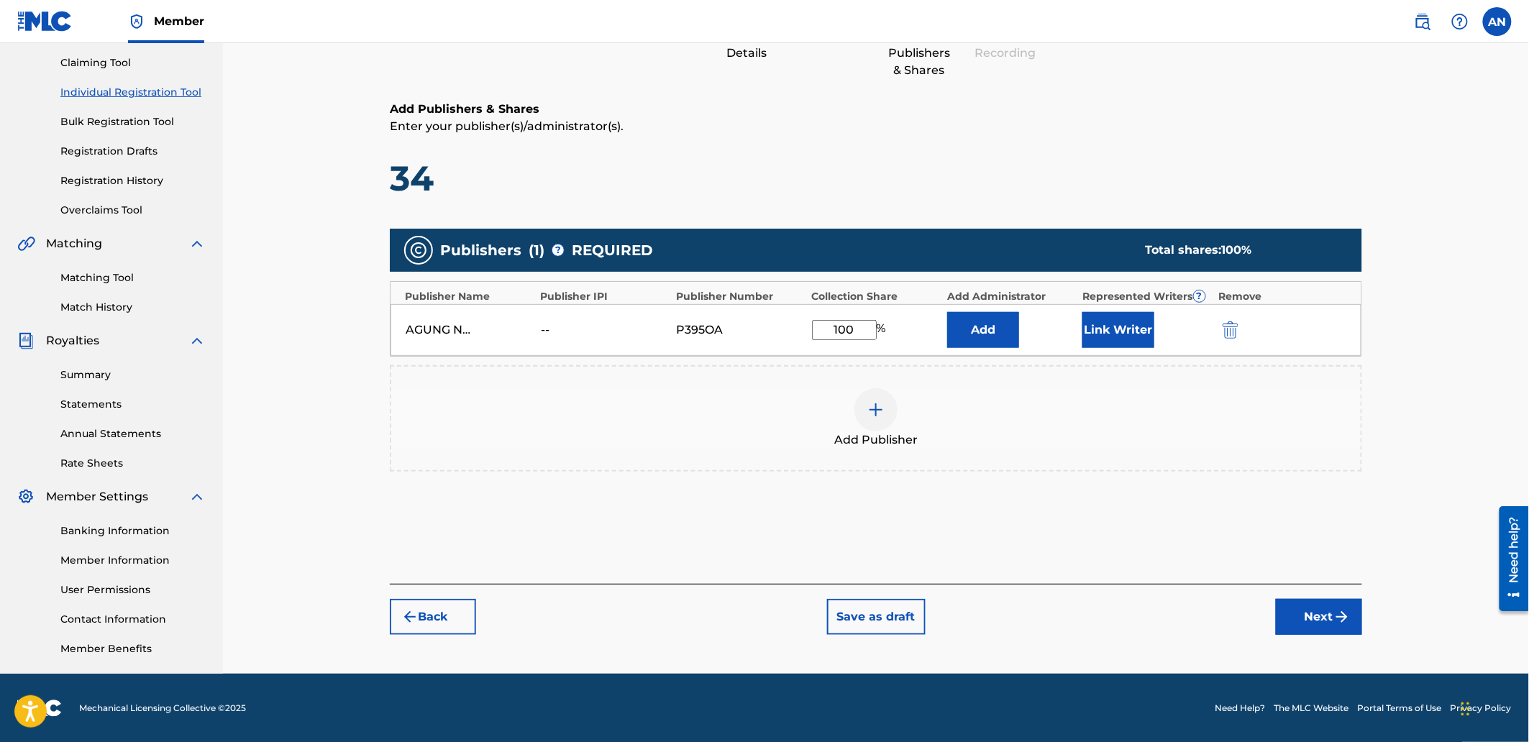
click at [1311, 620] on button "Next" at bounding box center [1319, 617] width 86 height 36
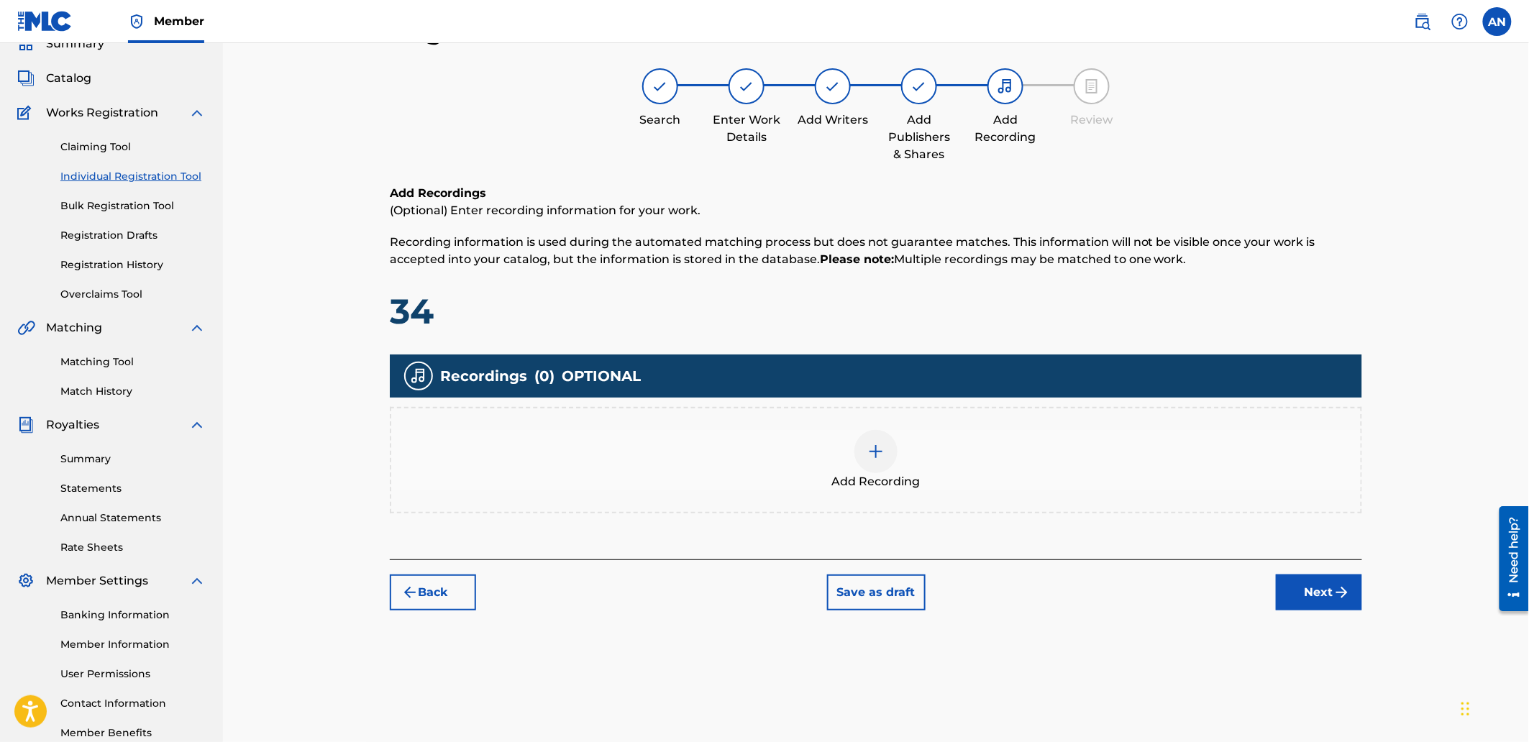
click at [950, 473] on div "Add Recording" at bounding box center [876, 460] width 970 height 60
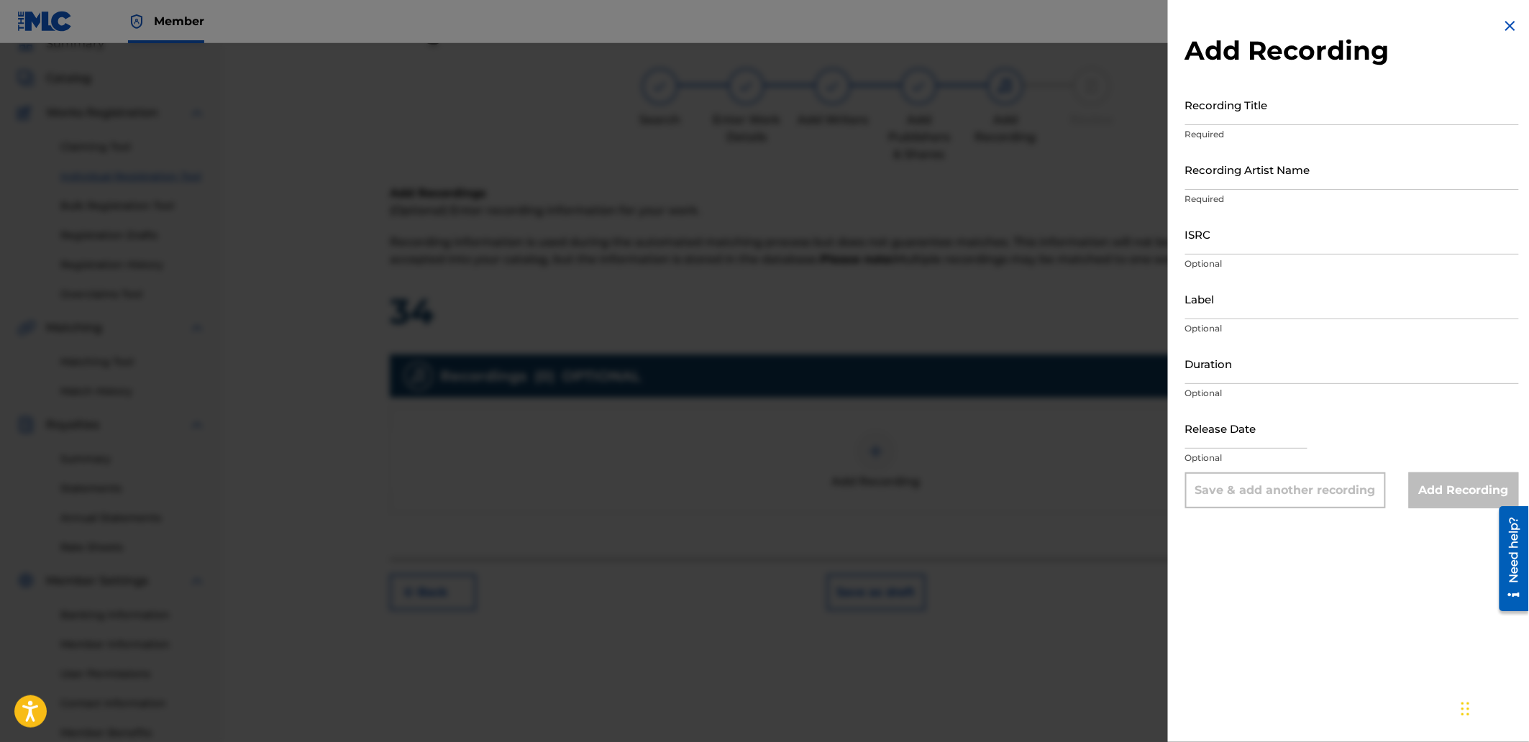
click at [1218, 108] on input "Recording Title" at bounding box center [1352, 104] width 334 height 41
paste input "Transit"
type input "Transit"
click at [1263, 170] on input "Recording Artist Name" at bounding box center [1352, 169] width 334 height 41
type input "[PERSON_NAME]"
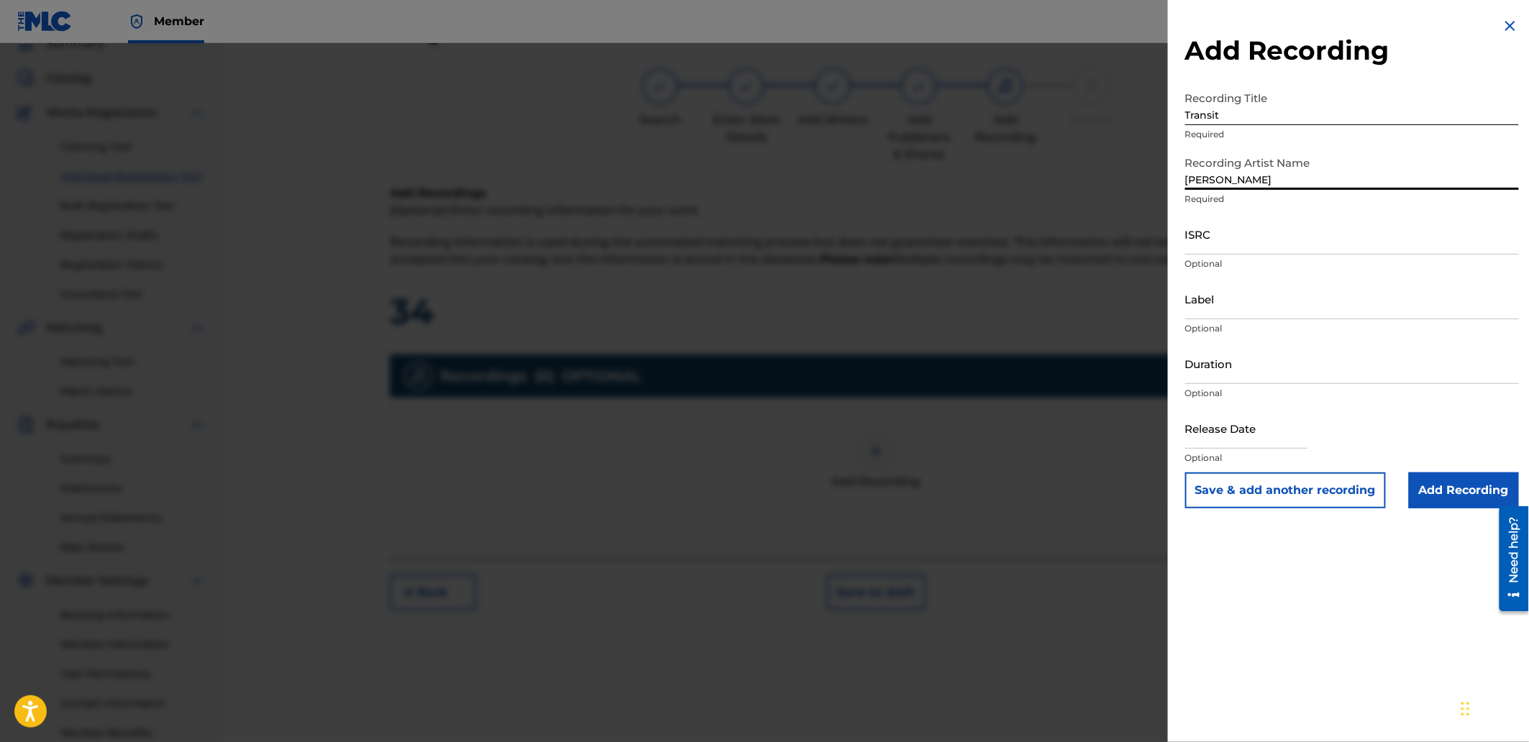
click at [1277, 224] on input "ISRC" at bounding box center [1352, 234] width 334 height 41
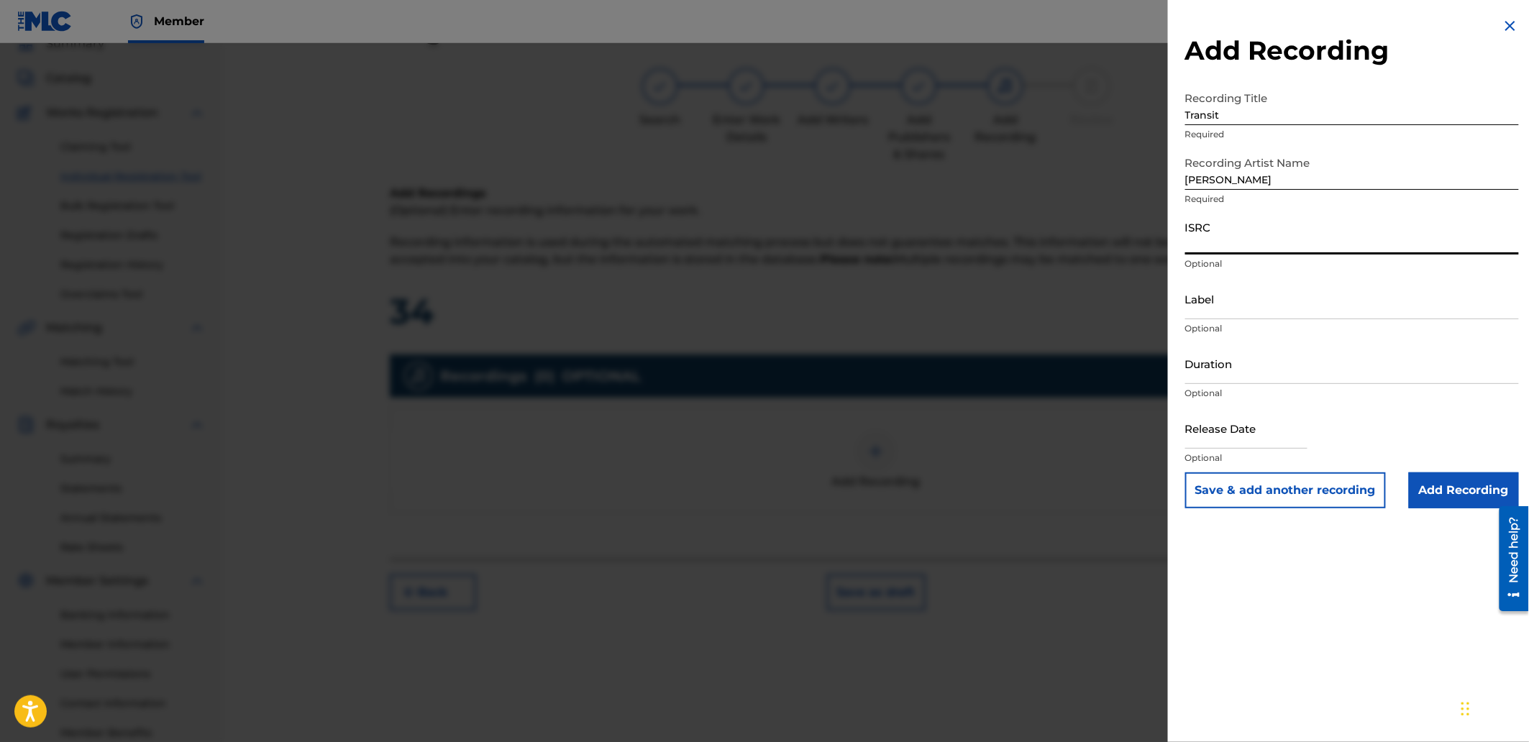
paste input "QZJRC2559448"
type input "QZJRC2559448"
click at [1432, 482] on input "Add Recording" at bounding box center [1464, 491] width 110 height 36
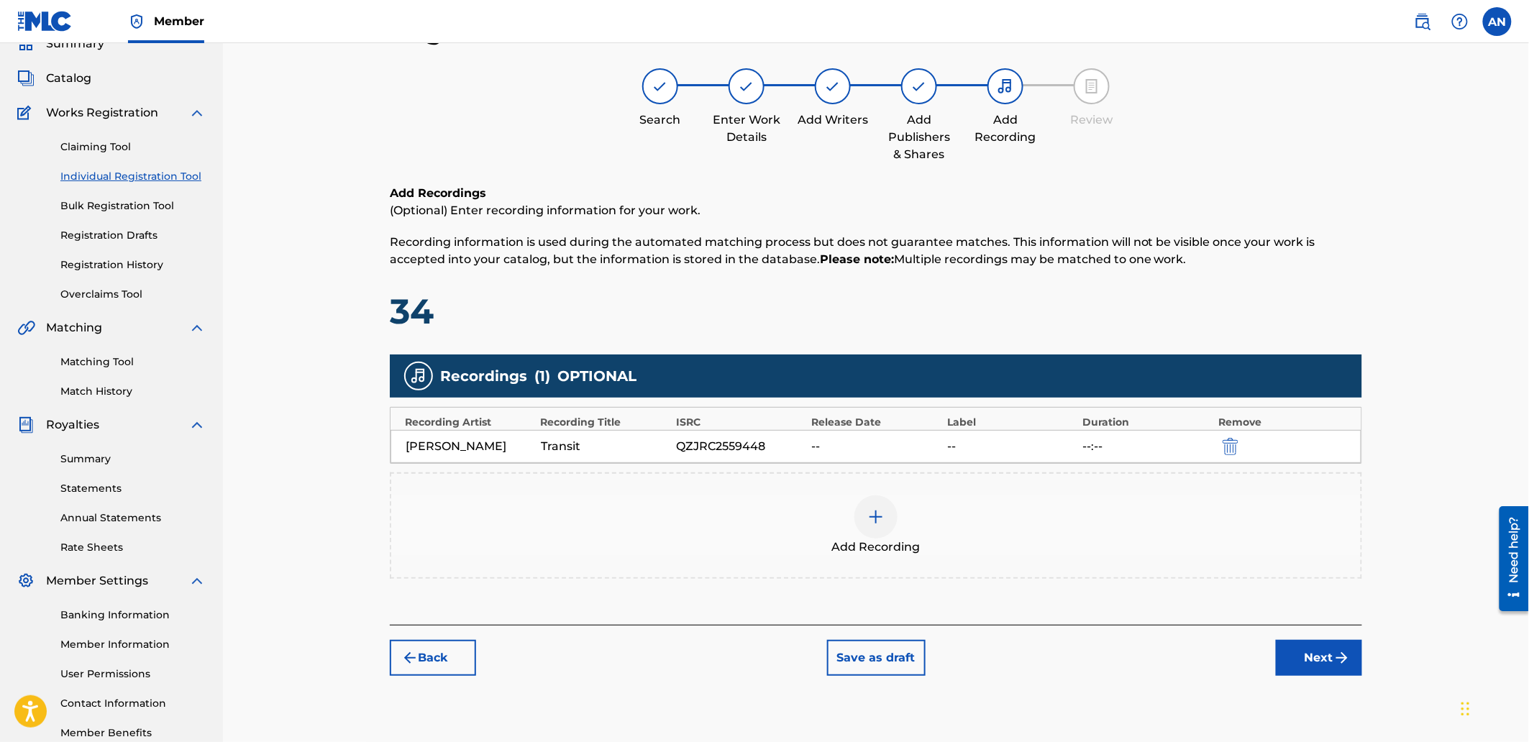
click at [1346, 662] on img "submit" at bounding box center [1342, 657] width 17 height 17
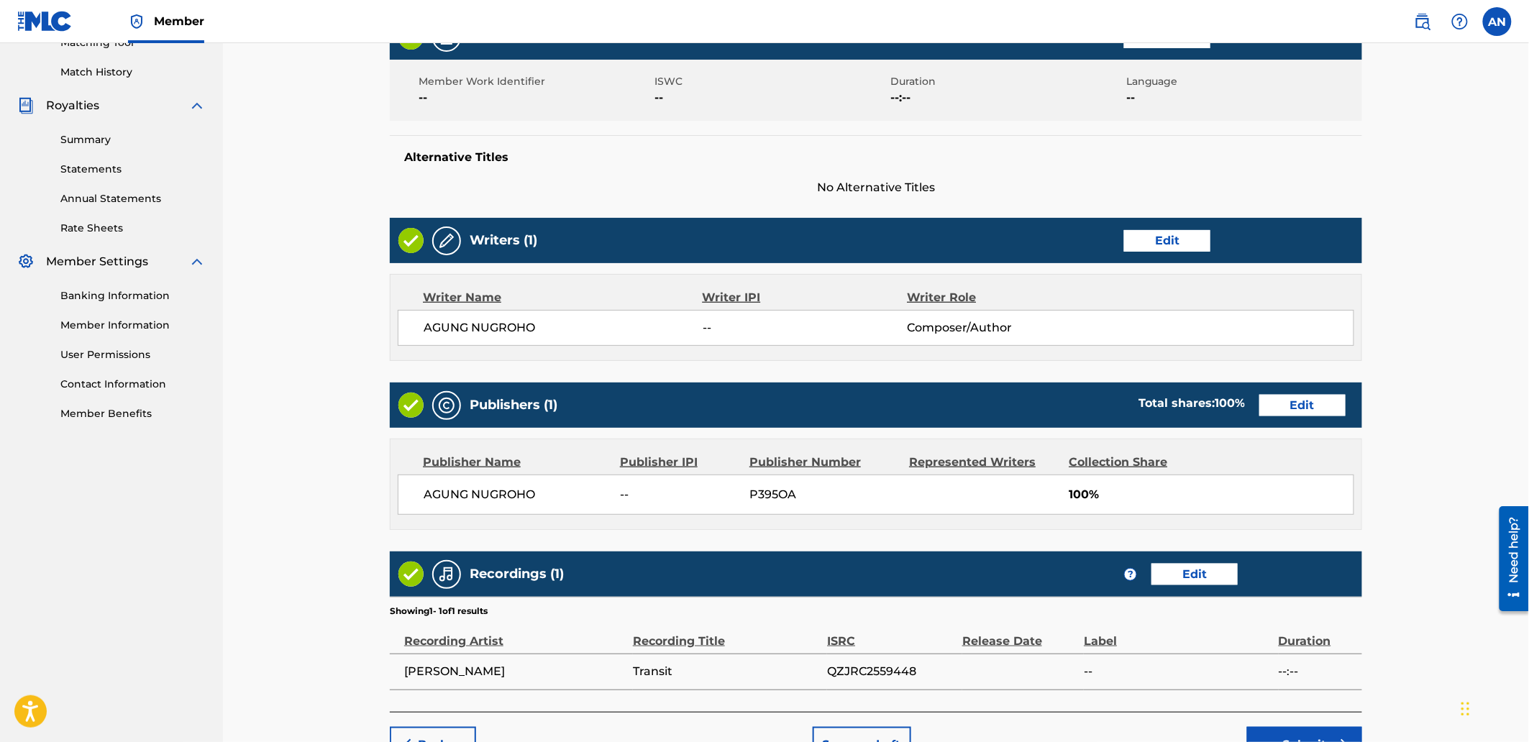
scroll to position [473, 0]
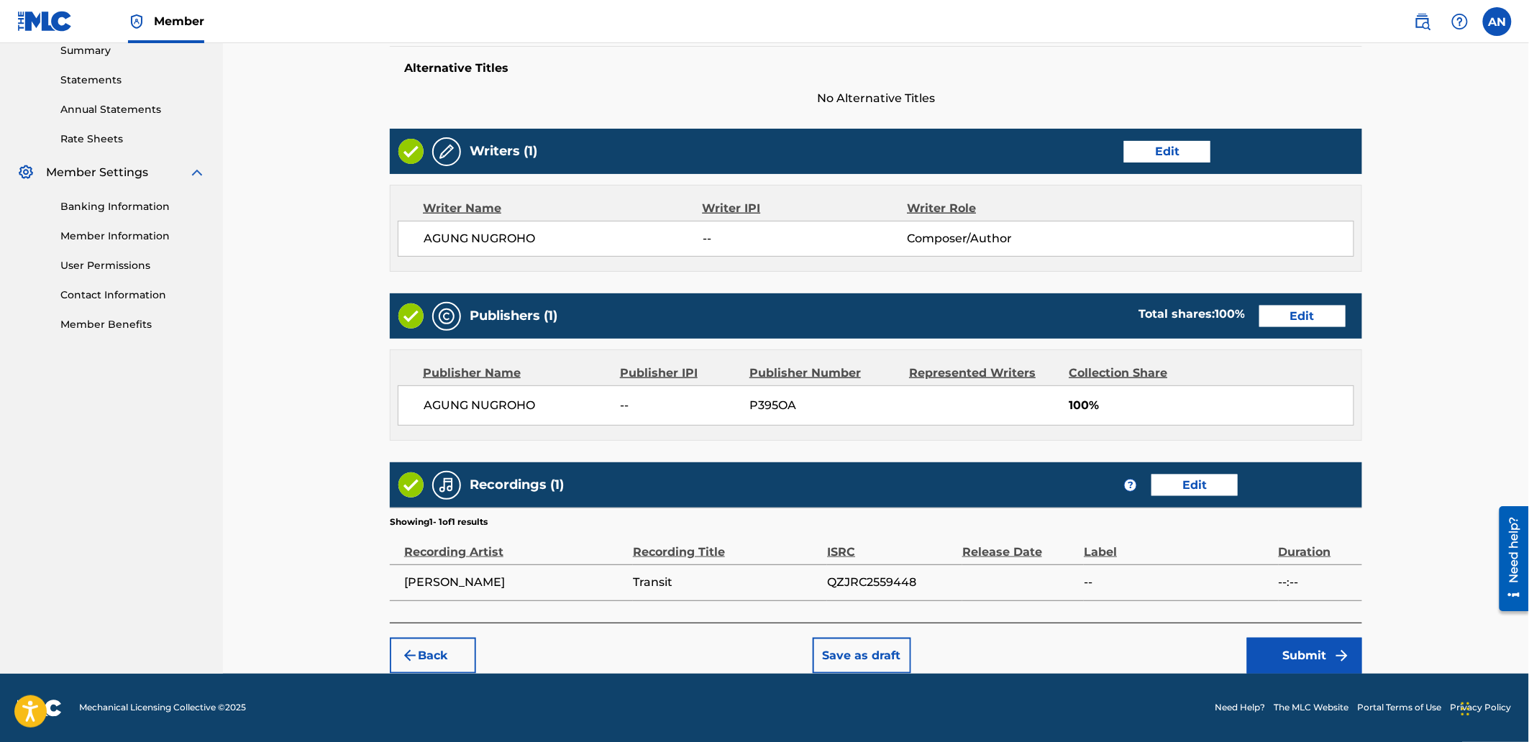
click at [1286, 644] on button "Submit" at bounding box center [1304, 656] width 115 height 36
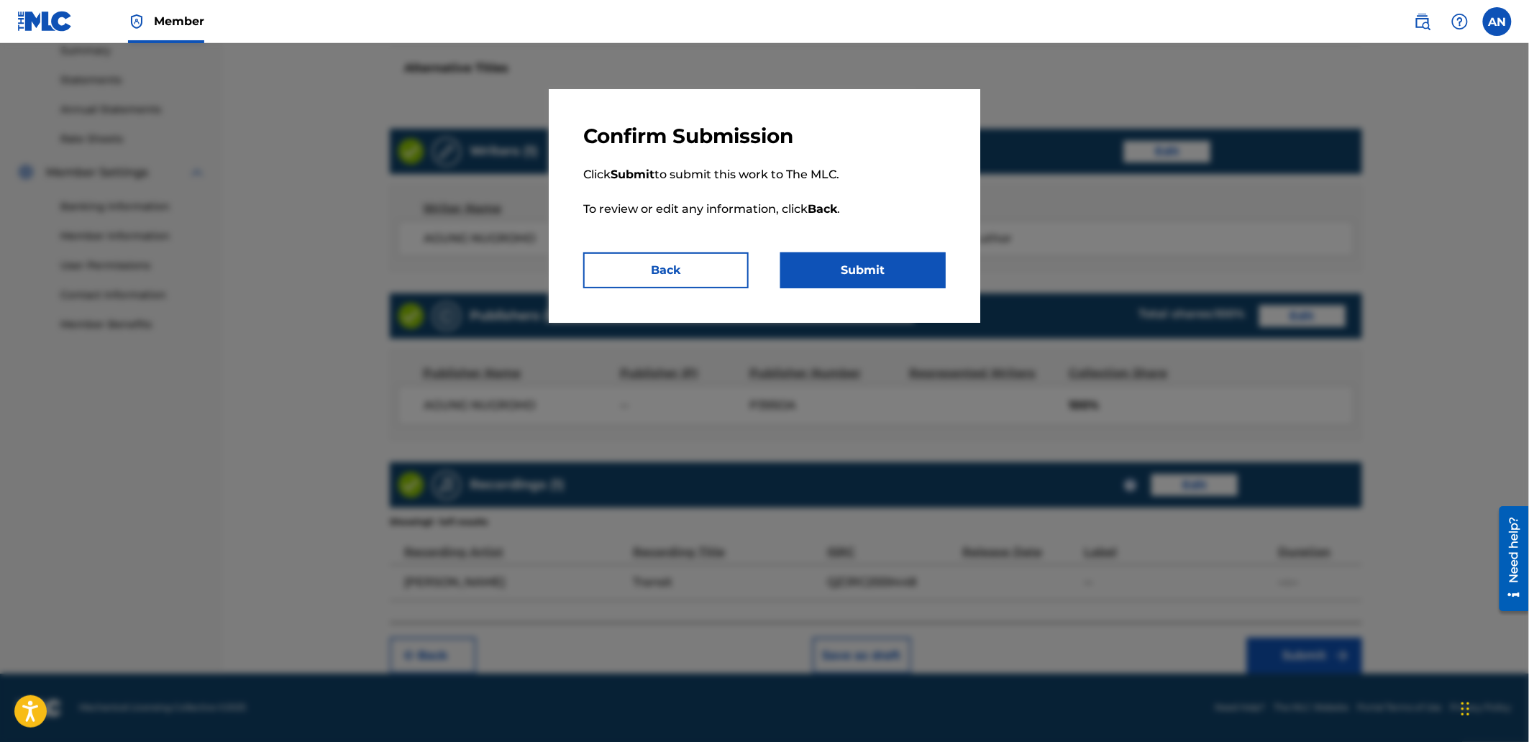
click at [835, 281] on button "Submit" at bounding box center [862, 270] width 165 height 36
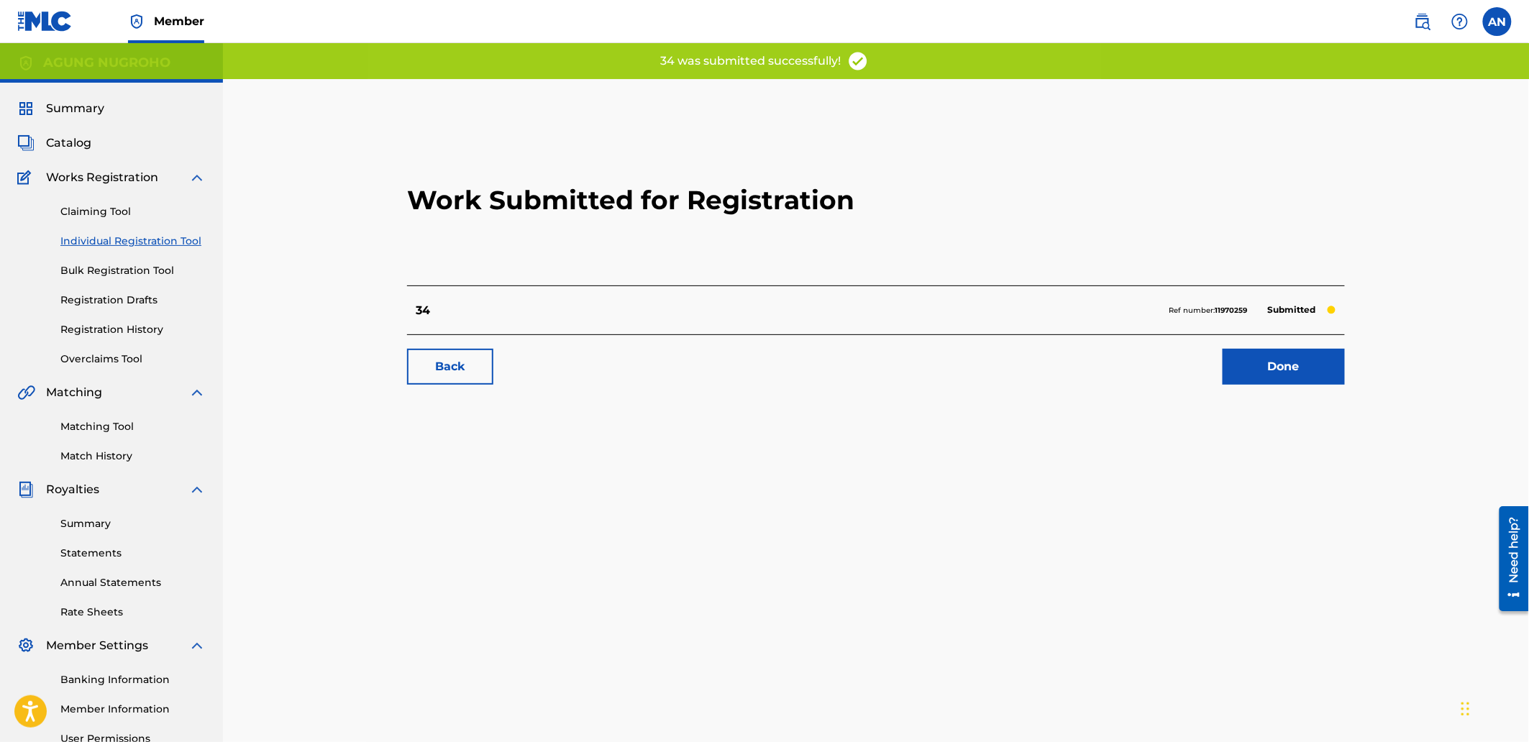
click at [1267, 376] on link "Done" at bounding box center [1284, 367] width 122 height 36
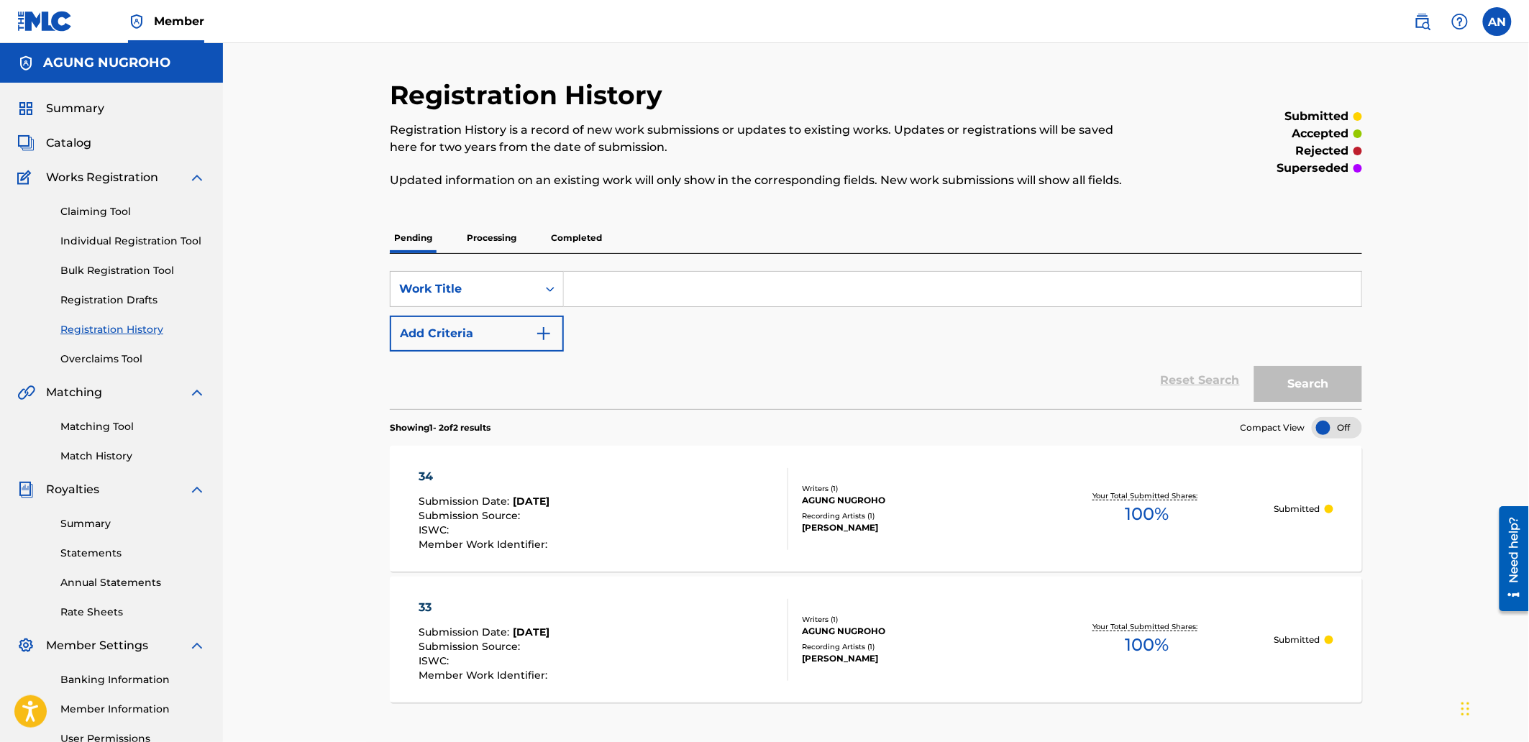
click at [122, 245] on link "Individual Registration Tool" at bounding box center [132, 241] width 145 height 15
